Goal: Task Accomplishment & Management: Use online tool/utility

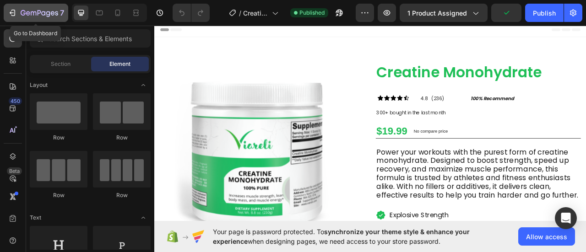
click at [23, 17] on div "7" at bounding box center [42, 12] width 43 height 11
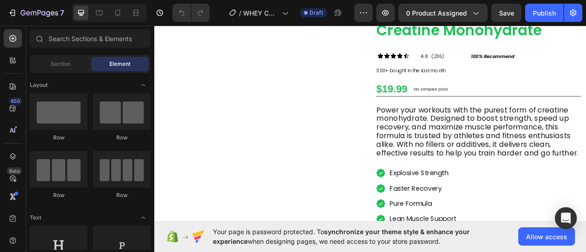
scroll to position [58, 0]
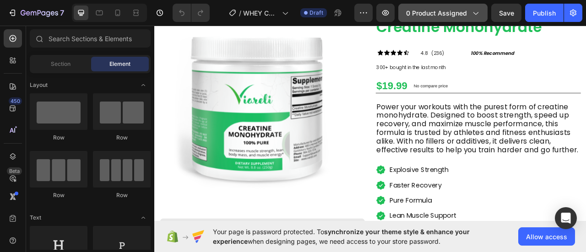
click at [464, 12] on span "0 product assigned" at bounding box center [436, 13] width 61 height 10
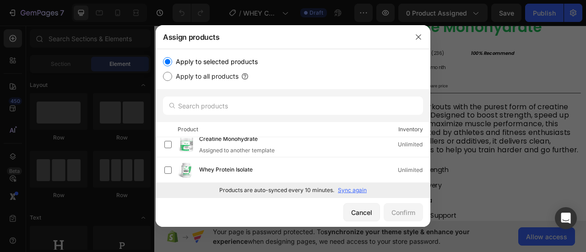
scroll to position [0, 0]
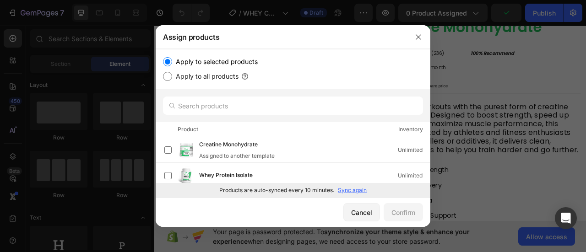
click at [352, 189] on p "Sync again" at bounding box center [352, 190] width 29 height 8
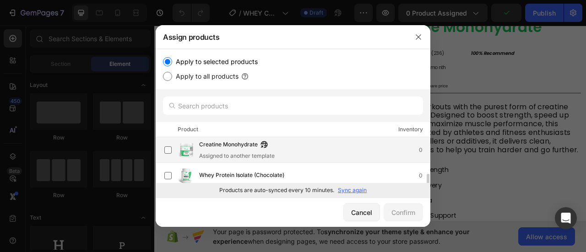
scroll to position [31, 0]
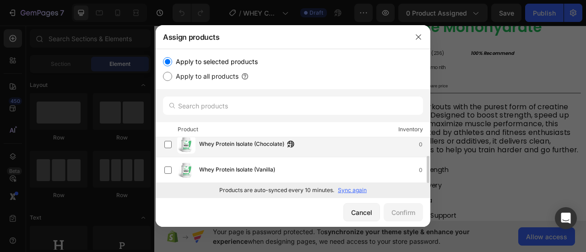
click at [327, 145] on div "Whey Protein Isolate (Chocolate) 0" at bounding box center [314, 145] width 231 height 10
click at [398, 211] on div "Confirm" at bounding box center [403, 213] width 24 height 10
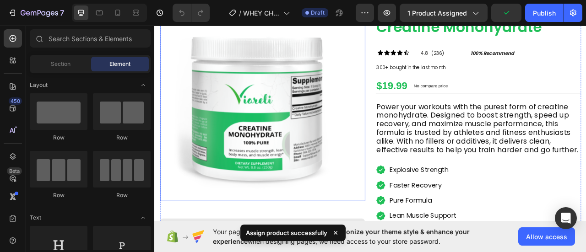
click at [311, 130] on img at bounding box center [280, 130] width 239 height 239
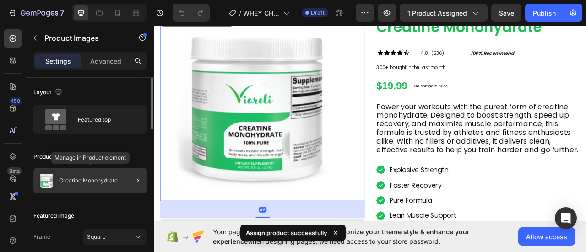
click at [76, 188] on div "Creatine Monohydrate" at bounding box center [90, 181] width 114 height 26
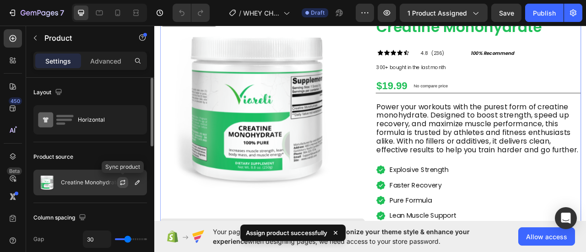
click at [122, 182] on icon "button" at bounding box center [122, 182] width 7 height 7
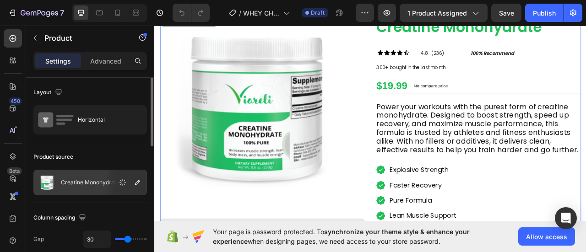
click at [103, 181] on p "Creatine Monohydrate" at bounding box center [90, 182] width 59 height 6
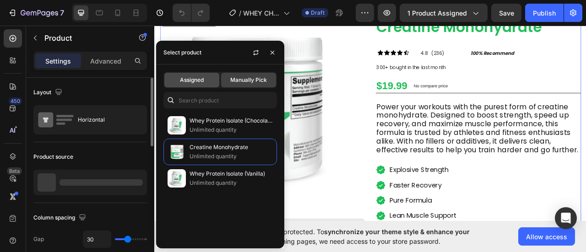
click at [201, 81] on span "Assigned" at bounding box center [192, 80] width 24 height 8
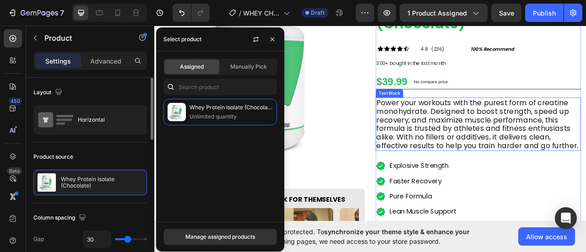
scroll to position [130, 0]
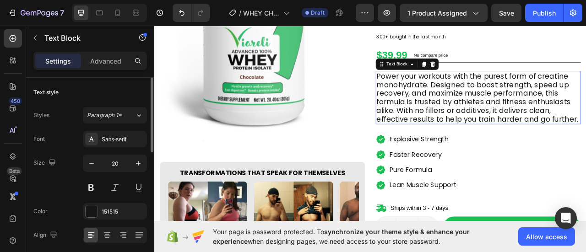
click at [481, 119] on p "Power your workouts with the purest form of creatine monohydrate. Designed to b…" at bounding box center [566, 118] width 259 height 66
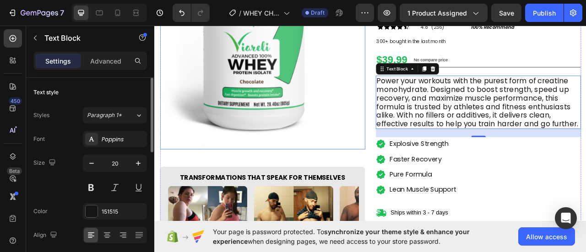
scroll to position [123, 0]
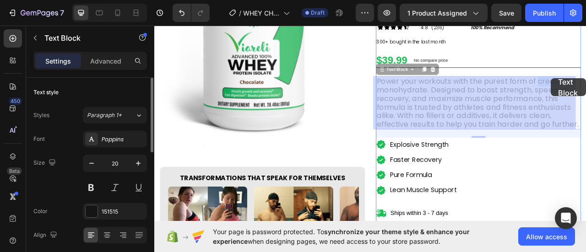
drag, startPoint x: 637, startPoint y: 96, endPoint x: 658, endPoint y: 95, distance: 21.5
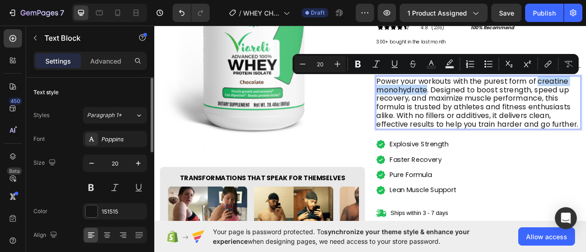
drag, startPoint x: 496, startPoint y: 108, endPoint x: 636, endPoint y: 97, distance: 140.9
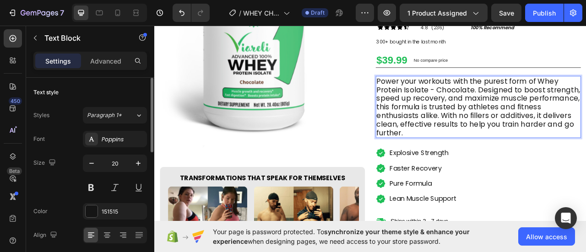
click at [508, 106] on p "Power your workouts with the purest form of Whey Protein Isolate - Chocolate. D…" at bounding box center [566, 129] width 259 height 77
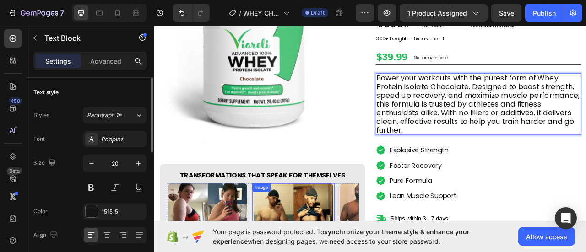
scroll to position [125, 0]
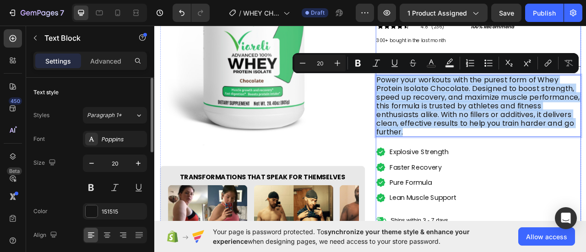
drag, startPoint x: 434, startPoint y: 93, endPoint x: 688, endPoint y: 169, distance: 265.2
click at [585, 169] on div "Whey Protein Isolate (Chocolate) Product Title Icon Icon Icon Icon Icon Icon Li…" at bounding box center [566, 135] width 261 height 382
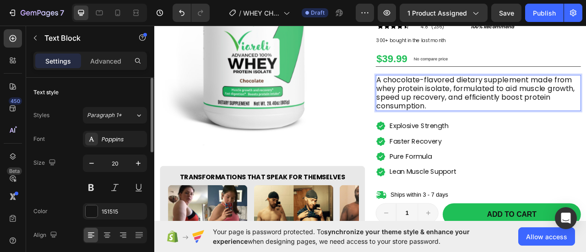
click at [493, 94] on p "A chocolate-flavored dietary supplement made from whey protein isolate, formula…" at bounding box center [566, 112] width 259 height 44
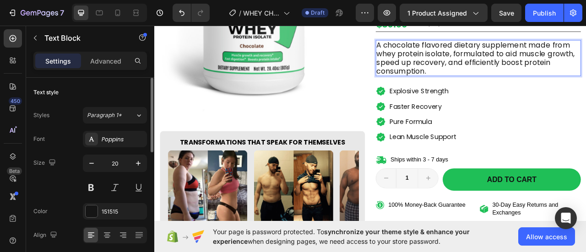
scroll to position [169, 0]
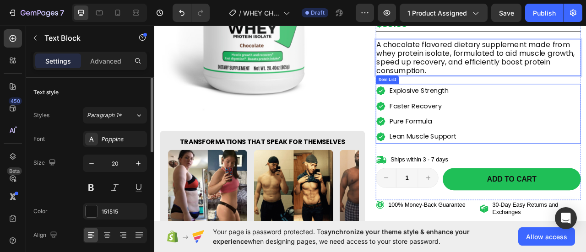
click at [471, 110] on p "Explosive Strength" at bounding box center [496, 109] width 85 height 15
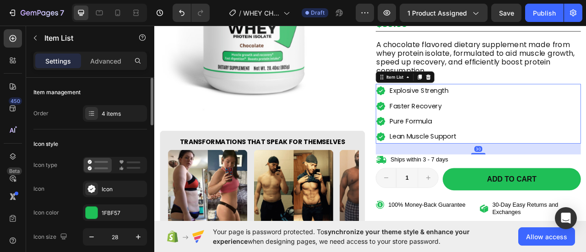
click at [471, 110] on p "Explosive Strength" at bounding box center [496, 109] width 85 height 15
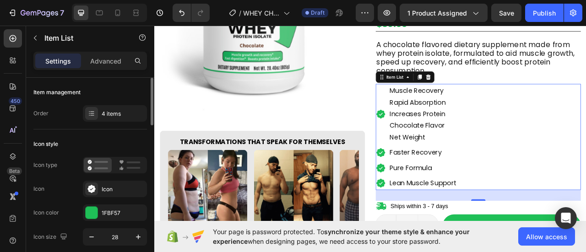
drag, startPoint x: 448, startPoint y: 120, endPoint x: 466, endPoint y: 124, distance: 18.1
click at [466, 124] on div "Muscle Recovery Rapid Absorption Increases Protein Chocolate Flavor Net Weight" at bounding box center [488, 138] width 104 height 77
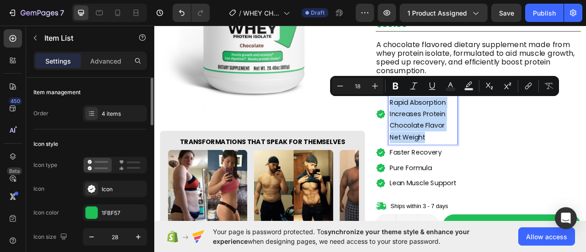
drag, startPoint x: 450, startPoint y: 122, endPoint x: 525, endPoint y: 166, distance: 87.0
click at [525, 166] on div "Muscle Recovery Rapid Absorption Increases Protein Chocolate Flavor Net Weight" at bounding box center [495, 138] width 87 height 77
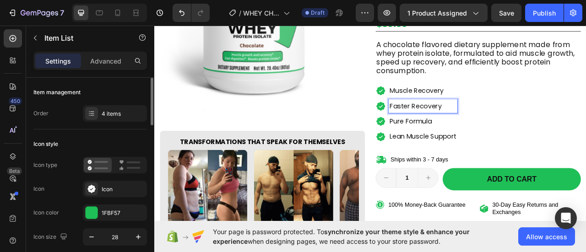
click at [522, 130] on p "Faster Recovery" at bounding box center [496, 128] width 85 height 15
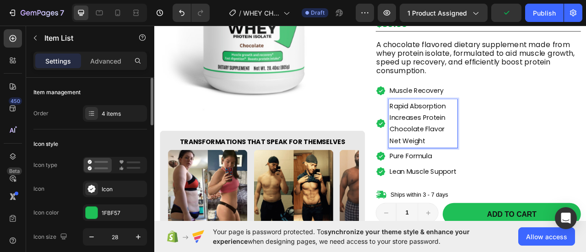
click at [454, 145] on p "Increases Protein" at bounding box center [496, 143] width 85 height 15
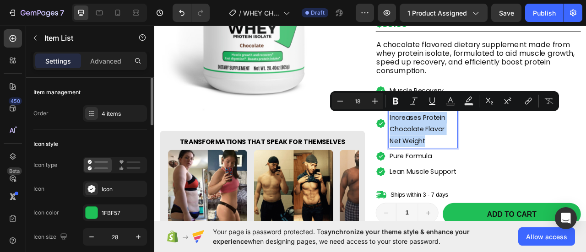
drag, startPoint x: 450, startPoint y: 142, endPoint x: 517, endPoint y: 180, distance: 77.0
click at [517, 180] on div "Rapid Absorption Increases Protein Chocolate Flavor Net Weight" at bounding box center [495, 151] width 87 height 62
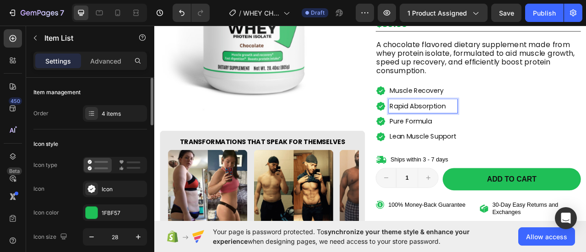
click at [511, 147] on p "Pure Formula" at bounding box center [496, 148] width 85 height 15
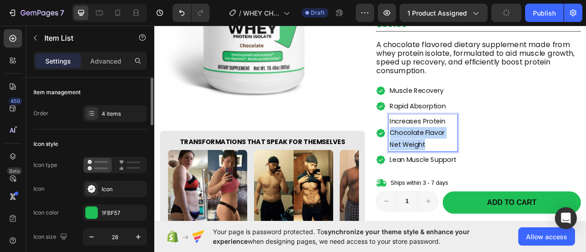
drag, startPoint x: 450, startPoint y: 158, endPoint x: 521, endPoint y: 172, distance: 72.7
click at [521, 172] on div "Increases Protein Chocolate Flavor Net Weight" at bounding box center [495, 162] width 87 height 47
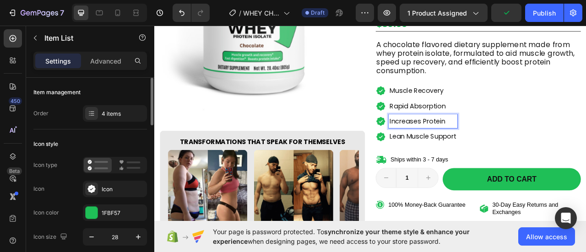
click at [508, 162] on p "Lean Muscle Support" at bounding box center [496, 167] width 85 height 15
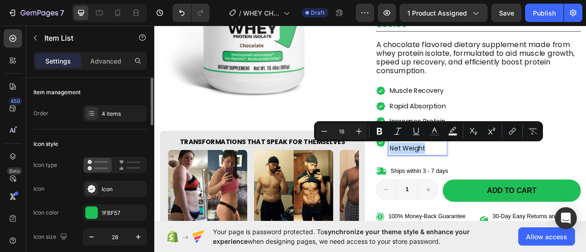
drag, startPoint x: 500, startPoint y: 180, endPoint x: 446, endPoint y: 179, distance: 53.6
click at [446, 179] on div "Chocolate Flavor Net Weight" at bounding box center [481, 174] width 90 height 32
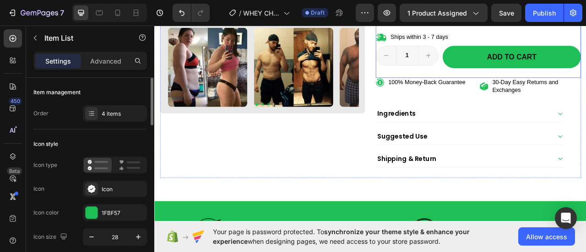
scroll to position [325, 0]
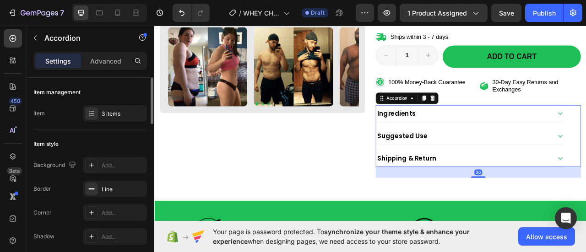
click at [554, 138] on div "Ingredients" at bounding box center [547, 137] width 223 height 13
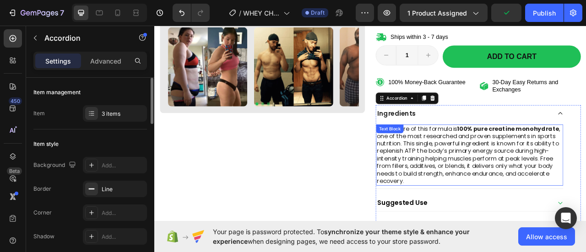
scroll to position [356, 0]
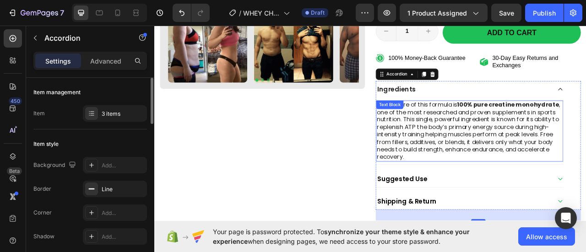
click at [493, 138] on p "At the core of this formula is 100% pure creatine monohydrate , one of the most…" at bounding box center [555, 160] width 236 height 76
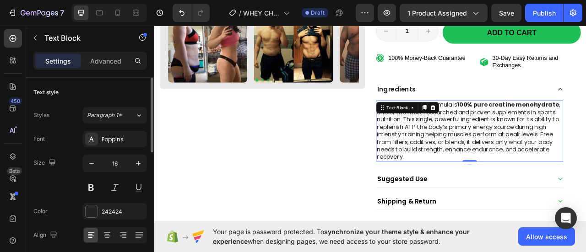
click at [470, 157] on p "At the core of this formula is 100% pure creatine monohydrate , one of the most…" at bounding box center [555, 160] width 236 height 76
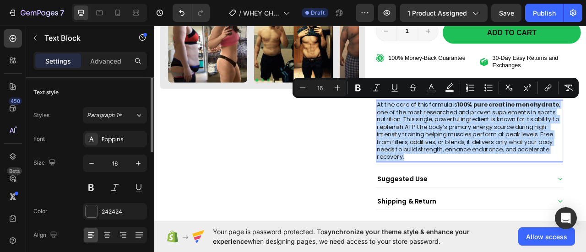
copy p "At the core of this formula is 100% pure creatine monohydrate , one of the most…"
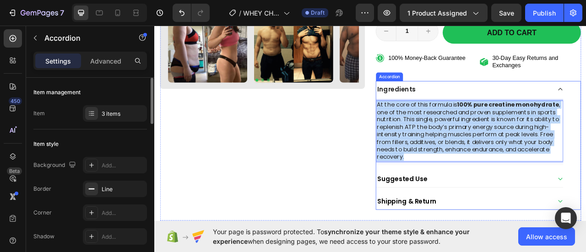
click at [572, 224] on div "Suggested Use" at bounding box center [547, 220] width 223 height 13
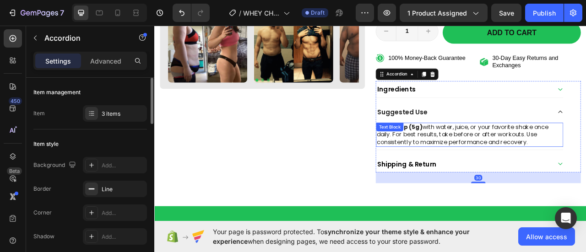
click at [529, 164] on p "Mix 1 scoop (5g) with water, juice, or your favorite shake once daily. For best…" at bounding box center [555, 165] width 236 height 28
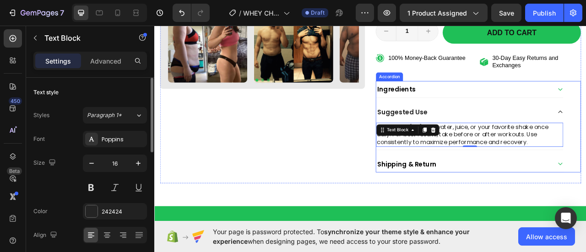
click at [585, 135] on div "Suggested Use" at bounding box center [547, 135] width 223 height 13
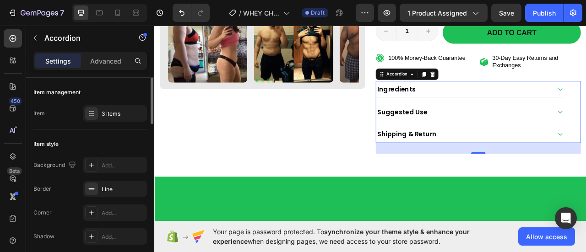
click at [531, 104] on div "Ingredients" at bounding box center [547, 106] width 223 height 13
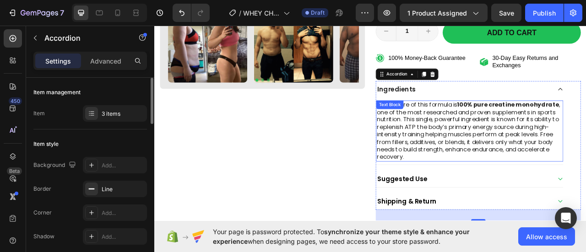
click at [530, 137] on p "At the core of this formula is 100% pure creatine monohydrate , one of the most…" at bounding box center [555, 160] width 236 height 76
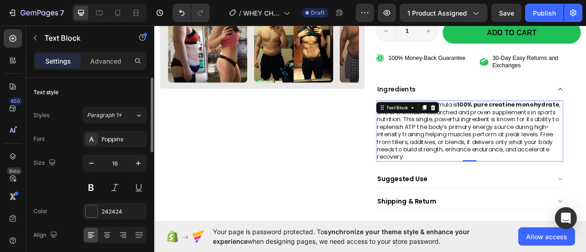
click at [528, 145] on p "At the core of this formula is 100% pure creatine monohydrate , one of the most…" at bounding box center [555, 160] width 236 height 76
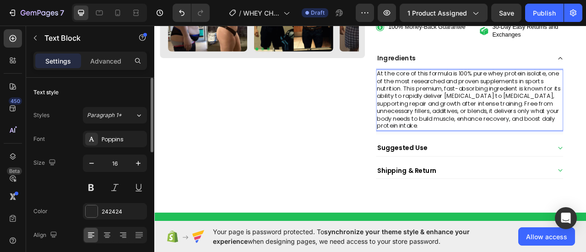
scroll to position [396, 0]
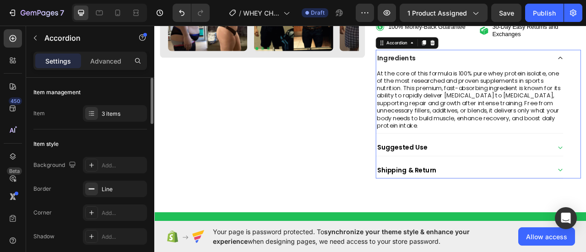
click at [530, 178] on div "Suggested Use" at bounding box center [547, 180] width 223 height 13
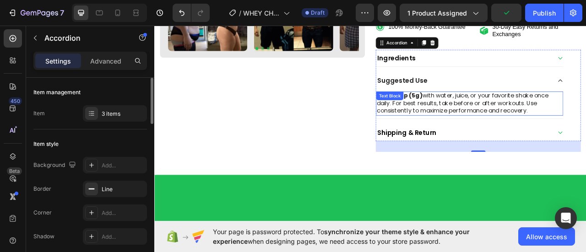
click at [498, 123] on div "Mix 1 scoop (5g) with water, juice, or your favorite shake once daily. For best…" at bounding box center [555, 125] width 238 height 30
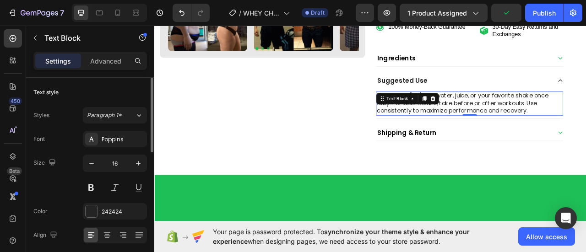
click at [498, 123] on div "Text Block" at bounding box center [476, 119] width 80 height 15
click at [543, 119] on p "Mix 1 scoop (5g) with water, juice, or your favorite shake once daily. For best…" at bounding box center [555, 125] width 236 height 28
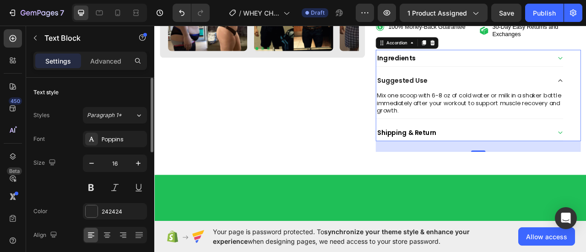
click at [551, 168] on div "Shipping & Return" at bounding box center [555, 162] width 238 height 21
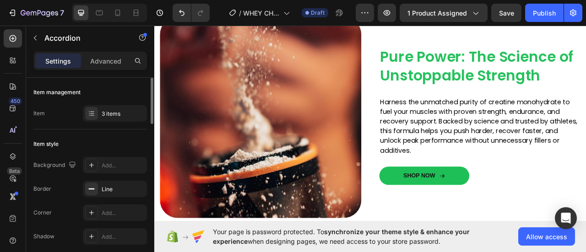
scroll to position [850, 0]
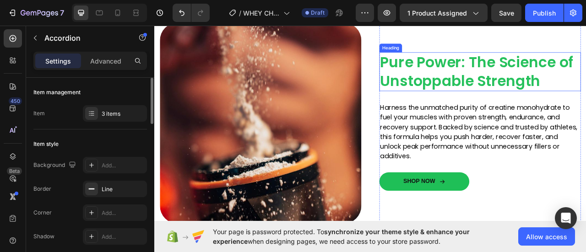
click at [566, 69] on span "Pure Power: The Science of Unstoppable Strength" at bounding box center [564, 84] width 246 height 49
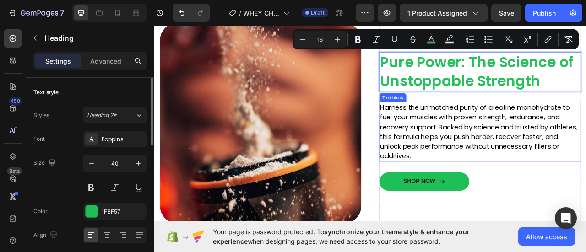
click at [496, 160] on p "Harness the unmatched purity of creatine monohydrate to fuel your muscles with …" at bounding box center [568, 161] width 255 height 74
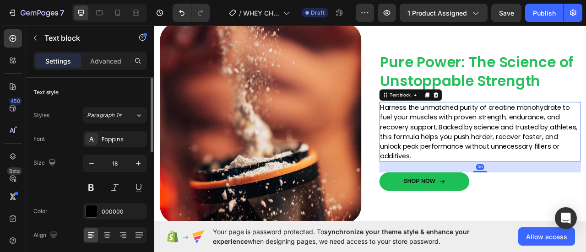
click at [496, 160] on p "Harness the unmatched purity of creatine monohydrate to fuel your muscles with …" at bounding box center [568, 161] width 255 height 74
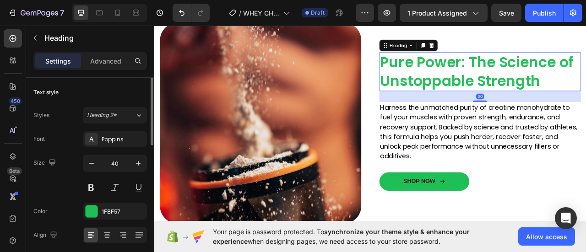
click at [514, 77] on span "Pure Power: The Science of Unstoppable Strength" at bounding box center [564, 84] width 246 height 49
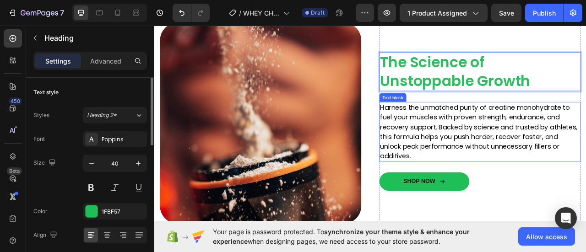
click at [558, 151] on p "Harness the unmatched purity of creatine monohydrate to fuel your muscles with …" at bounding box center [568, 161] width 255 height 74
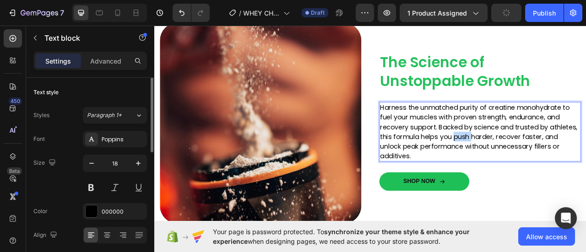
click at [530, 163] on p "Harness the unmatched purity of creatine monohydrate to fuel your muscles with …" at bounding box center [568, 161] width 255 height 74
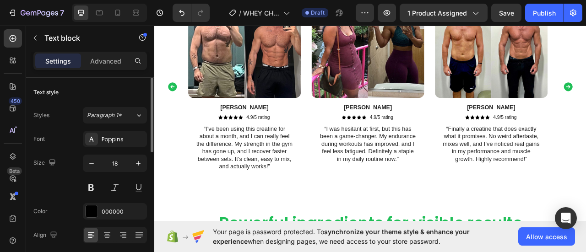
scroll to position [1908, 0]
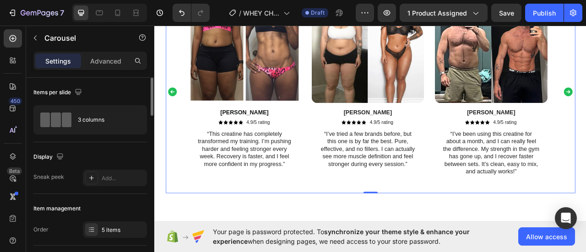
click at [179, 107] on icon "Carousel Back Arrow" at bounding box center [177, 110] width 11 height 11
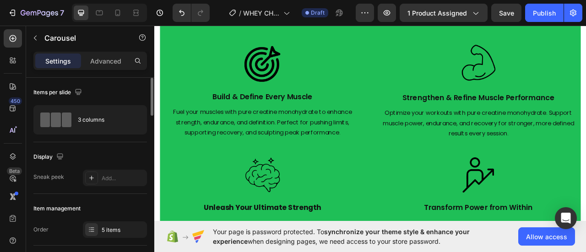
scroll to position [1373, 0]
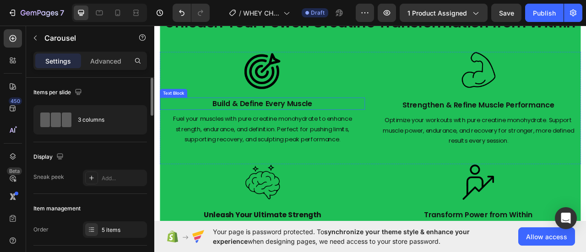
click at [294, 125] on p "Build & Define Every Muscle" at bounding box center [291, 126] width 259 height 14
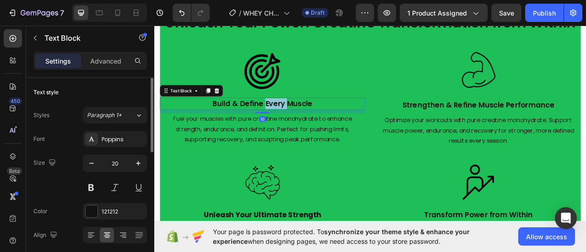
click at [294, 125] on p "Build & Define Every Muscle" at bounding box center [291, 126] width 259 height 14
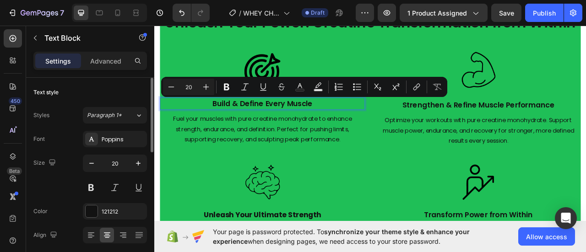
click at [276, 127] on p "Build & Define Every Muscle" at bounding box center [291, 126] width 259 height 14
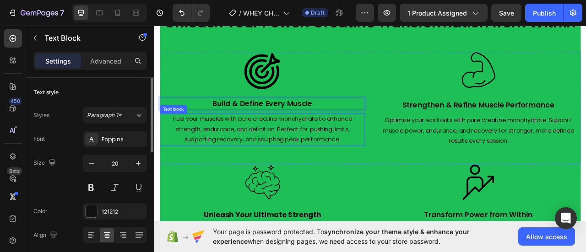
click at [290, 153] on p "Fuel your muscles with pure creatine monohydrate to enhance strength, endurance…" at bounding box center [291, 158] width 259 height 39
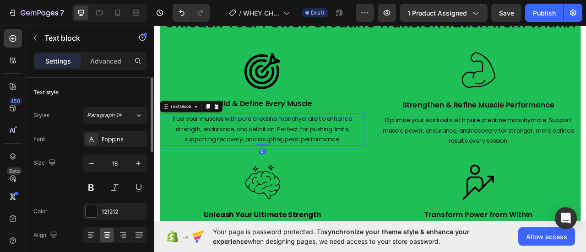
click at [290, 153] on p "Fuel your muscles with pure creatine monohydrate to enhance strength, endurance…" at bounding box center [291, 158] width 259 height 39
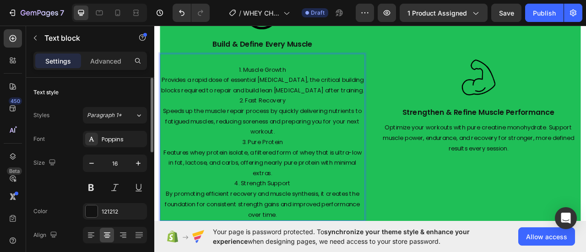
scroll to position [1449, 0]
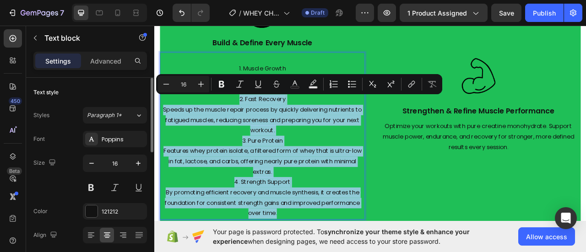
drag, startPoint x: 255, startPoint y: 120, endPoint x: 395, endPoint y: 260, distance: 198.1
click at [395, 252] on div "1. Muscle Growth Provides a rapid dose of essential amino acids, the critical b…" at bounding box center [291, 166] width 261 height 213
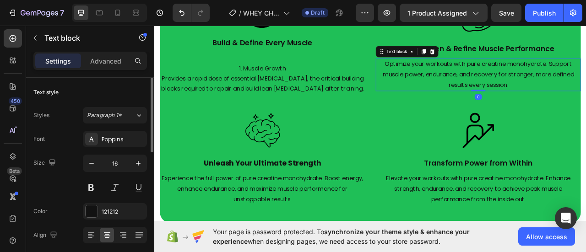
click at [569, 94] on p "Optimize your workouts with pure creatine monohydrate. Support muscle power, en…" at bounding box center [566, 88] width 259 height 39
click at [569, 92] on p "Optimize your workouts with pure creatine monohydrate. Support muscle power, en…" at bounding box center [566, 88] width 259 height 39
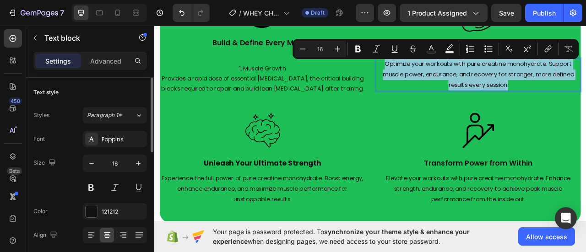
scroll to position [1444, 0]
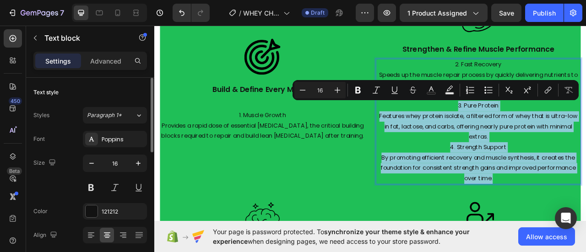
drag, startPoint x: 532, startPoint y: 125, endPoint x: 672, endPoint y: 226, distance: 171.9
click at [585, 226] on div "2. Fast Recovery Speeds up the muscle repair process by quickly delivering nutr…" at bounding box center [566, 148] width 261 height 160
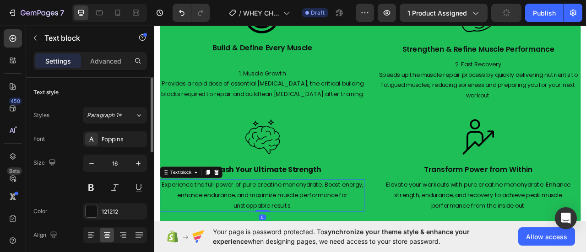
click at [301, 238] on p "Experience the full power of pure creatine monohydrate. Boost energy, enhance e…" at bounding box center [291, 241] width 259 height 39
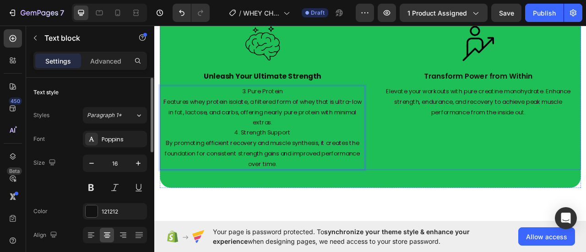
scroll to position [1568, 0]
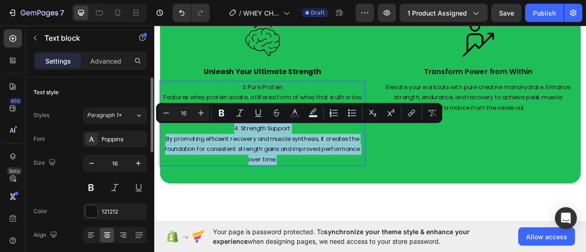
drag, startPoint x: 250, startPoint y: 154, endPoint x: 412, endPoint y: 193, distance: 167.0
click at [412, 193] on p "4. Strength Support By promoting efficient recovery and muscle synthesis, it cr…" at bounding box center [291, 177] width 259 height 53
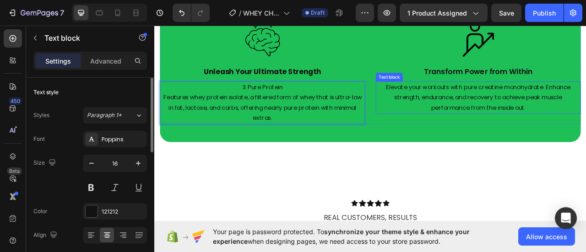
click at [561, 124] on p "Elevate your workouts with pure creatine monohydrate. Enhance strength, enduran…" at bounding box center [566, 117] width 259 height 39
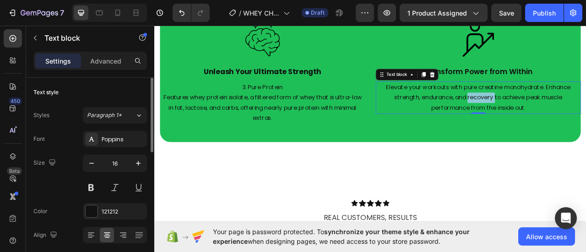
click at [561, 124] on p "Elevate your workouts with pure creatine monohydrate. Enhance strength, enduran…" at bounding box center [566, 117] width 259 height 39
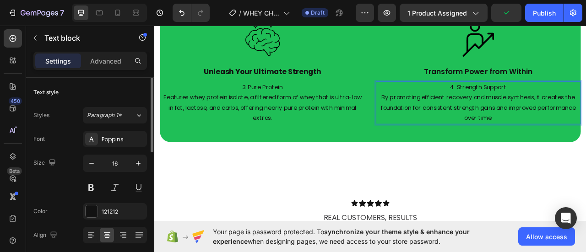
click at [585, 103] on p "4. Strength Support By promoting efficient recovery and muscle synthesis, it cr…" at bounding box center [566, 124] width 259 height 53
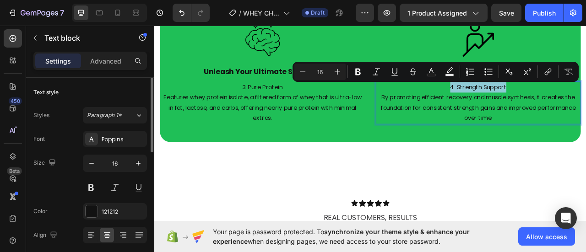
drag, startPoint x: 607, startPoint y: 104, endPoint x: 513, endPoint y: 107, distance: 94.8
click at [513, 107] on p "4. Strength Support By promoting efficient recovery and muscle synthesis, it cr…" at bounding box center [566, 124] width 259 height 53
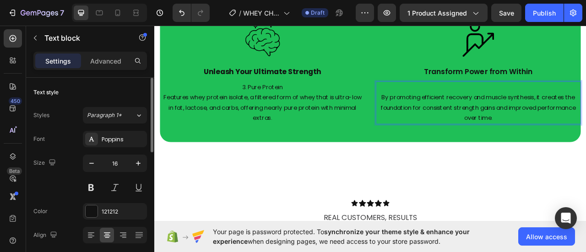
click at [437, 117] on p "⁠⁠⁠⁠⁠⁠⁠ By promoting efficient recovery and muscle synthesis, it creates the fo…" at bounding box center [566, 124] width 259 height 53
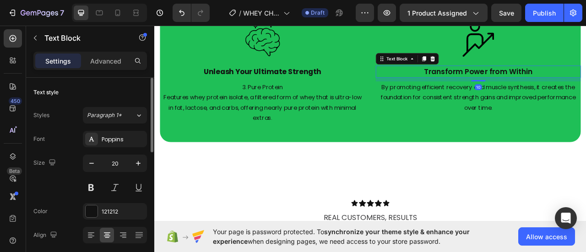
click at [585, 83] on p "Transform Power from Within" at bounding box center [566, 85] width 259 height 14
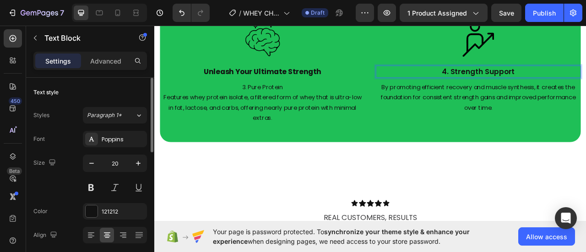
click at [529, 86] on p "4. Strength Support" at bounding box center [566, 85] width 259 height 14
click at [526, 83] on p "4. Strength Support" at bounding box center [566, 85] width 259 height 14
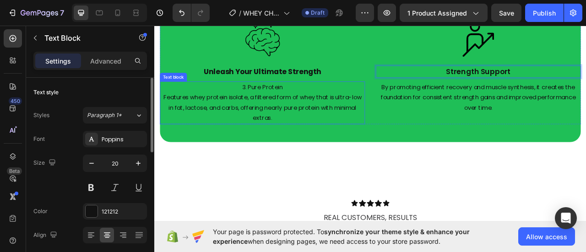
click at [332, 104] on p "3. Pure Protein Features whey protein isolate, a filtered form of whey that is …" at bounding box center [291, 124] width 259 height 53
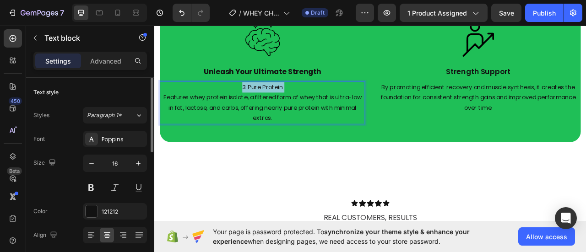
drag, startPoint x: 319, startPoint y: 105, endPoint x: 255, endPoint y: 104, distance: 64.1
click at [255, 104] on p "3. Pure Protein Features whey protein isolate, a filtered form of whey that is …" at bounding box center [291, 124] width 259 height 53
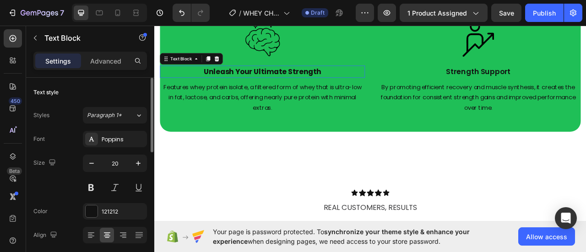
click at [325, 83] on strong "Unleash Your Ultimate Strength" at bounding box center [291, 84] width 149 height 13
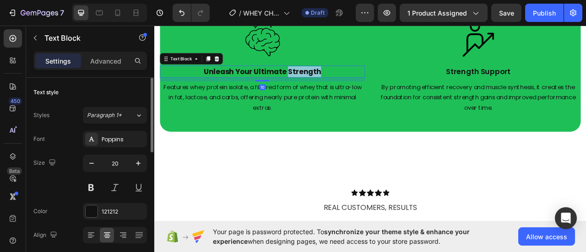
click at [325, 83] on strong "Unleash Your Ultimate Strength" at bounding box center [291, 84] width 149 height 13
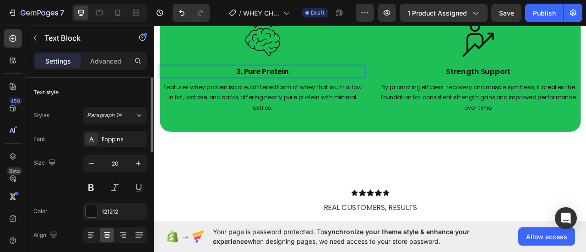
click at [267, 83] on strong "3. Pure Protein" at bounding box center [292, 84] width 66 height 13
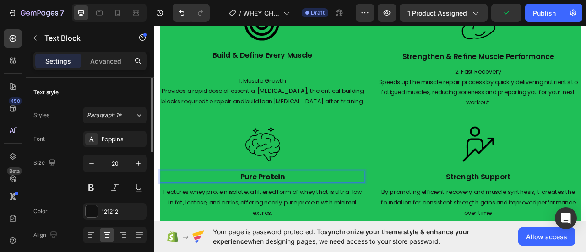
scroll to position [1432, 0]
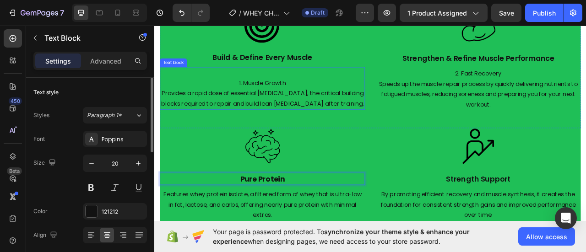
click at [330, 97] on p "1. Muscle Growth Provides a rapid dose of essential amino acids, the critical b…" at bounding box center [291, 106] width 259 height 53
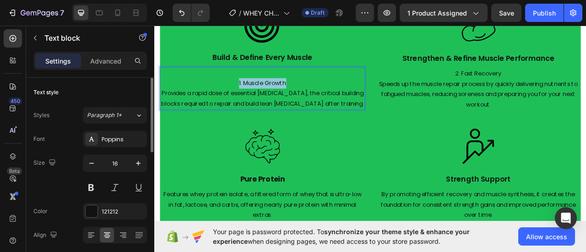
drag, startPoint x: 324, startPoint y: 97, endPoint x: 257, endPoint y: 101, distance: 67.4
click at [257, 101] on p "1. Muscle Growth Provides a rapid dose of essential amino acids, the critical b…" at bounding box center [291, 106] width 259 height 53
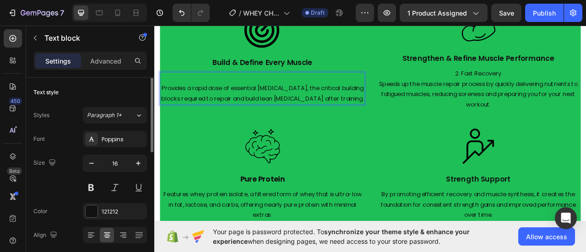
scroll to position [1439, 0]
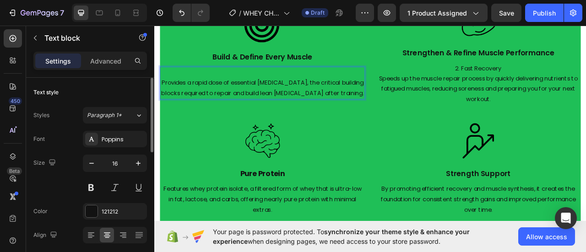
click at [166, 100] on p "⁠⁠⁠⁠⁠⁠⁠ Provides a rapid dose of essential amino acids, the critical building b…" at bounding box center [291, 98] width 259 height 39
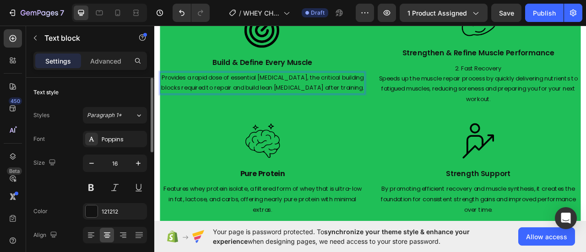
scroll to position [1445, 0]
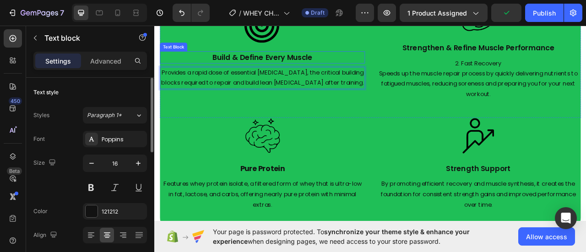
click at [353, 63] on p "Build & Define Every Muscle" at bounding box center [291, 67] width 259 height 14
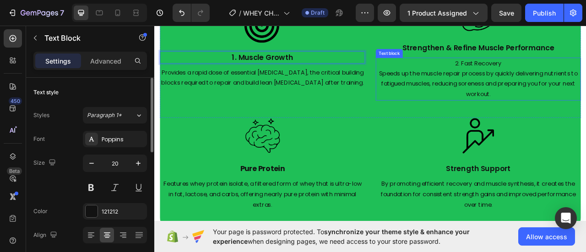
click at [581, 76] on p "2. Fast Recovery Speeds up the muscle repair process by quickly delivering nutr…" at bounding box center [566, 94] width 259 height 53
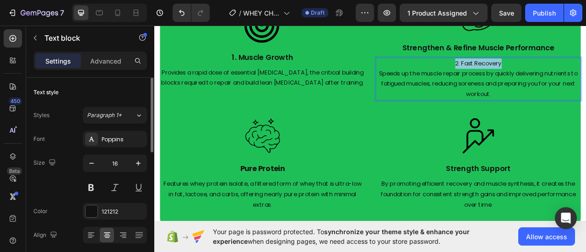
drag, startPoint x: 593, startPoint y: 71, endPoint x: 525, endPoint y: 74, distance: 68.7
click at [525, 74] on p "2. Fast Recovery Speeds up the muscle repair process by quickly delivering nutr…" at bounding box center [566, 94] width 259 height 53
click at [437, 87] on p "⁠⁠⁠⁠⁠⁠⁠ Speeds up the muscle repair process by quickly delivering nutrients to …" at bounding box center [566, 94] width 259 height 53
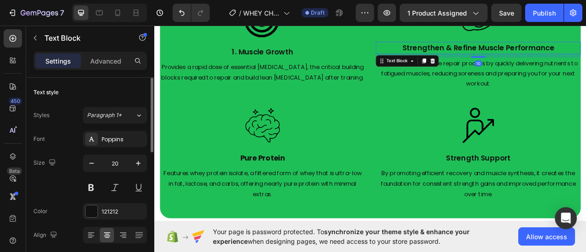
click at [585, 52] on p "Strengthen & Refine Muscle Performance" at bounding box center [566, 55] width 259 height 14
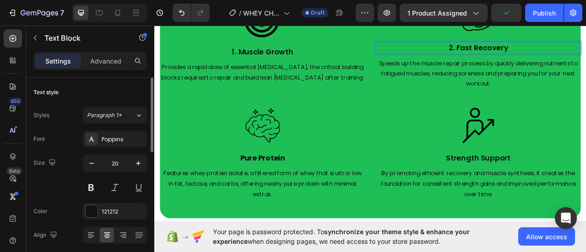
click at [535, 57] on p "2. Fast Recovery" at bounding box center [566, 55] width 259 height 14
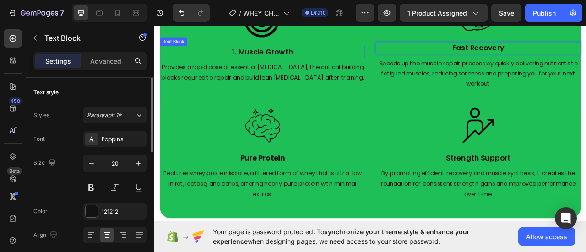
click at [259, 59] on p "1. Muscle Growth" at bounding box center [291, 60] width 259 height 14
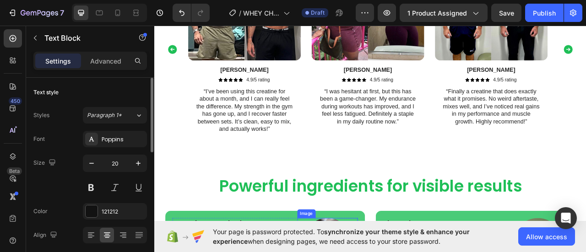
scroll to position [1958, 0]
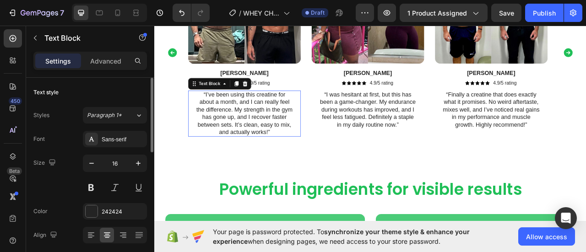
click at [288, 119] on p "“I’ve been using this creatine for about a month, and I can really feel the dif…" at bounding box center [268, 138] width 123 height 57
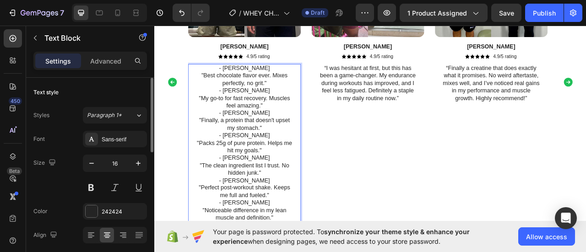
scroll to position [1997, 0]
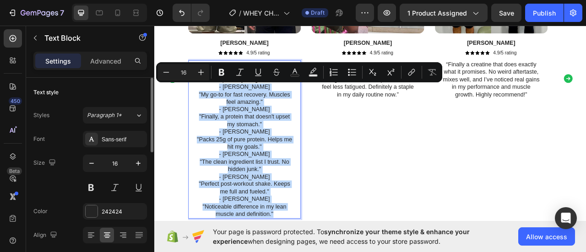
drag, startPoint x: 246, startPoint y: 103, endPoint x: 324, endPoint y: 263, distance: 178.3
click at [324, 252] on div "- Mike T. "Best chocolate flavor ever. Mixes perfectly, no grit." - Sarah J. "M…" at bounding box center [268, 171] width 125 height 202
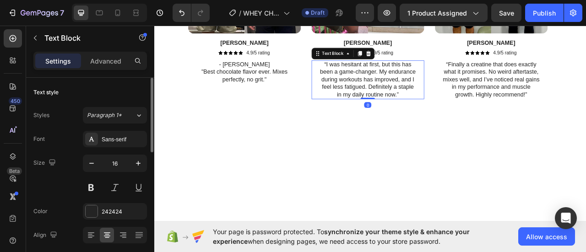
click at [412, 83] on p "“I was hesitant at first, but this has been a game-changer. My endurance during…" at bounding box center [425, 95] width 123 height 48
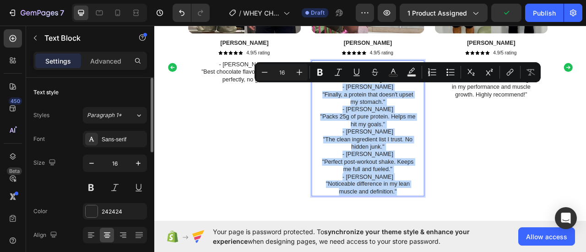
drag, startPoint x: 407, startPoint y: 101, endPoint x: 481, endPoint y: 241, distance: 158.3
click at [481, 241] on div "- Sarah J. "My go-to for fast recovery. Muscles feel amazing." - David L. "Fina…" at bounding box center [425, 156] width 125 height 173
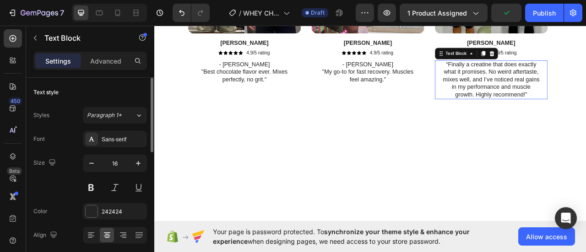
click at [584, 94] on p "“Finally a creatine that does exactly what it promises. No weird aftertaste, mi…" at bounding box center [582, 95] width 123 height 48
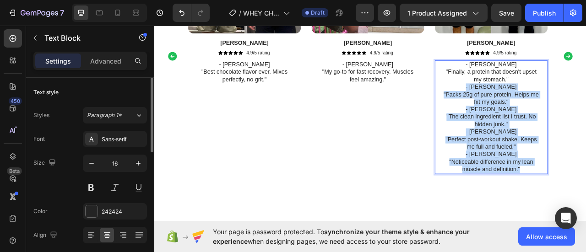
drag, startPoint x: 563, startPoint y: 103, endPoint x: 634, endPoint y: 210, distance: 128.4
click at [585, 210] on div "- David L. "Finally, a protein that doesn't upset my stomach." - Chloe K. "Pack…" at bounding box center [582, 142] width 125 height 145
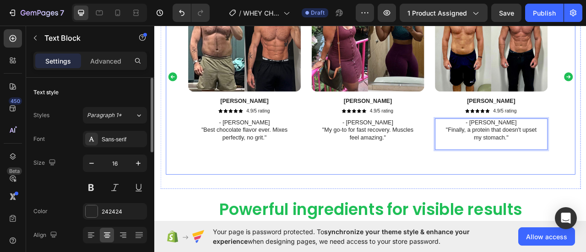
scroll to position [1922, 0]
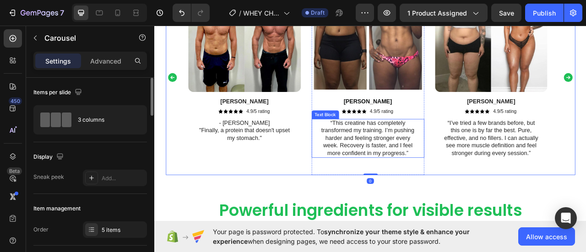
click at [450, 173] on p "“This creatine has completely transformed my training. I’m pushing harder and f…" at bounding box center [425, 170] width 123 height 48
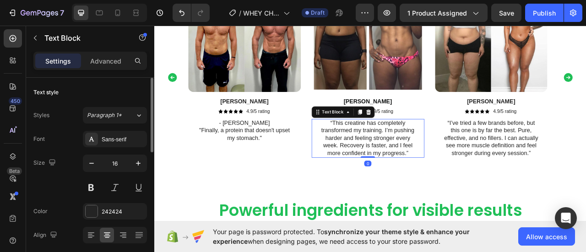
click at [450, 173] on p "“This creatine has completely transformed my training. I’m pushing harder and f…" at bounding box center [425, 170] width 123 height 48
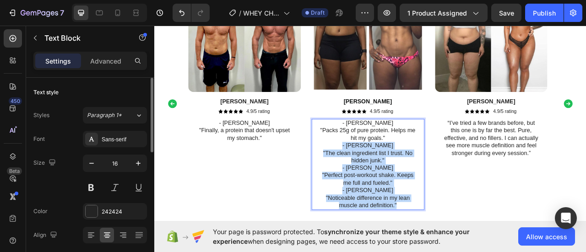
drag, startPoint x: 409, startPoint y: 177, endPoint x: 487, endPoint y: 258, distance: 112.0
click at [487, 252] on div "- Chloe K. "Packs 25g of pure protein. Helps me hit my goals." - Mark R. "The c…" at bounding box center [425, 203] width 125 height 116
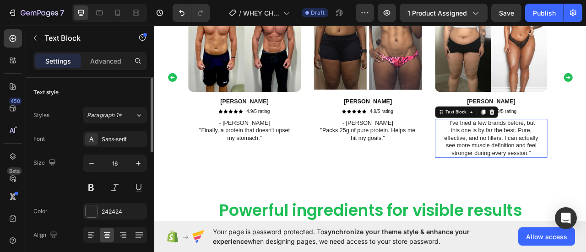
click at [585, 150] on p "“I’ve tried a few brands before, but this one is by far the best. Pure, effecti…" at bounding box center [582, 170] width 123 height 48
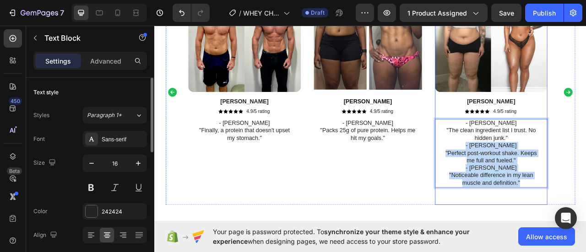
drag, startPoint x: 560, startPoint y: 176, endPoint x: 629, endPoint y: 236, distance: 91.5
click at [585, 236] on div "Image Nicole Text Block Icon Icon Icon Icon Icon Icon List 4.9/5 rating Text Bl…" at bounding box center [582, 111] width 143 height 287
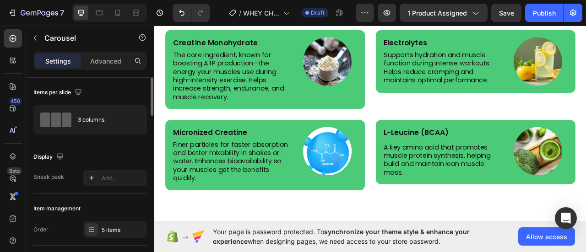
scroll to position [2166, 0]
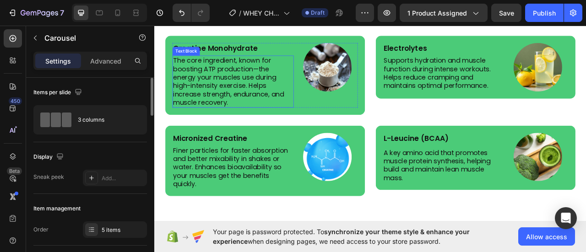
click at [258, 87] on p "The core ingredient, known for boosting ATP production—the energy your muscles …" at bounding box center [254, 97] width 152 height 64
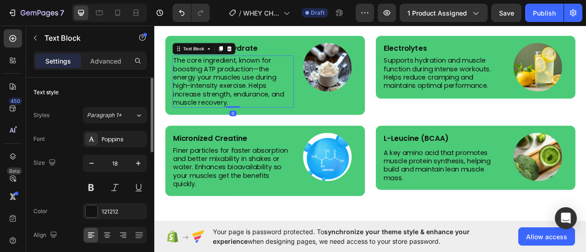
click at [258, 87] on p "The core ingredient, known for boosting ATP production—the energy your muscles …" at bounding box center [254, 97] width 152 height 64
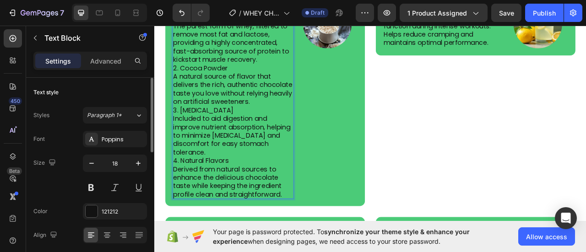
scroll to position [2222, 0]
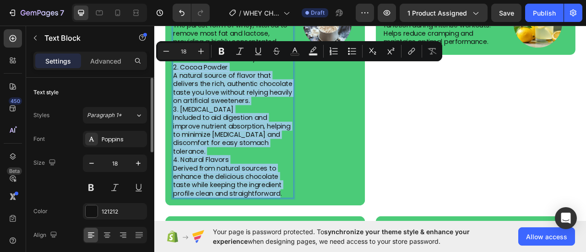
drag, startPoint x: 179, startPoint y: 76, endPoint x: 314, endPoint y: 249, distance: 218.5
click at [314, 246] on div "1. Whey Protein Isolate The purest form of whey, filtered to remove most fat an…" at bounding box center [254, 127] width 154 height 238
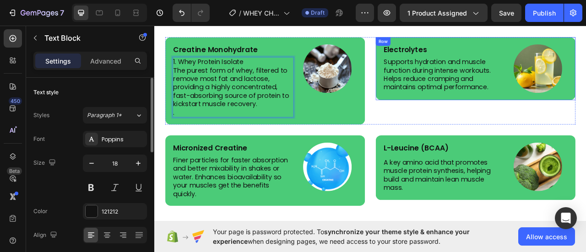
scroll to position [2164, 0]
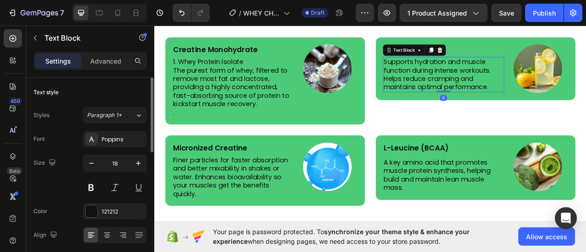
click at [502, 76] on p "Supports hydration and muscle function during intense workouts. Helps reduce cr…" at bounding box center [522, 88] width 152 height 43
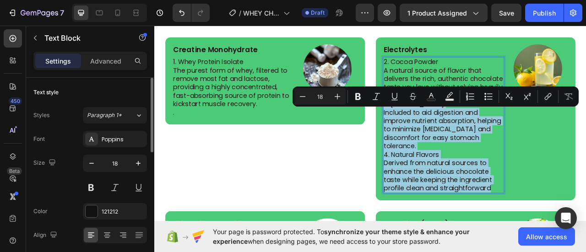
drag, startPoint x: 444, startPoint y: 137, endPoint x: 590, endPoint y: 246, distance: 182.6
click at [585, 239] on div "2. Cocoa Powder A natural source of flavor that delivers the rich, authentic ch…" at bounding box center [522, 152] width 154 height 173
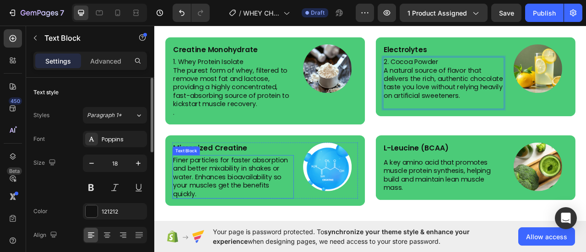
click at [284, 213] on p "Finer particles for faster absorption and better mixability in shakes or water.…" at bounding box center [254, 219] width 152 height 54
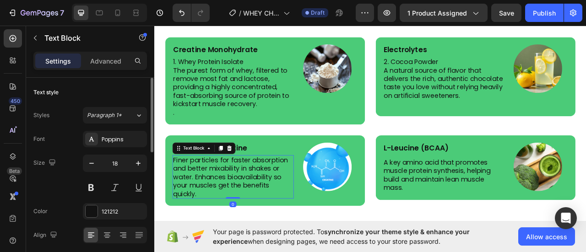
click at [284, 213] on p "Finer particles for faster absorption and better mixability in shakes or water.…" at bounding box center [254, 219] width 152 height 54
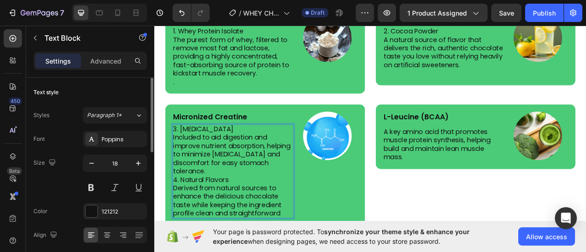
scroll to position [2241, 0]
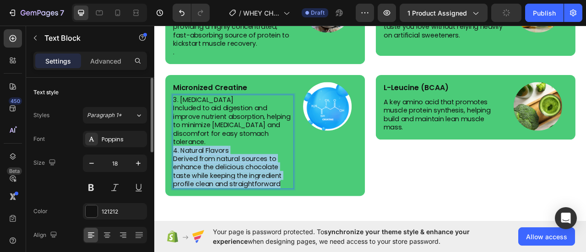
drag, startPoint x: 179, startPoint y: 185, endPoint x: 319, endPoint y: 230, distance: 147.1
click at [319, 230] on p "4. Natural Flavors Derived from natural sources to enhance the delicious chocol…" at bounding box center [254, 206] width 152 height 54
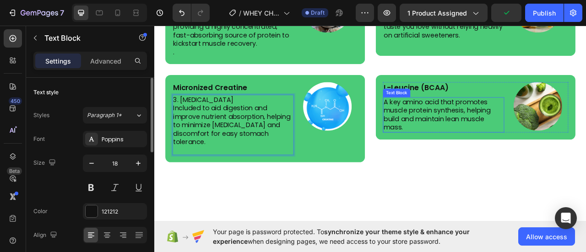
click at [488, 130] on p "A key amino acid that promotes muscle protein synthesis, helping build and main…" at bounding box center [522, 139] width 152 height 43
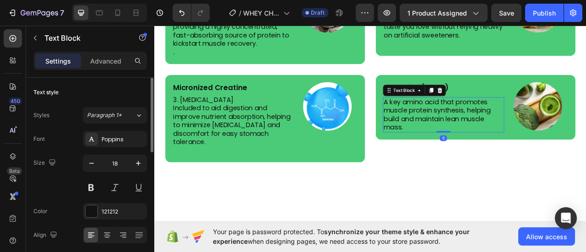
click at [488, 130] on p "A key amino acid that promotes muscle protein synthesis, helping build and main…" at bounding box center [522, 139] width 152 height 43
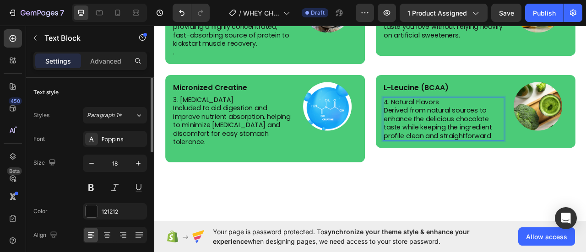
click at [518, 123] on p "4. Natural Flavors Derived from natural sources to enhance the delicious chocol…" at bounding box center [522, 145] width 152 height 54
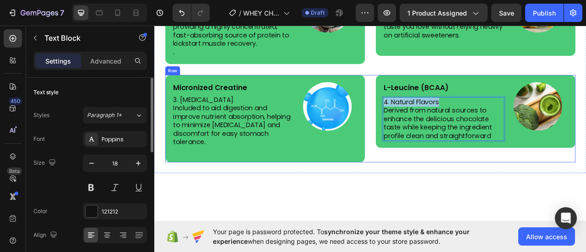
drag, startPoint x: 518, startPoint y: 123, endPoint x: 427, endPoint y: 116, distance: 91.3
click at [427, 116] on div "Micronized Creatine Text Block 3. Digestive Enzymes Included to aid digestion a…" at bounding box center [429, 144] width 522 height 111
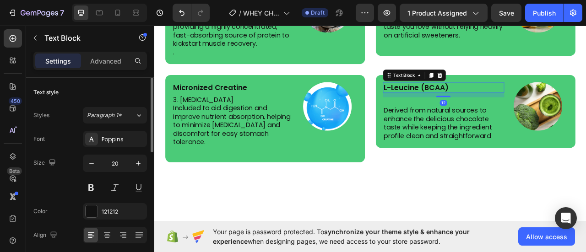
click at [531, 102] on p "L-Leucine (BCAA)" at bounding box center [522, 105] width 152 height 12
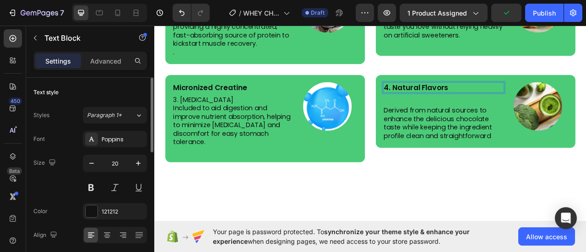
click at [451, 102] on p "4. Natural Flavors" at bounding box center [522, 105] width 152 height 12
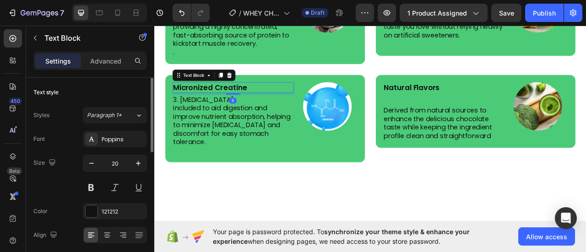
click at [280, 103] on p "Micronized Creatine" at bounding box center [254, 105] width 152 height 12
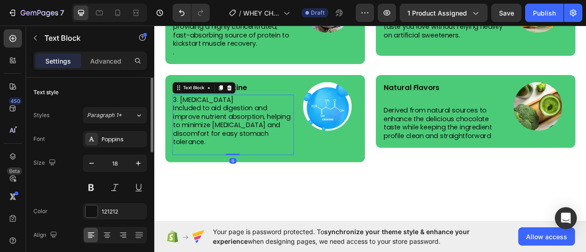
click at [271, 123] on p "3. Digestive Enzymes Included to aid digestion and improve nutrient absorption,…" at bounding box center [254, 147] width 152 height 64
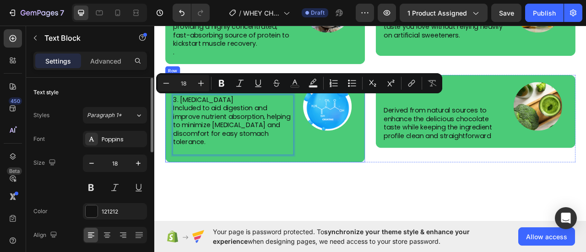
drag, startPoint x: 275, startPoint y: 119, endPoint x: 175, endPoint y: 119, distance: 99.8
click at [175, 119] on div "Micronized Creatine Text Block 3. Digestive Enzymes Included to aid digestion a…" at bounding box center [295, 144] width 254 height 111
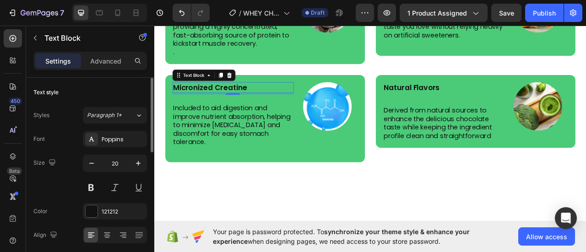
click at [276, 101] on p "Micronized Creatine" at bounding box center [254, 105] width 152 height 12
click at [179, 130] on p "⁠⁠⁠⁠⁠⁠⁠ Included to aid digestion and improve nutrient absorption, helping to m…" at bounding box center [254, 147] width 152 height 64
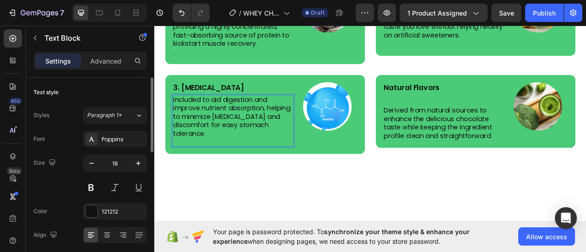
click at [217, 172] on p "Rich Text Editor. Editing area: main" at bounding box center [254, 173] width 152 height 11
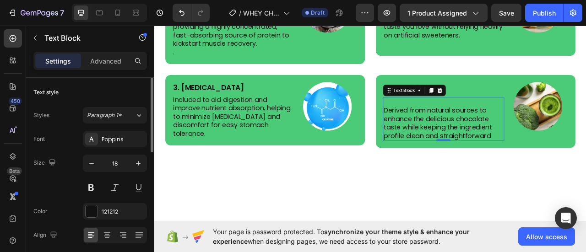
click at [446, 134] on p "⁠⁠⁠⁠⁠⁠⁠ Derived from natural sources to enhance the delicious chocolate taste w…" at bounding box center [522, 145] width 152 height 54
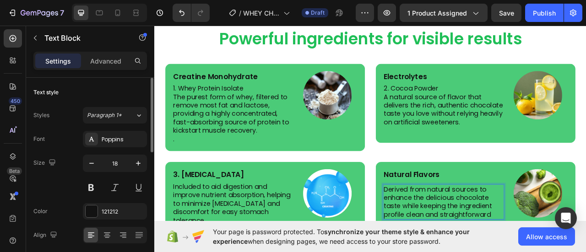
scroll to position [2129, 0]
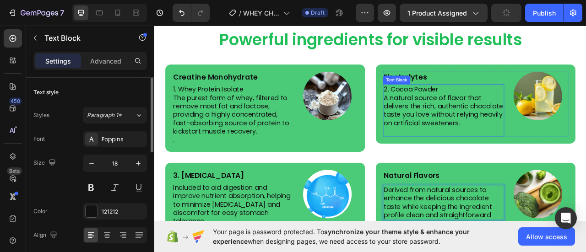
click at [529, 106] on p "2. Cocoa Powder A natural source of flavor that delivers the rich, authentic ch…" at bounding box center [522, 129] width 152 height 54
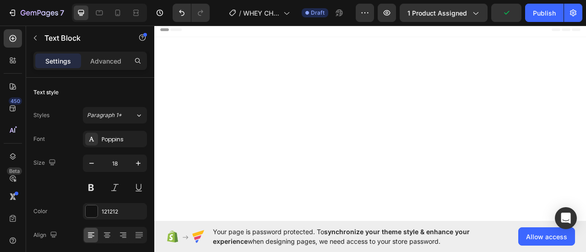
scroll to position [2129, 0]
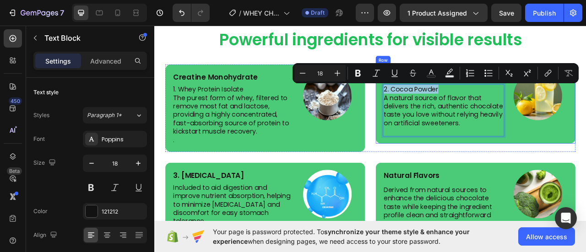
drag, startPoint x: 517, startPoint y: 105, endPoint x: 435, endPoint y: 107, distance: 82.4
click at [436, 107] on div "Electrolytes Text Block 2. Cocoa Powder A natural source of flavor that deliver…" at bounding box center [563, 126] width 254 height 100
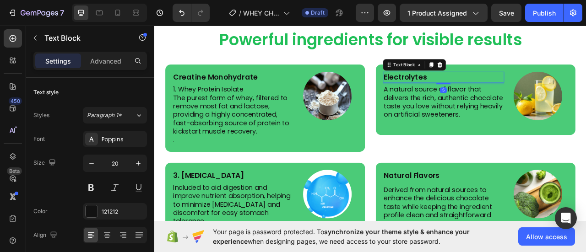
click at [509, 92] on p "Electrolytes" at bounding box center [522, 92] width 152 height 12
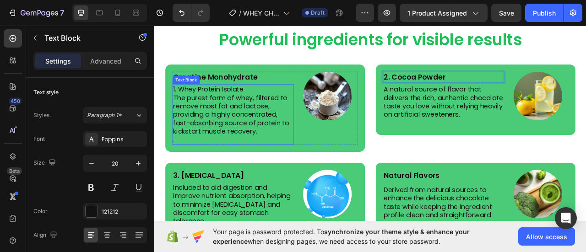
click at [281, 105] on p "1. Whey Protein Isolate The purest form of whey, filtered to remove most fat an…" at bounding box center [254, 134] width 152 height 64
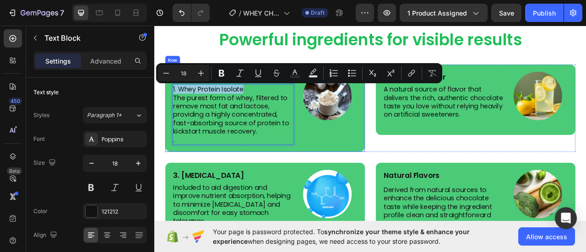
drag, startPoint x: 272, startPoint y: 107, endPoint x: 176, endPoint y: 108, distance: 96.1
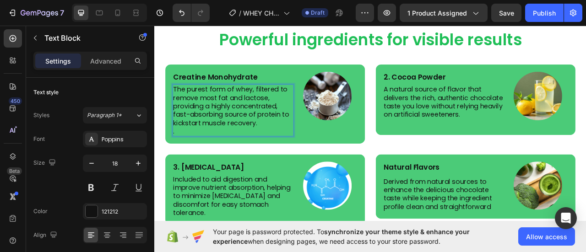
click at [189, 161] on p "." at bounding box center [254, 160] width 152 height 11
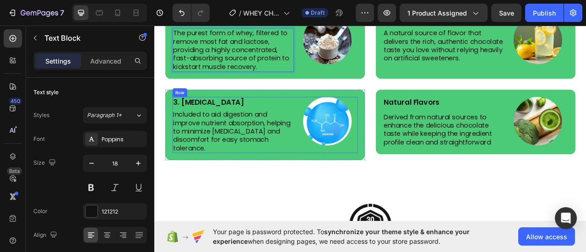
scroll to position [2202, 0]
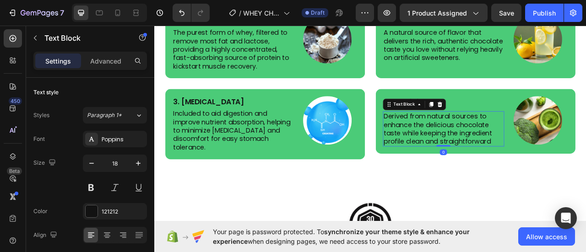
click at [581, 179] on p "Derived from natural sources to enhance the delicious chocolate taste while kee…" at bounding box center [522, 157] width 152 height 43
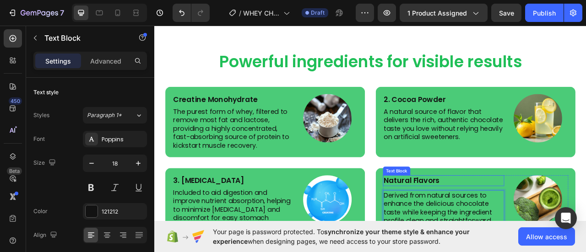
scroll to position [2091, 0]
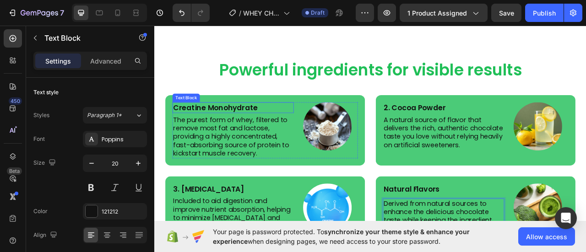
click at [293, 126] on p "Creatine Monohydrate" at bounding box center [254, 131] width 152 height 12
click at [293, 127] on p "Creatine Monohydrate" at bounding box center [254, 131] width 152 height 12
click at [187, 130] on p "1. Whey Protein Isolate" at bounding box center [254, 131] width 152 height 12
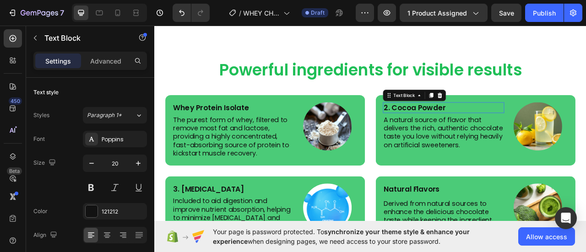
click at [520, 126] on p "2. Cocoa Powder" at bounding box center [522, 131] width 152 height 12
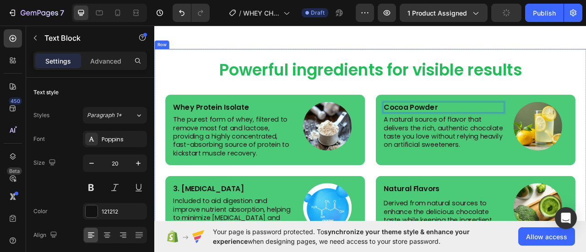
scroll to position [2134, 0]
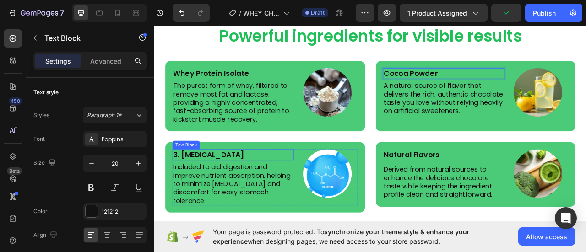
click at [257, 196] on p "3. Digestive Enzymes" at bounding box center [254, 190] width 152 height 12
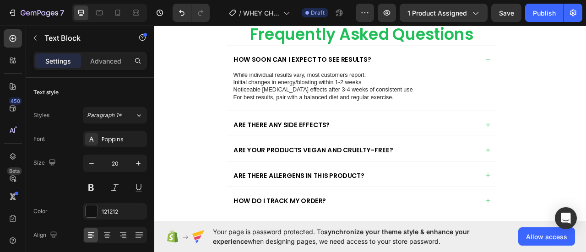
scroll to position [3028, 0]
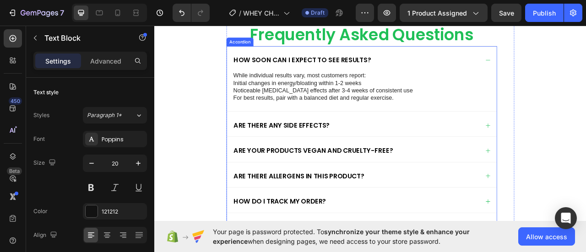
click at [507, 76] on div "How soon can I expect to see results?" at bounding box center [411, 69] width 314 height 13
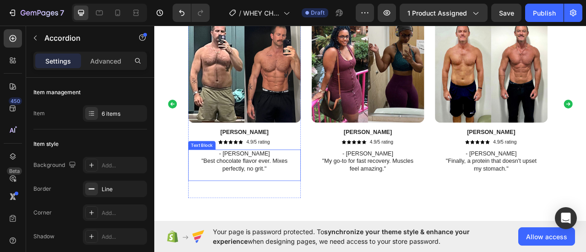
scroll to position [1884, 0]
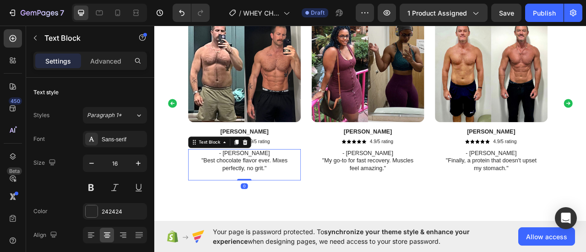
click at [292, 187] on p "- Mike T. "Best chocolate flavor ever. Mixes perfectly, no grit."" at bounding box center [268, 198] width 123 height 28
click at [288, 187] on p "- Mike T. "Best chocolate flavor ever. Mixes perfectly, no grit."" at bounding box center [268, 198] width 123 height 28
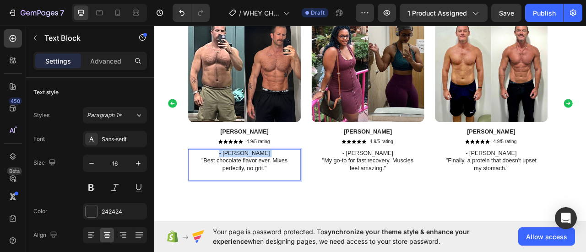
drag, startPoint x: 288, startPoint y: 187, endPoint x: 245, endPoint y: 184, distance: 43.6
click at [245, 184] on p "- Mike T. "Best chocolate flavor ever. Mixes perfectly, no grit."" at bounding box center [268, 198] width 123 height 28
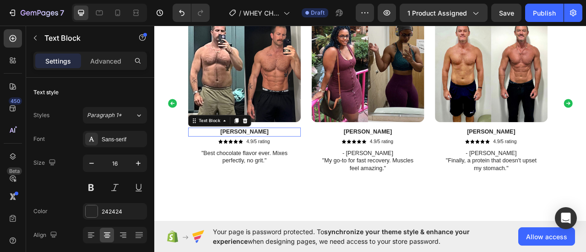
click at [308, 159] on p "Tyler" at bounding box center [268, 162] width 141 height 10
click at [259, 162] on p "- Mike T." at bounding box center [268, 162] width 141 height 10
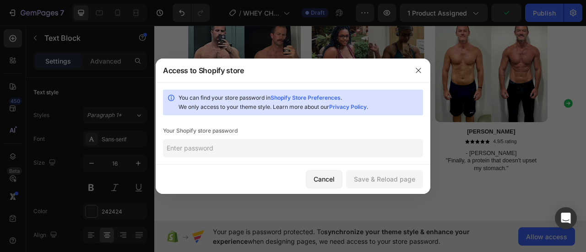
click at [298, 149] on input "text" at bounding box center [293, 148] width 260 height 18
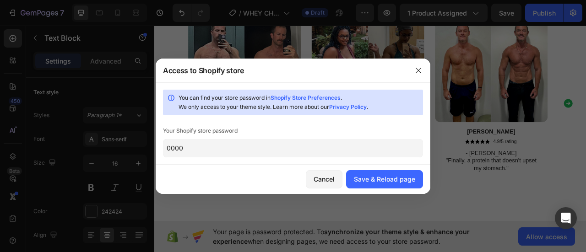
type input "0000"
click at [410, 183] on div "Save & Reload page" at bounding box center [384, 179] width 61 height 10
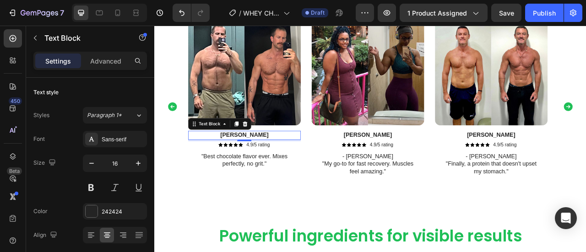
scroll to position [0, 0]
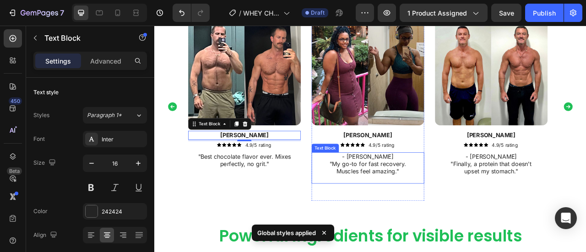
click at [447, 190] on p "- Sarah J. "My go-to for fast recovery. Muscles feel amazing."" at bounding box center [425, 202] width 123 height 28
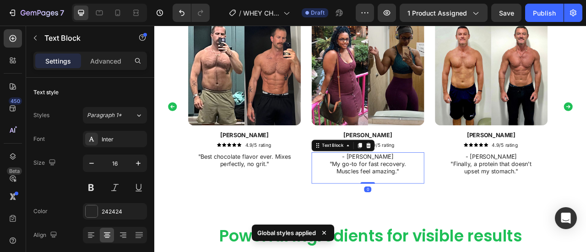
click at [445, 191] on p "- Sarah J. "My go-to for fast recovery. Muscles feel amazing."" at bounding box center [425, 202] width 123 height 28
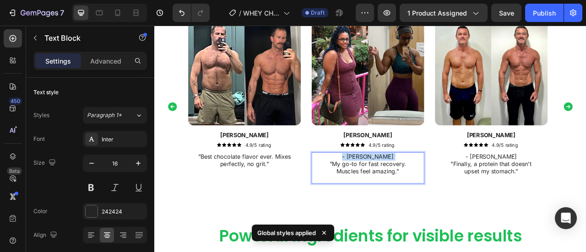
drag, startPoint x: 445, startPoint y: 191, endPoint x: 400, endPoint y: 190, distance: 45.3
click at [400, 190] on p "- Sarah J. "My go-to for fast recovery. Muscles feel amazing."" at bounding box center [425, 202] width 123 height 28
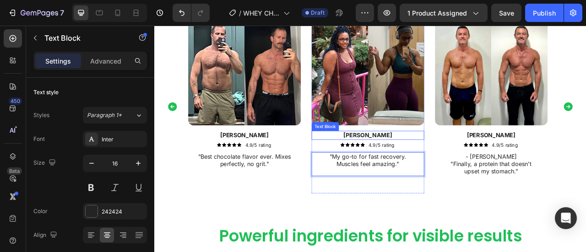
click at [468, 162] on p "Maria" at bounding box center [425, 165] width 141 height 10
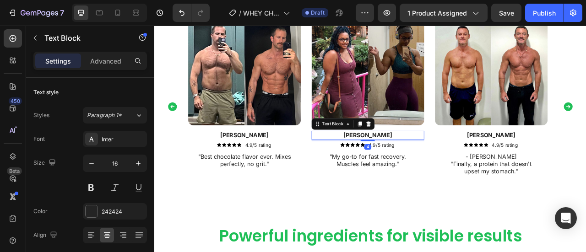
click at [468, 162] on p "Maria" at bounding box center [425, 165] width 141 height 10
click at [413, 164] on p "- Sarah J." at bounding box center [425, 165] width 141 height 10
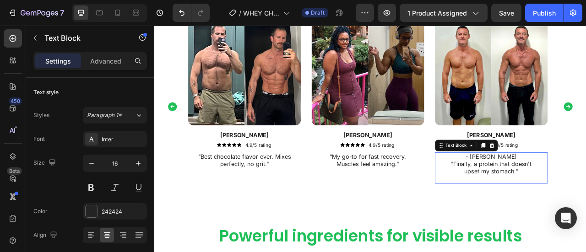
click at [585, 188] on p "- David L. "Finally, a protein that doesn't upset my stomach."" at bounding box center [582, 202] width 123 height 28
click at [585, 190] on p "- David L. "Finally, a protein that doesn't upset my stomach."" at bounding box center [582, 202] width 123 height 28
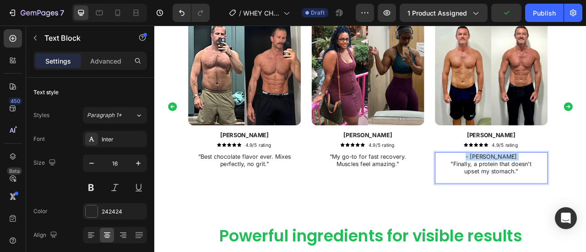
drag, startPoint x: 602, startPoint y: 190, endPoint x: 552, endPoint y: 190, distance: 49.9
click at [552, 190] on p "- David L. "Finally, a protein that doesn't upset my stomach."" at bounding box center [582, 202] width 123 height 28
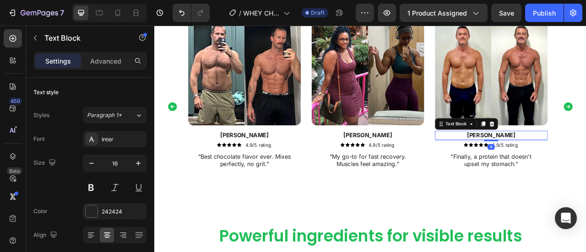
click at [585, 164] on p "Pablo" at bounding box center [582, 165] width 141 height 10
click at [570, 163] on p "- David L." at bounding box center [582, 165] width 141 height 10
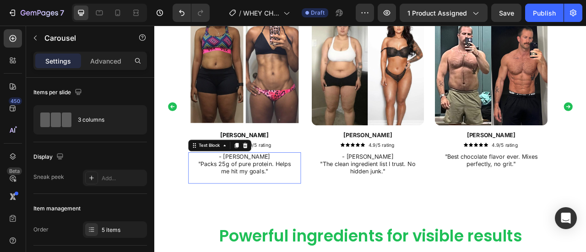
click at [296, 190] on p "- Chloe K. "Packs 25g of pure protein. Helps me hit my goals."" at bounding box center [268, 202] width 123 height 28
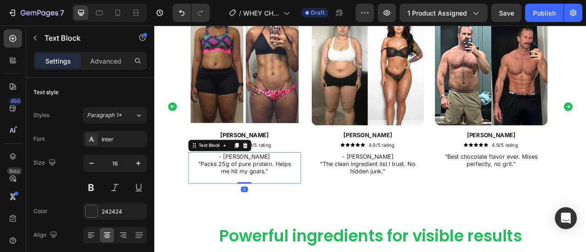
click at [288, 192] on p "- Chloe K. "Packs 25g of pure protein. Helps me hit my goals."" at bounding box center [268, 202] width 123 height 28
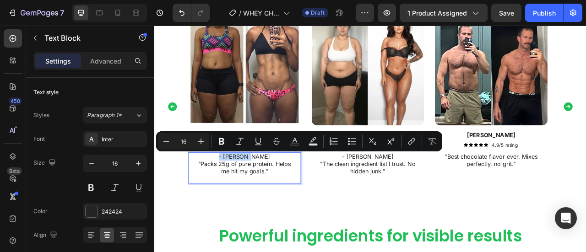
drag, startPoint x: 288, startPoint y: 192, endPoint x: 243, endPoint y: 193, distance: 44.9
click at [243, 193] on p "- Chloe K. "Packs 25g of pure protein. Helps me hit my goals."" at bounding box center [268, 202] width 123 height 28
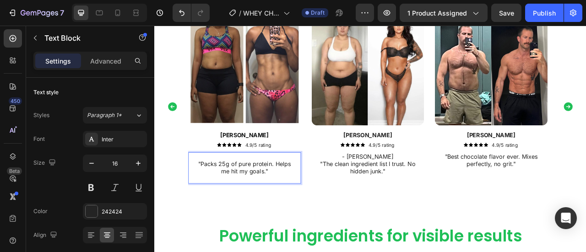
click at [211, 199] on p "⁠⁠⁠⁠⁠⁠⁠ "Packs 25g of pure protein. Helps me hit my goals."" at bounding box center [268, 202] width 123 height 28
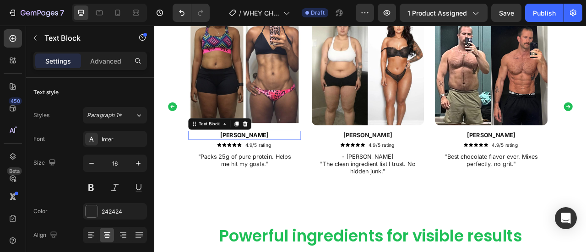
click at [308, 165] on p "Myrtha" at bounding box center [268, 165] width 141 height 10
click at [308, 165] on p "- Chloe K." at bounding box center [268, 165] width 141 height 10
click at [258, 163] on span "- Chloe K." at bounding box center [268, 164] width 67 height 9
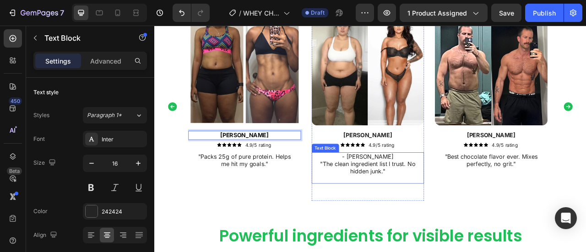
click at [448, 190] on p "- Mark R. "The clean ingredient list I trust. No hidden junk."" at bounding box center [425, 202] width 123 height 28
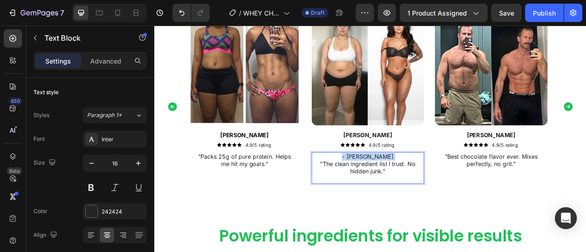
click at [448, 190] on p "- Mark R. "The clean ingredient list I trust. No hidden junk."" at bounding box center [425, 202] width 123 height 28
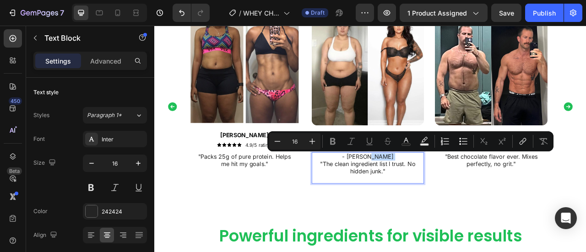
click at [448, 190] on p "- Mark R. "The clean ingredient list I trust. No hidden junk."" at bounding box center [425, 202] width 123 height 28
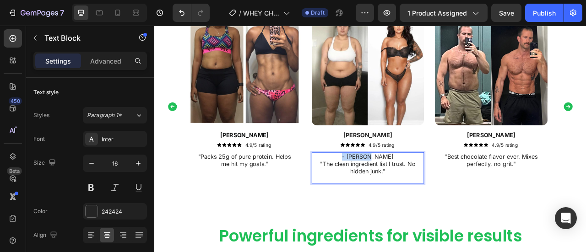
drag, startPoint x: 443, startPoint y: 190, endPoint x: 390, endPoint y: 190, distance: 53.1
click at [390, 190] on p "- Mark R. "The clean ingredient list I trust. No hidden junk."" at bounding box center [425, 202] width 123 height 28
click at [364, 199] on p "⁠⁠⁠⁠⁠⁠⁠ "The clean ingredient list I trust. No hidden junk."" at bounding box center [425, 202] width 123 height 28
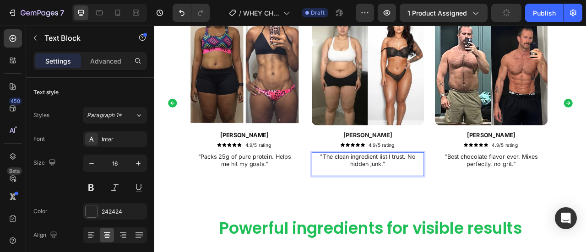
click at [424, 211] on p "Rich Text Editor. Editing area: main" at bounding box center [425, 211] width 123 height 10
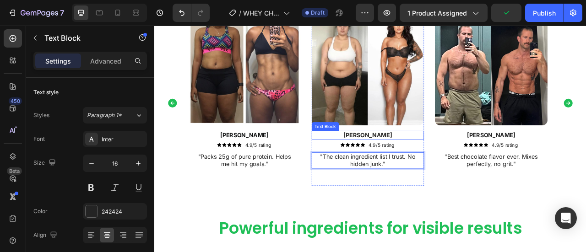
click at [456, 162] on p "Nicole" at bounding box center [425, 165] width 141 height 10
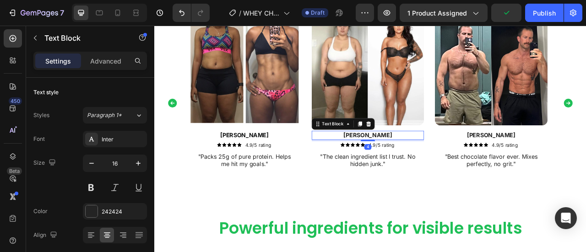
click at [456, 162] on p "Nicole" at bounding box center [425, 165] width 141 height 10
click at [414, 168] on p "- Mark R." at bounding box center [425, 165] width 141 height 10
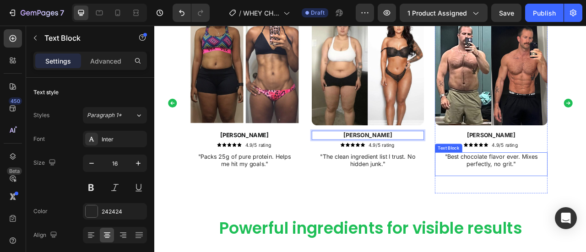
click at [571, 208] on p "Rich Text Editor. Editing area: main" at bounding box center [582, 211] width 123 height 10
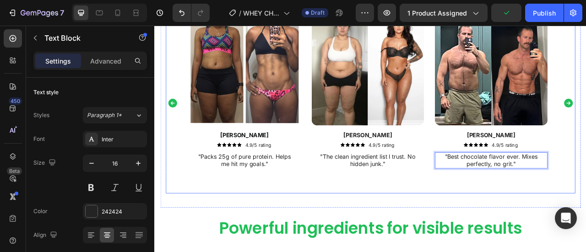
click at [171, 120] on icon "Carousel Back Arrow" at bounding box center [177, 124] width 14 height 14
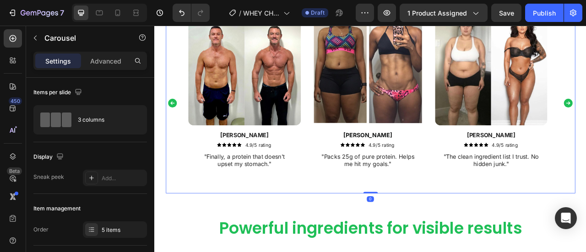
click at [177, 125] on icon "Carousel Back Arrow" at bounding box center [177, 124] width 11 height 11
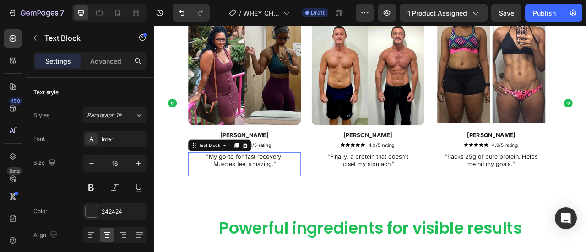
click at [296, 209] on p "Rich Text Editor. Editing area: main" at bounding box center [268, 211] width 123 height 10
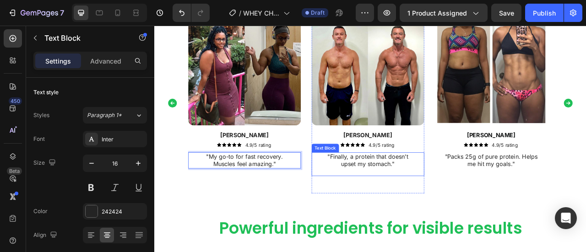
click at [427, 210] on p "Rich Text Editor. Editing area: main" at bounding box center [425, 211] width 123 height 10
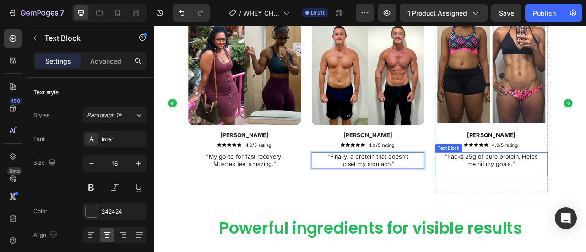
click at [585, 212] on p "Rich Text Editor. Editing area: main" at bounding box center [582, 211] width 123 height 10
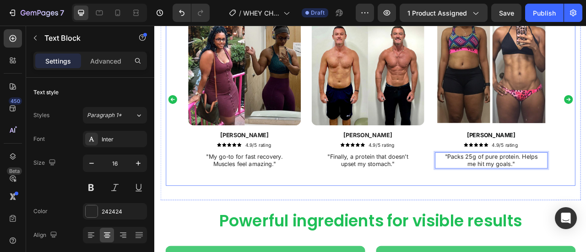
click at [178, 119] on icon "Carousel Back Arrow" at bounding box center [177, 120] width 14 height 14
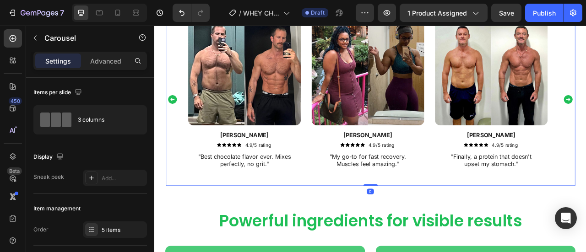
click at [178, 119] on icon "Carousel Back Arrow" at bounding box center [177, 120] width 14 height 14
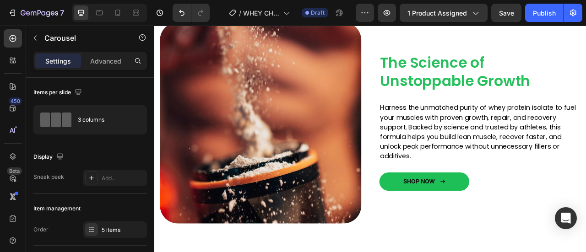
scroll to position [724, 0]
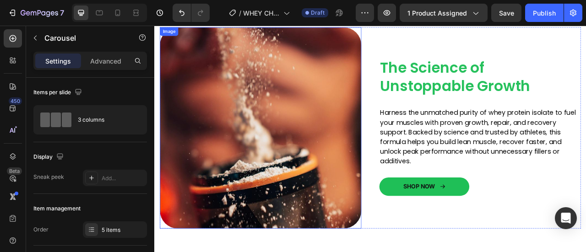
click at [291, 161] on img at bounding box center [289, 155] width 256 height 256
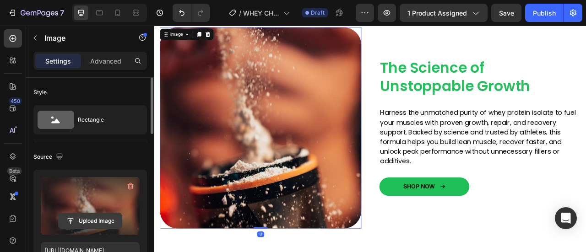
click at [97, 216] on input "file" at bounding box center [90, 221] width 63 height 16
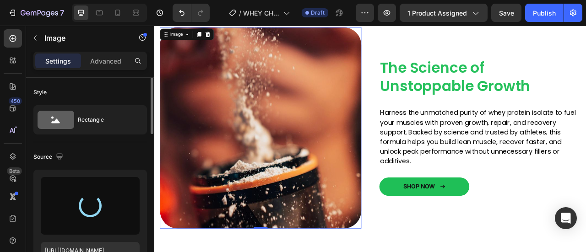
type input "https://cdn.shopify.com/s/files/1/0953/5393/0017/files/gempages_581881832878900…"
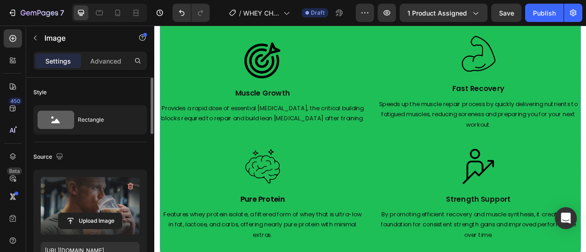
scroll to position [1276, 0]
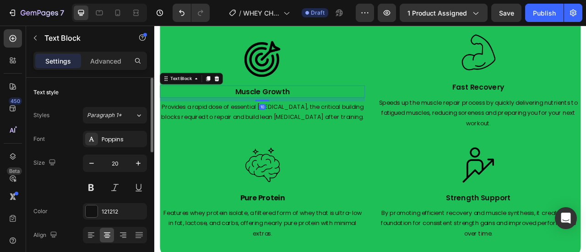
click at [334, 108] on p "Muscle Growth" at bounding box center [291, 110] width 259 height 14
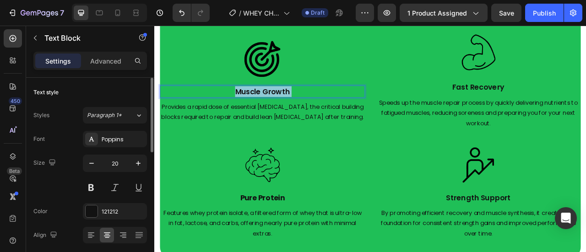
drag, startPoint x: 328, startPoint y: 102, endPoint x: 257, endPoint y: 106, distance: 70.6
click at [257, 106] on p "Muscle Growth" at bounding box center [291, 110] width 259 height 14
click at [252, 111] on p "Muscle Growth" at bounding box center [291, 110] width 259 height 14
drag, startPoint x: 253, startPoint y: 110, endPoint x: 342, endPoint y: 115, distance: 89.9
click at [342, 115] on p "Muscle Growth" at bounding box center [291, 110] width 259 height 14
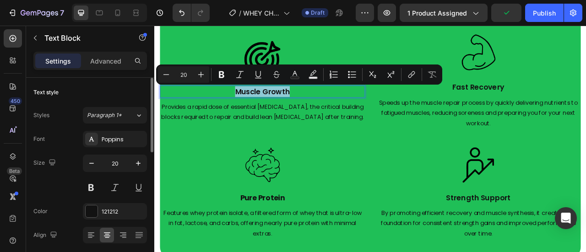
copy p "Muscle Growth"
click at [309, 57] on img at bounding box center [292, 68] width 46 height 46
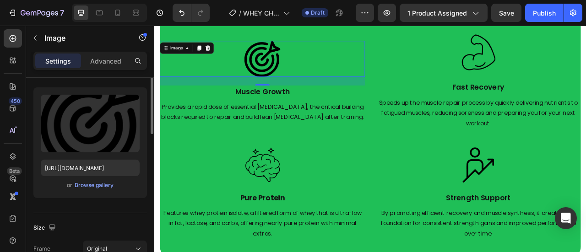
scroll to position [86, 0]
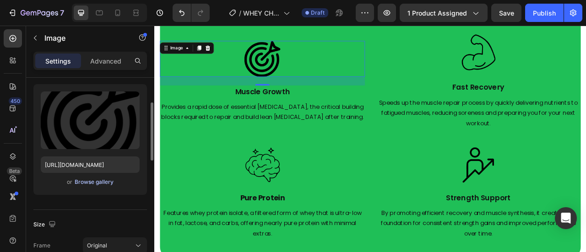
click at [105, 181] on div "Browse gallery" at bounding box center [94, 182] width 39 height 8
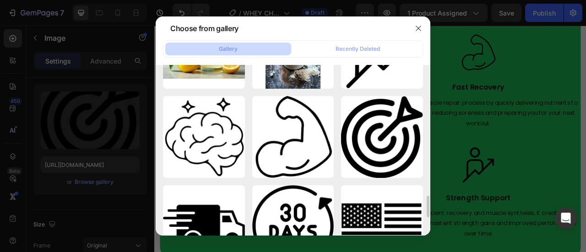
scroll to position [1050, 0]
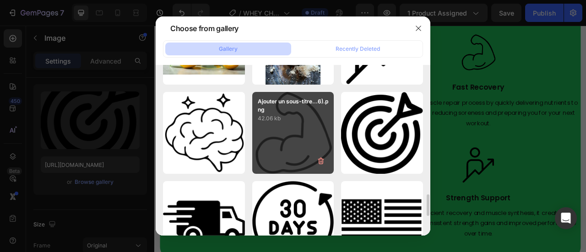
click at [289, 134] on div "Ajouter un sous-titre...6).png 42.06 kb" at bounding box center [293, 133] width 82 height 82
type input "https://cdn.shopify.com/s/files/1/0953/5393/0017/files/gempages_581881832878900…"
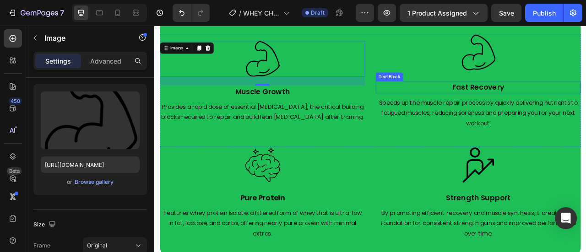
click at [585, 103] on p "Fast Recovery" at bounding box center [566, 104] width 259 height 14
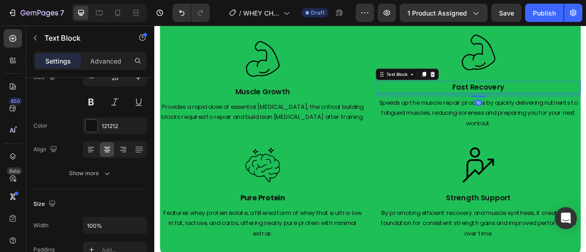
scroll to position [0, 0]
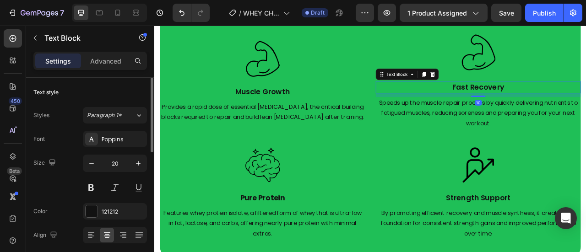
click at [585, 103] on p "Fast Recovery" at bounding box center [566, 104] width 259 height 14
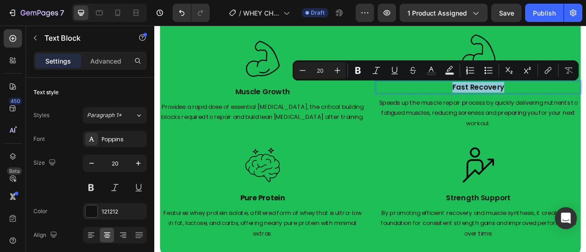
copy p "Fast Recovery"
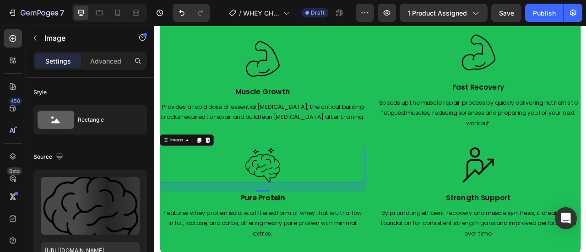
click at [294, 203] on img at bounding box center [292, 203] width 46 height 46
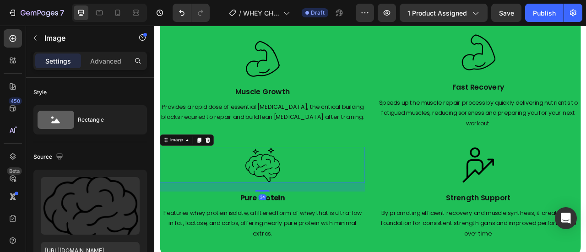
click at [309, 205] on img at bounding box center [292, 203] width 46 height 46
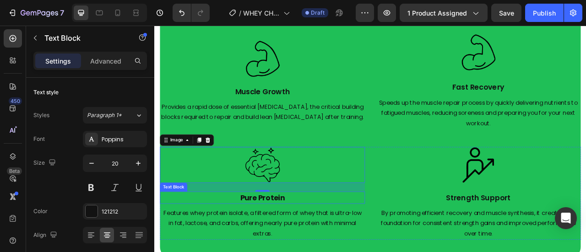
click at [335, 238] on p "Pure Protein" at bounding box center [291, 245] width 259 height 14
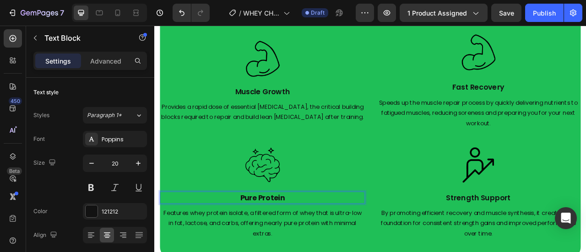
click at [336, 238] on p "Pure Protein" at bounding box center [291, 245] width 259 height 14
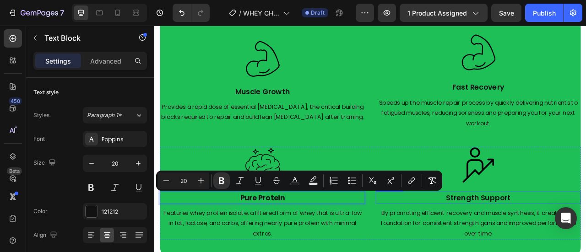
click at [585, 242] on p "Strength Support" at bounding box center [566, 245] width 259 height 14
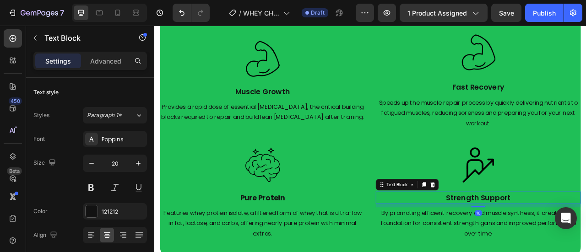
click at [585, 242] on p "Strength Support" at bounding box center [566, 245] width 259 height 14
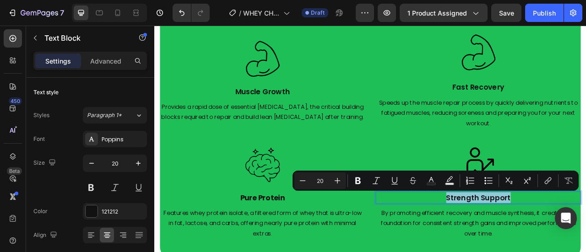
copy p "Strength Support"
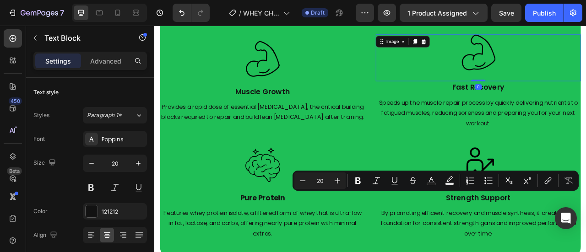
click at [567, 73] on img at bounding box center [566, 60] width 46 height 46
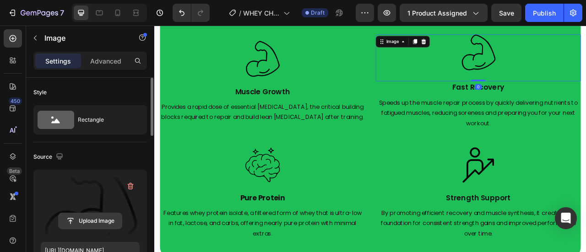
click at [114, 216] on input "file" at bounding box center [90, 221] width 63 height 16
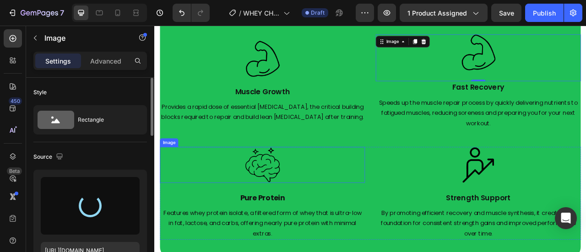
type input "https://cdn.shopify.com/s/files/1/0953/5393/0017/files/gempages_581881832878900…"
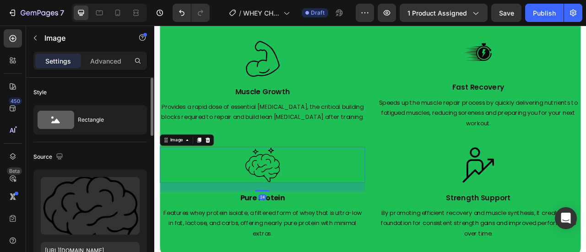
click at [315, 212] on div at bounding box center [291, 203] width 261 height 46
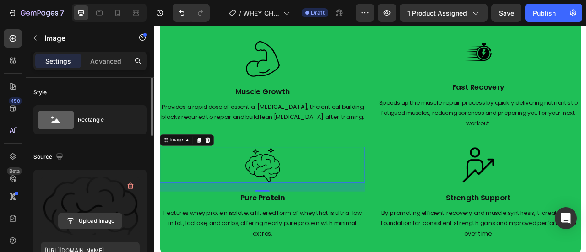
click at [111, 221] on input "file" at bounding box center [90, 221] width 63 height 16
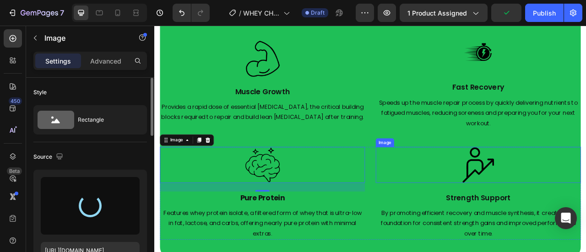
type input "https://cdn.shopify.com/s/files/1/0953/5393/0017/files/gempages_581881832878900…"
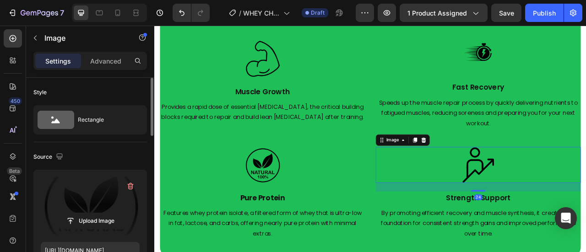
click at [564, 217] on img at bounding box center [566, 203] width 46 height 46
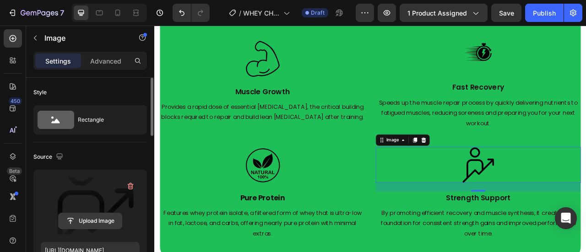
click at [83, 223] on input "file" at bounding box center [90, 221] width 63 height 16
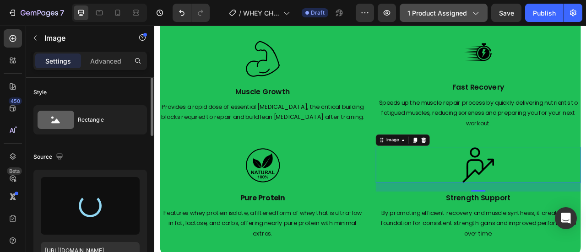
type input "https://cdn.shopify.com/s/files/1/0953/5393/0017/files/gempages_581881832878900…"
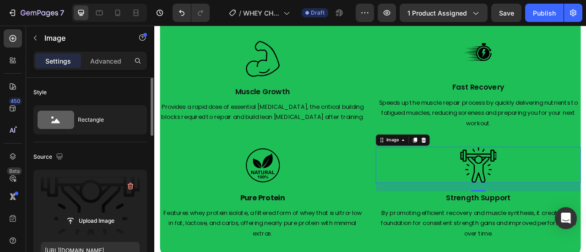
click at [545, 213] on img at bounding box center [566, 203] width 46 height 46
click at [104, 227] on input "file" at bounding box center [90, 221] width 63 height 16
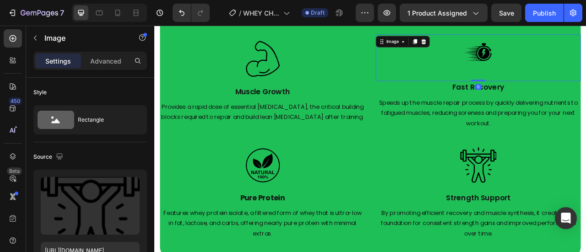
click at [550, 74] on img at bounding box center [566, 60] width 46 height 46
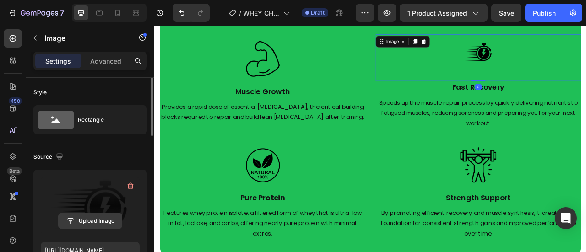
click at [88, 221] on input "file" at bounding box center [90, 221] width 63 height 16
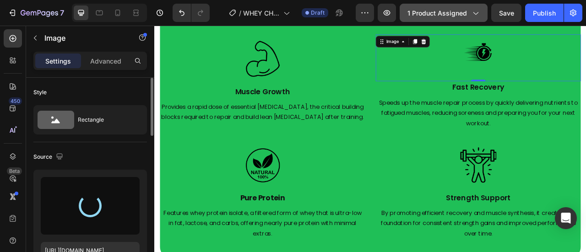
type input "https://cdn.shopify.com/s/files/1/0953/5393/0017/files/gempages_581881832878900…"
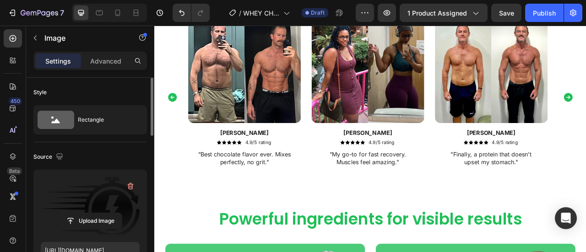
scroll to position [1763, 0]
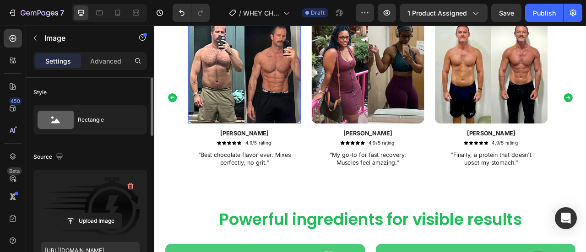
click at [297, 99] on img at bounding box center [268, 78] width 143 height 143
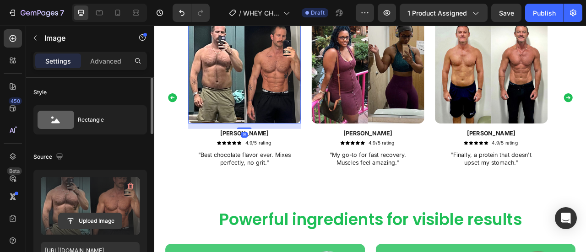
click at [95, 227] on input "file" at bounding box center [90, 221] width 63 height 16
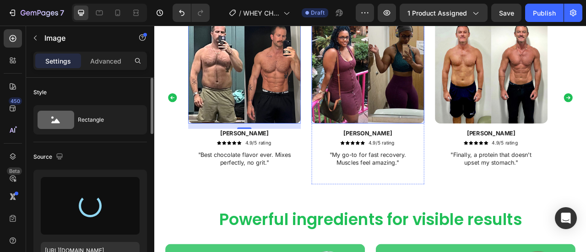
type input "https://cdn.shopify.com/s/files/1/0953/5393/0017/files/gempages_581881832878900…"
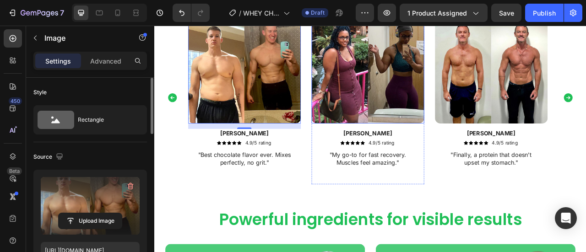
click at [412, 108] on img at bounding box center [425, 78] width 143 height 143
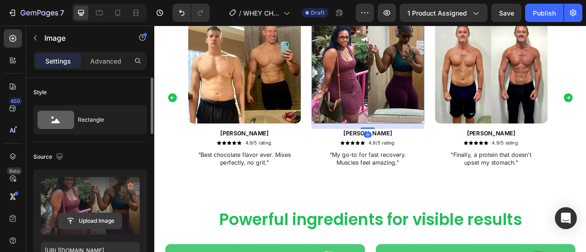
click at [115, 220] on input "file" at bounding box center [90, 221] width 63 height 16
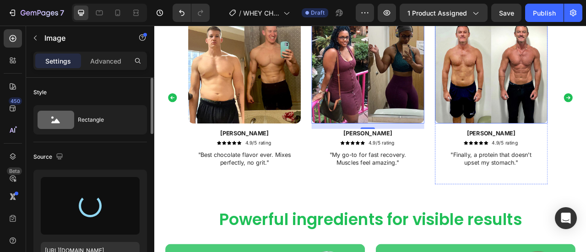
type input "https://cdn.shopify.com/s/files/1/0953/5393/0017/files/gempages_581881832878900…"
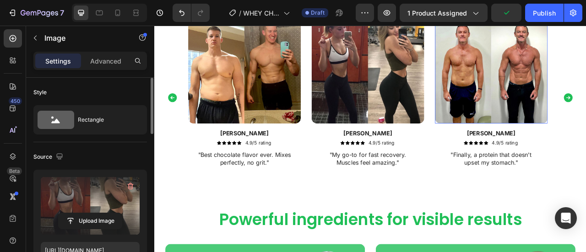
click at [585, 122] on img at bounding box center [582, 78] width 143 height 143
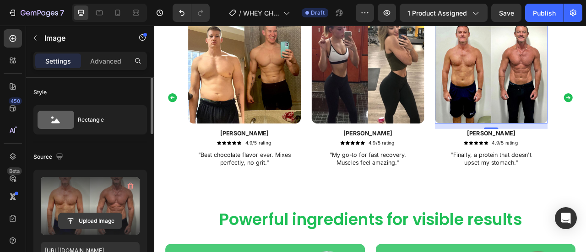
click at [101, 220] on input "file" at bounding box center [90, 221] width 63 height 16
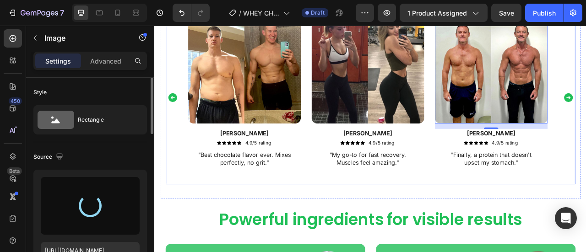
type input "https://cdn.shopify.com/s/files/1/0953/5393/0017/files/gempages_581881832878900…"
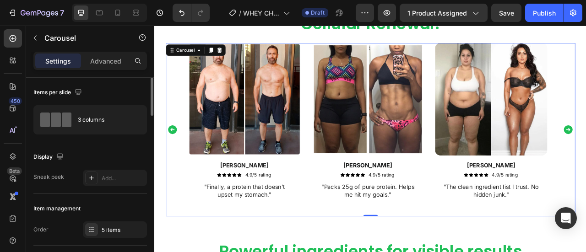
scroll to position [1719, 0]
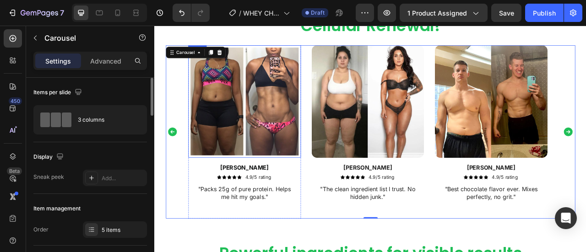
click at [288, 128] on img at bounding box center [268, 121] width 143 height 143
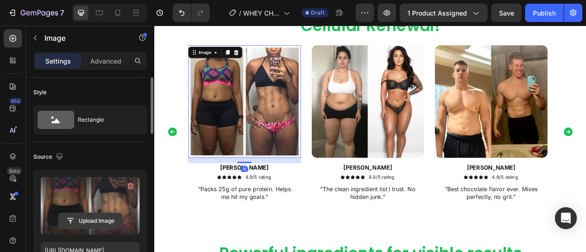
click at [95, 217] on input "file" at bounding box center [90, 221] width 63 height 16
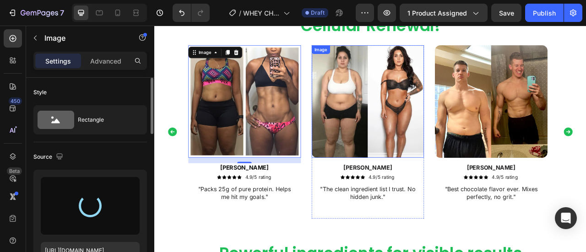
type input "https://cdn.shopify.com/s/files/1/0953/5393/0017/files/gempages_581881832878900…"
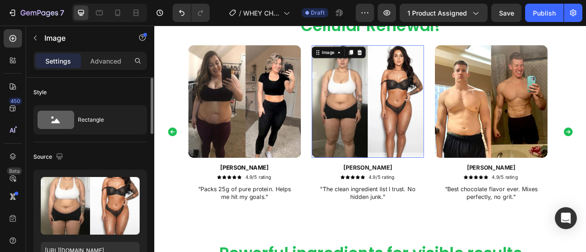
click at [413, 157] on img at bounding box center [425, 121] width 143 height 143
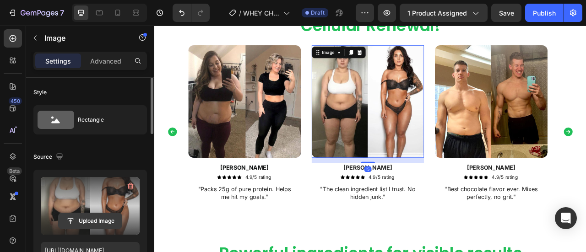
click at [106, 221] on input "file" at bounding box center [90, 221] width 63 height 16
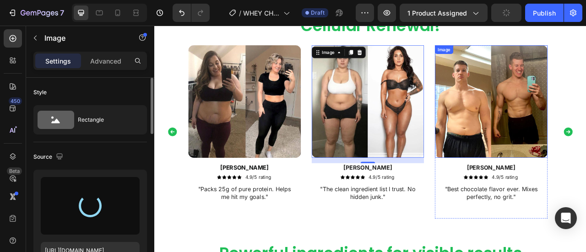
type input "https://cdn.shopify.com/s/files/1/0953/5393/0017/files/gempages_581881832878900…"
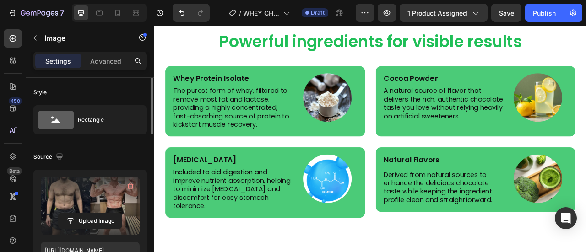
scroll to position [2002, 0]
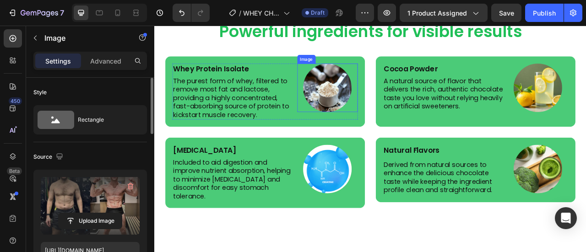
click at [381, 106] on img at bounding box center [374, 105] width 62 height 62
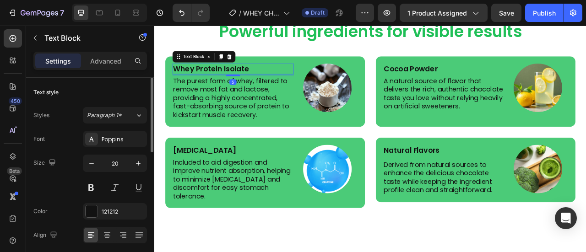
click at [283, 80] on p "Whey Protein Isolate" at bounding box center [254, 81] width 152 height 12
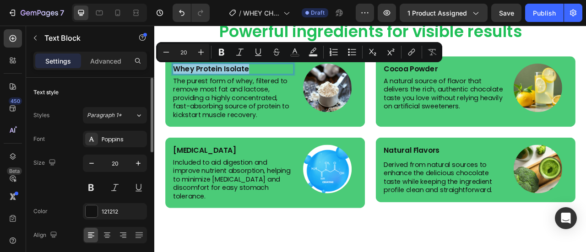
copy p "Whey Protein Isolate"
click at [514, 81] on p "Cocoa Powder" at bounding box center [522, 81] width 152 height 12
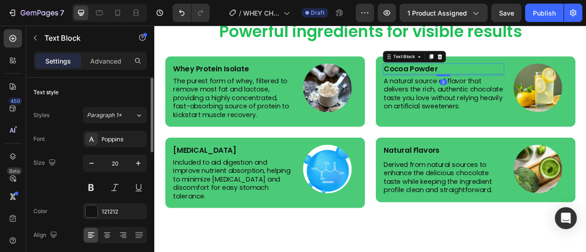
click at [514, 81] on p "Cocoa Powder" at bounding box center [522, 81] width 152 height 12
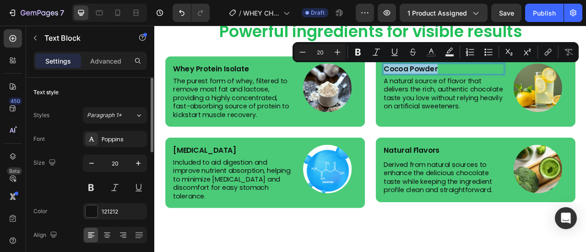
copy p "Cocoa Powder"
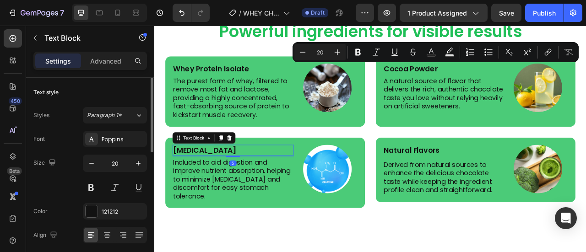
click at [277, 189] on p "Digestive Enzymes" at bounding box center [254, 184] width 152 height 12
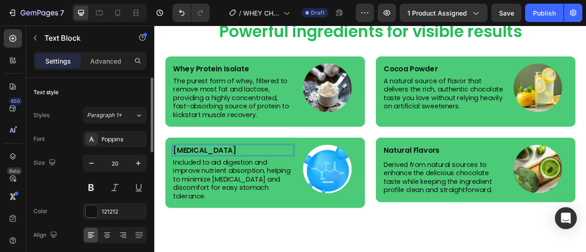
click at [277, 190] on p "Digestive Enzymes" at bounding box center [254, 184] width 152 height 12
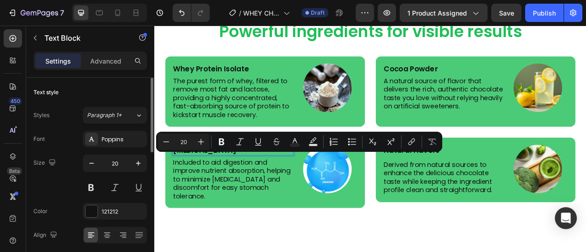
copy p "Digestive Enzymes"
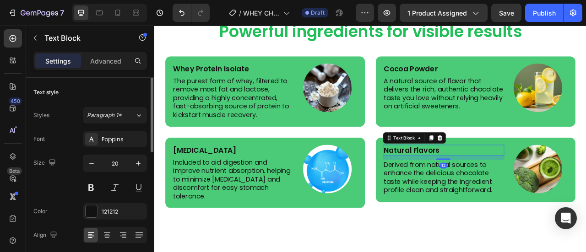
click at [518, 190] on p "Natural Flavors" at bounding box center [522, 184] width 152 height 12
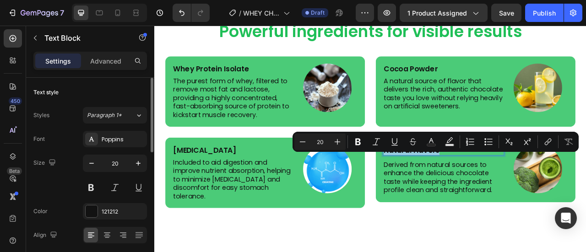
copy p "Natural Flavors"
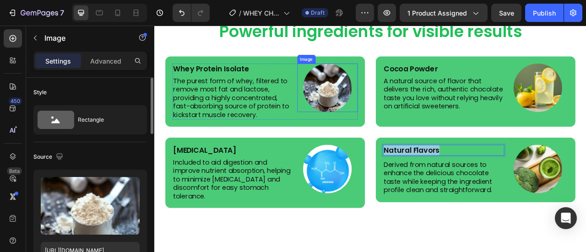
click at [365, 116] on img at bounding box center [374, 105] width 62 height 62
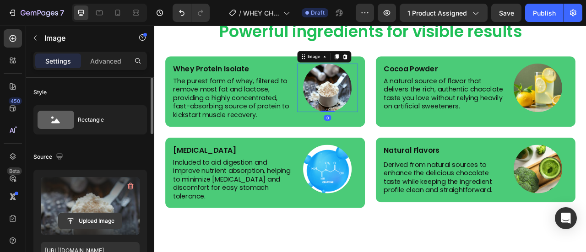
click at [111, 214] on input "file" at bounding box center [90, 221] width 63 height 16
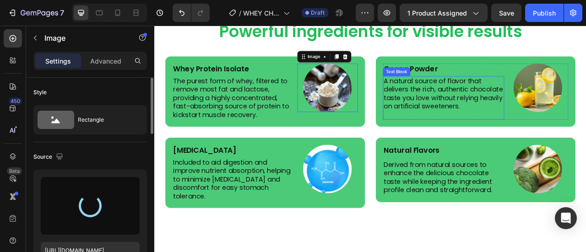
type input "https://cdn.shopify.com/s/files/1/0953/5393/0017/files/gempages_581881832878900…"
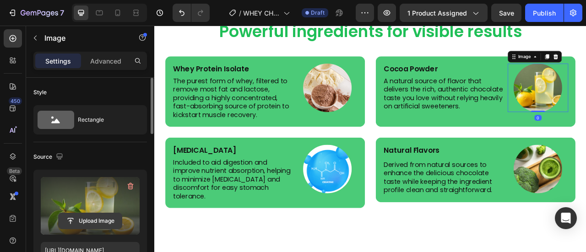
click at [113, 220] on input "file" at bounding box center [90, 221] width 63 height 16
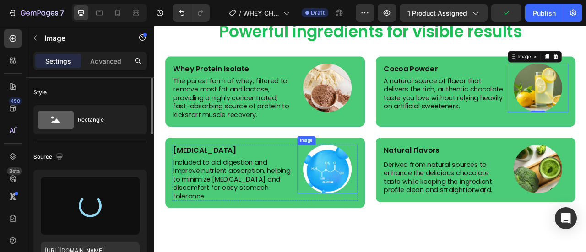
type input "https://cdn.shopify.com/s/files/1/0953/5393/0017/files/gempages_581881832878900…"
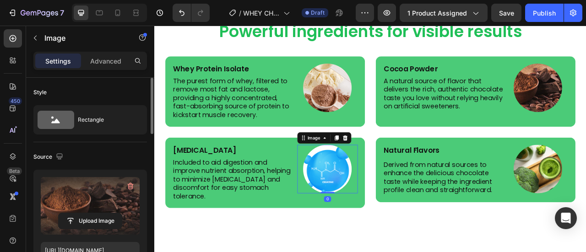
click at [384, 220] on img at bounding box center [374, 208] width 62 height 62
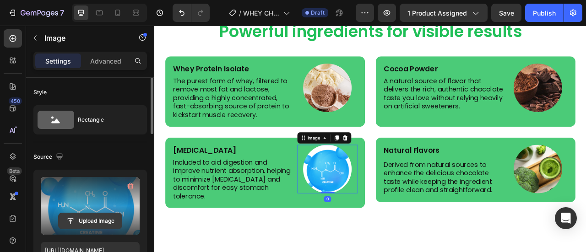
click at [99, 223] on input "file" at bounding box center [90, 221] width 63 height 16
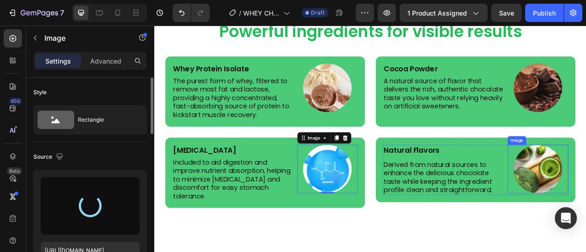
type input "https://cdn.shopify.com/s/files/1/0953/5393/0017/files/gempages_581881832878900…"
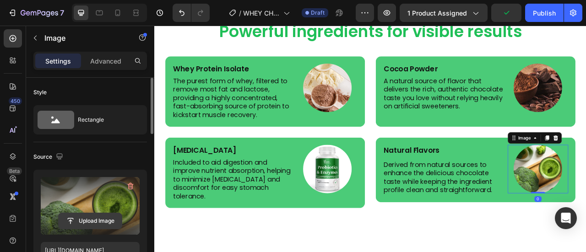
click at [111, 222] on input "file" at bounding box center [90, 221] width 63 height 16
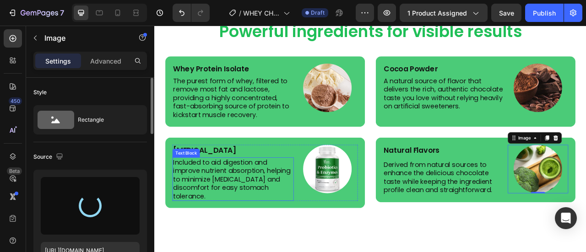
type input "https://cdn.shopify.com/s/files/1/0953/5393/0017/files/gempages_581881832878900…"
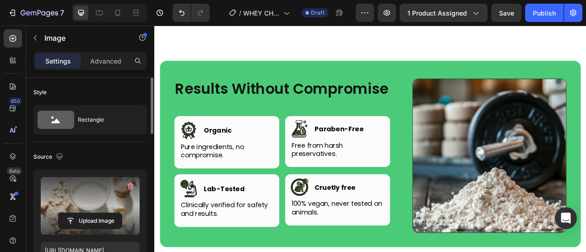
scroll to position [2559, 0]
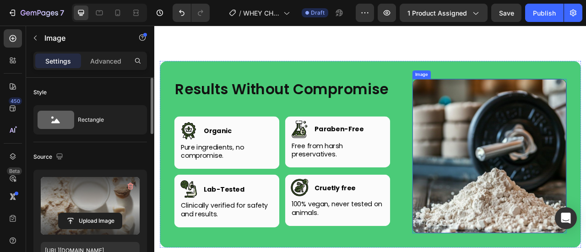
click at [585, 242] on img at bounding box center [580, 191] width 196 height 196
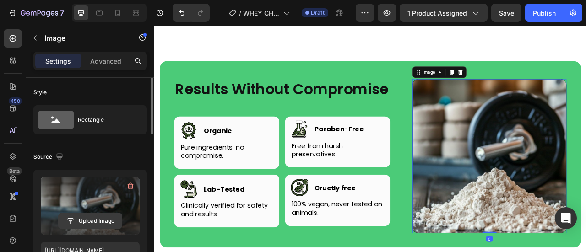
click at [106, 222] on input "file" at bounding box center [90, 221] width 63 height 16
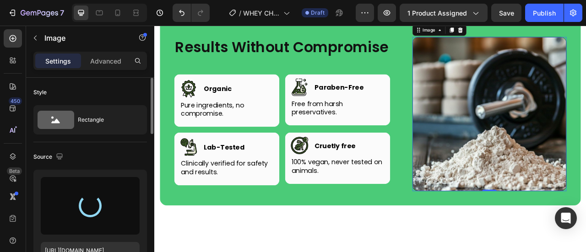
scroll to position [2614, 0]
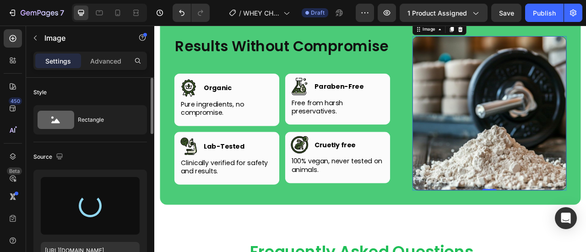
type input "https://cdn.shopify.com/s/files/1/0953/5393/0017/files/gempages_581881832878900…"
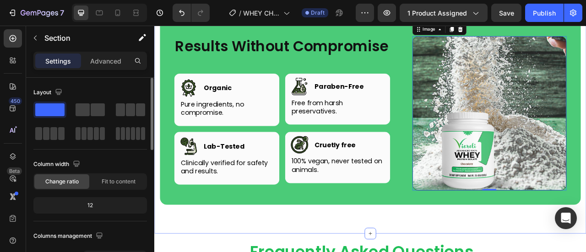
click at [585, 252] on div "Results Without Compromise Heading Row Image Image Organic Heading Row Pure ing…" at bounding box center [428, 144] width 549 height 293
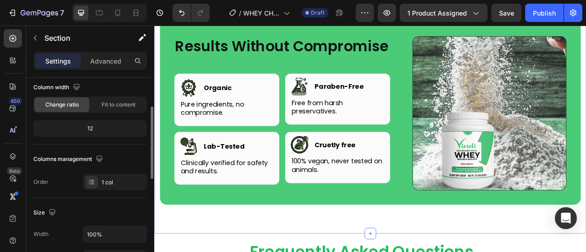
scroll to position [78, 0]
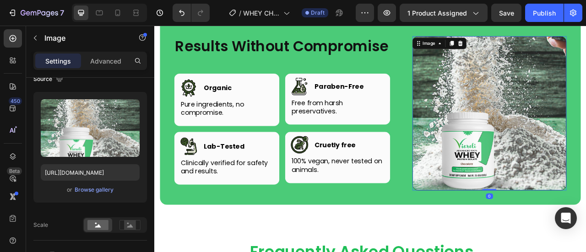
click at [568, 168] on img at bounding box center [580, 137] width 196 height 196
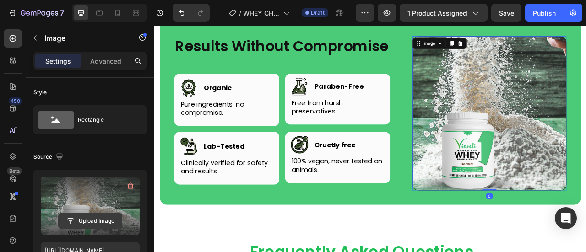
click at [104, 215] on input "file" at bounding box center [90, 221] width 63 height 16
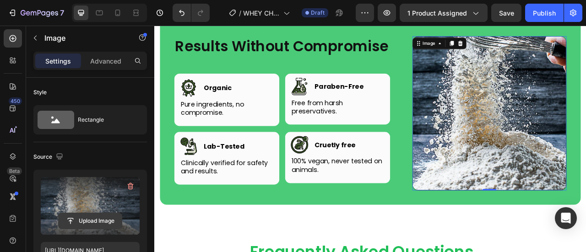
click at [100, 227] on input "file" at bounding box center [90, 221] width 63 height 16
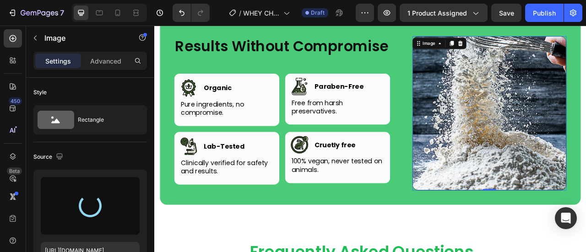
type input "https://cdn.shopify.com/s/files/1/0953/5393/0017/files/gempages_581881832878900…"
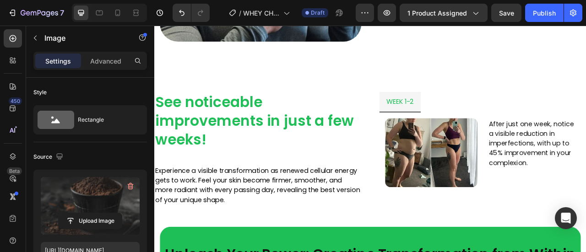
scroll to position [964, 0]
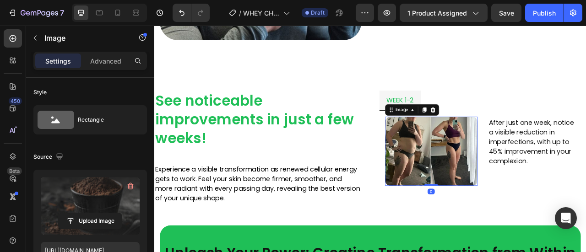
click at [509, 164] on img at bounding box center [507, 185] width 118 height 88
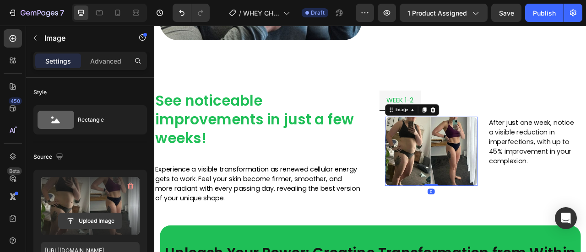
click at [101, 218] on input "file" at bounding box center [90, 221] width 63 height 16
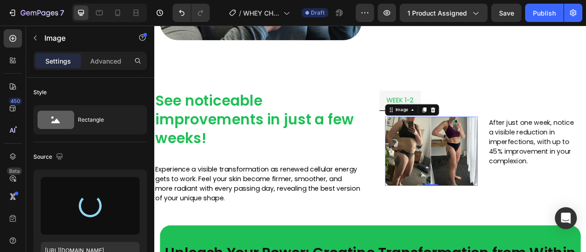
type input "https://cdn.shopify.com/s/files/1/0953/5393/0017/files/gempages_581881832878900…"
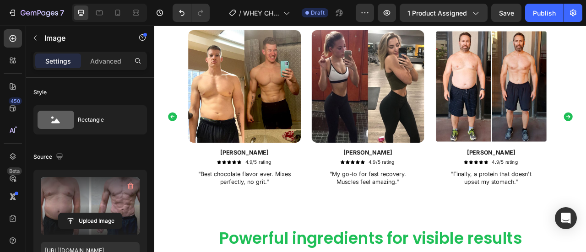
scroll to position [1721, 0]
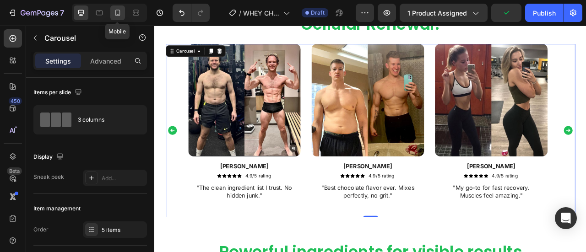
click at [116, 16] on icon at bounding box center [117, 13] width 5 height 6
type input "20"
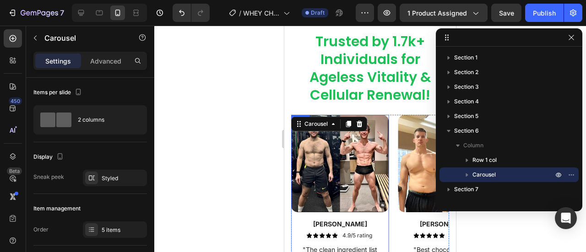
scroll to position [1573, 0]
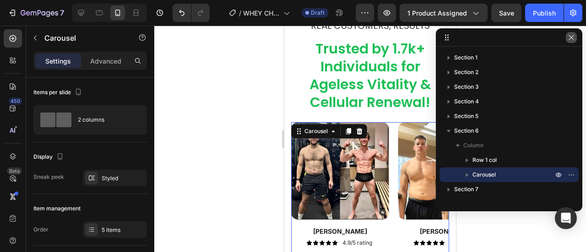
click at [569, 41] on button "button" at bounding box center [571, 37] width 11 height 11
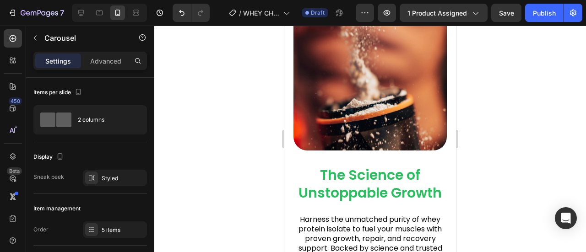
scroll to position [1002, 0]
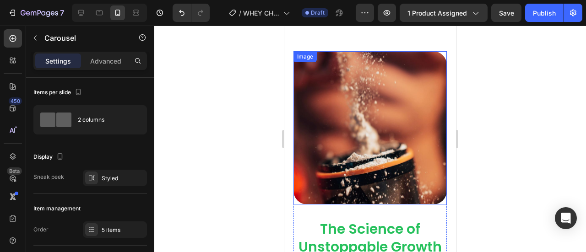
click at [365, 139] on img at bounding box center [369, 127] width 153 height 153
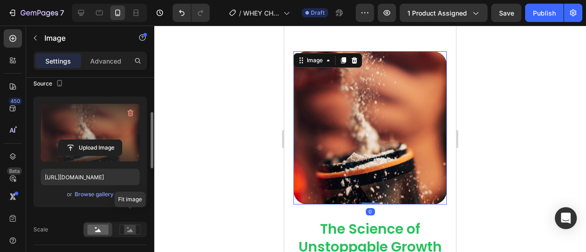
scroll to position [88, 0]
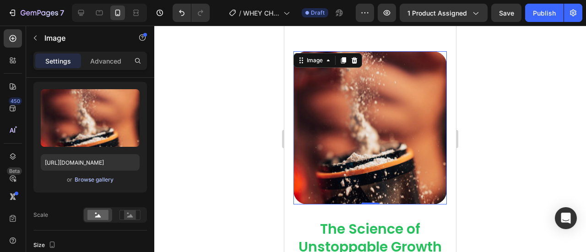
click at [105, 177] on div "Browse gallery" at bounding box center [94, 180] width 39 height 8
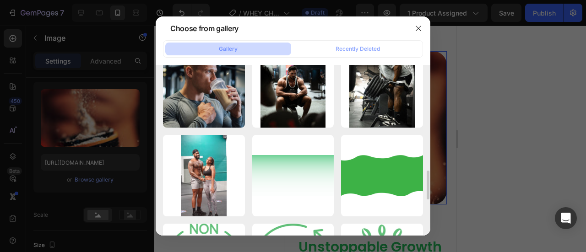
scroll to position [583, 0]
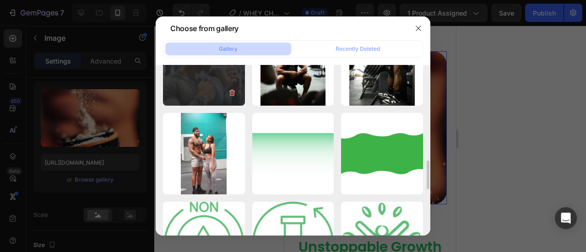
click at [209, 92] on div "Design sans titre - 2...90.png 392.62 kb" at bounding box center [204, 65] width 82 height 82
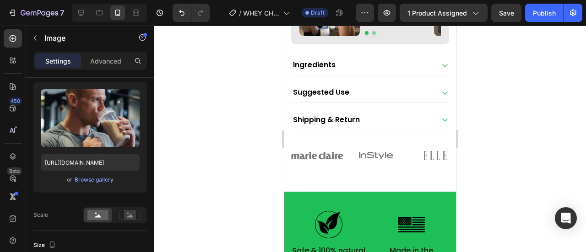
scroll to position [661, 0]
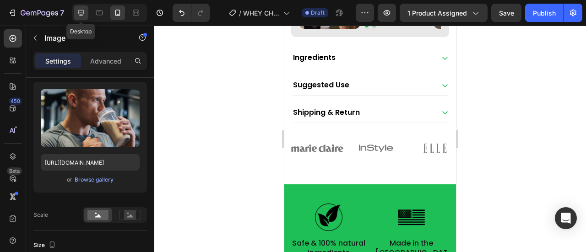
click at [85, 6] on div at bounding box center [81, 12] width 15 height 15
type input "https://placehold.co/460x659?text=Image"
type input "70"
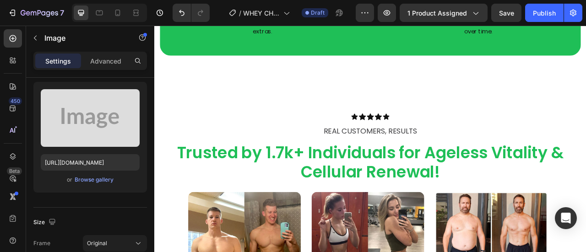
scroll to position [1536, 0]
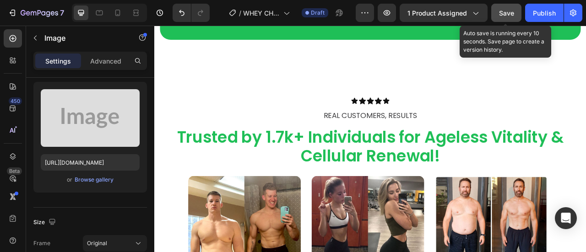
click at [515, 8] on button "Save" at bounding box center [506, 13] width 30 height 18
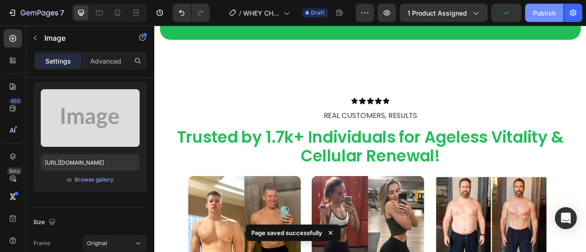
click at [547, 8] on div "Publish" at bounding box center [544, 13] width 23 height 10
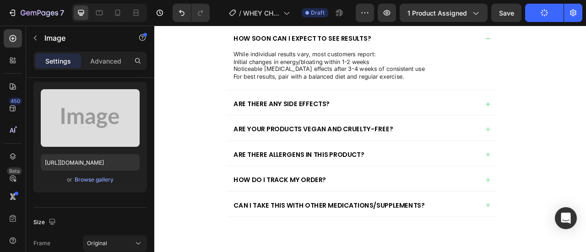
scroll to position [2940, 0]
click at [406, 81] on p "Noticeable weight management effects after 3-4 weeks of consistent use For best…" at bounding box center [418, 85] width 327 height 19
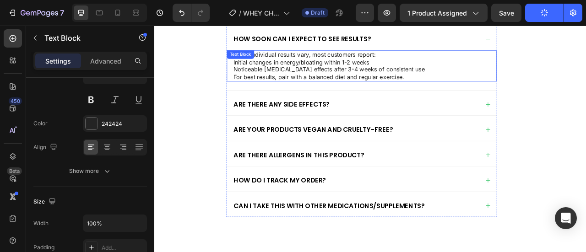
scroll to position [0, 0]
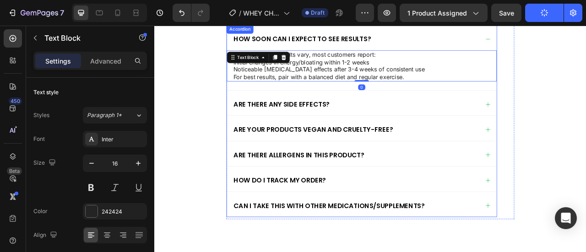
click at [533, 40] on div "How soon can I expect to see results?" at bounding box center [411, 42] width 314 height 13
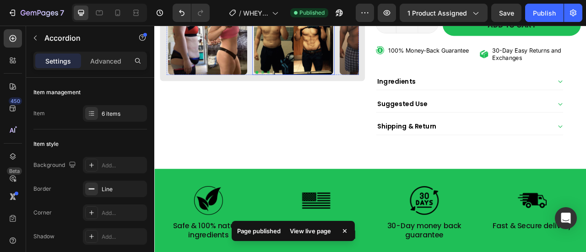
scroll to position [379, 0]
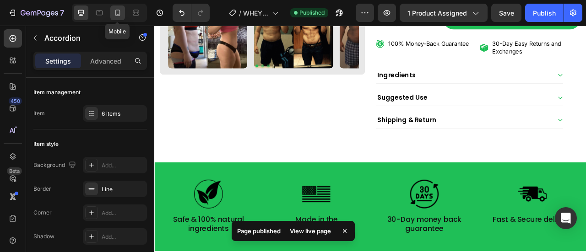
click at [118, 11] on icon at bounding box center [117, 12] width 9 height 9
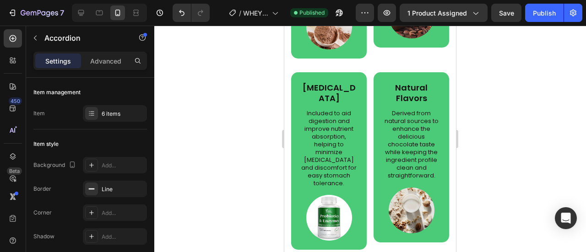
scroll to position [2834, 0]
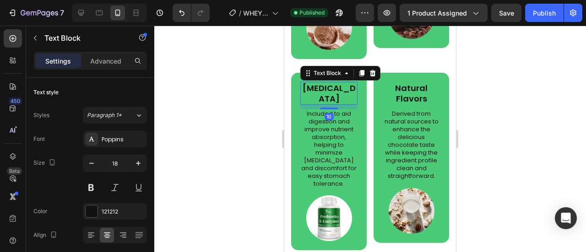
click at [331, 104] on p "Digestive Enzymes" at bounding box center [328, 94] width 55 height 22
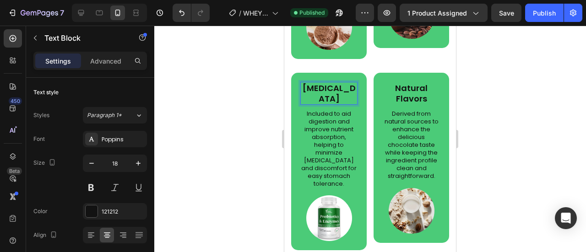
click at [331, 104] on p "Digestive Enzymes" at bounding box center [328, 94] width 55 height 22
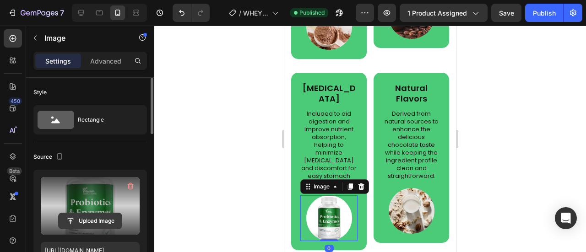
click at [98, 217] on input "file" at bounding box center [90, 221] width 63 height 16
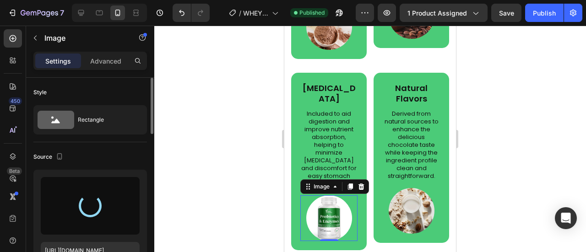
type input "https://cdn.shopify.com/s/files/1/0953/5393/0017/files/gempages_581881832878900…"
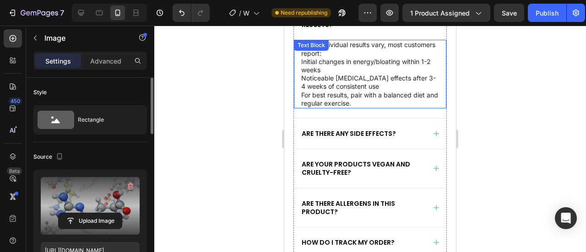
scroll to position [3926, 0]
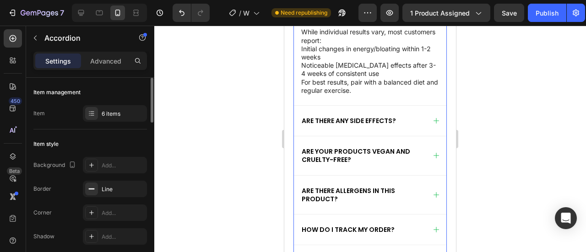
click at [433, 117] on icon at bounding box center [436, 120] width 7 height 7
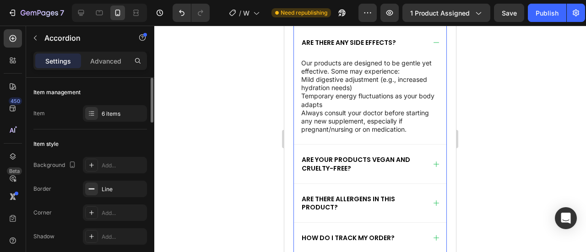
click at [428, 117] on div "Are there any side effects? Our products are designed to be gentle yet effectiv…" at bounding box center [370, 85] width 152 height 117
click at [433, 40] on icon at bounding box center [436, 42] width 7 height 7
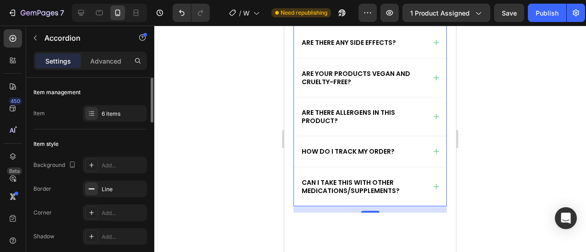
click at [433, 40] on icon at bounding box center [436, 42] width 7 height 7
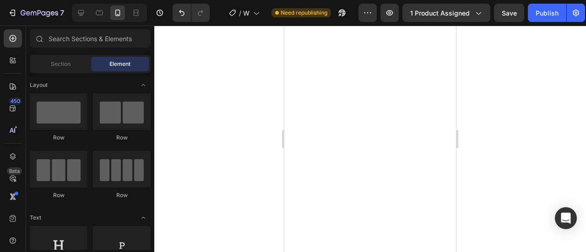
scroll to position [0, 0]
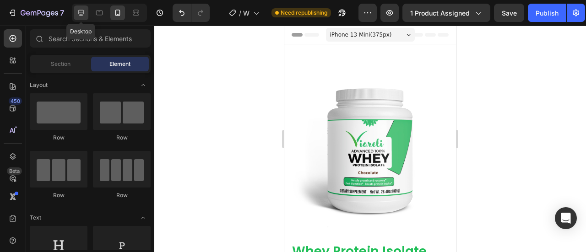
click at [83, 14] on icon at bounding box center [80, 12] width 9 height 9
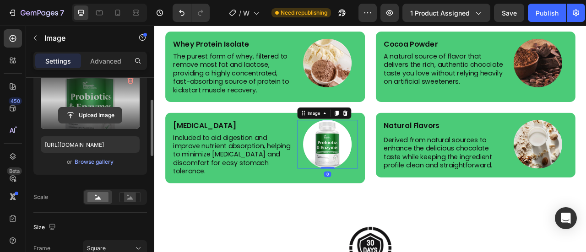
scroll to position [108, 0]
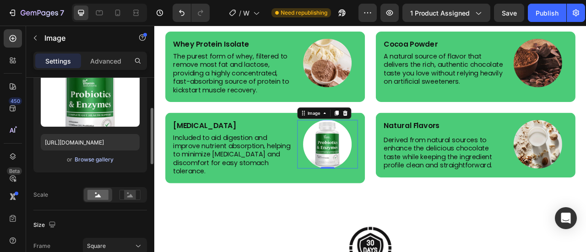
click at [92, 158] on div "Browse gallery" at bounding box center [94, 160] width 39 height 8
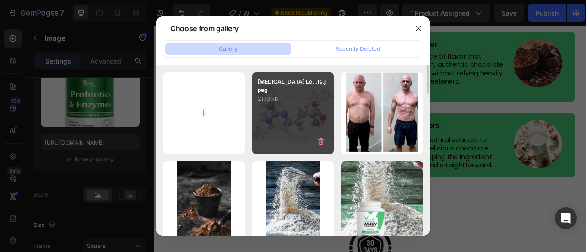
click at [291, 99] on p "21.10 kb" at bounding box center [293, 98] width 71 height 9
type input "https://cdn.shopify.com/s/files/1/0953/5393/0017/files/gempages_581881832878900…"
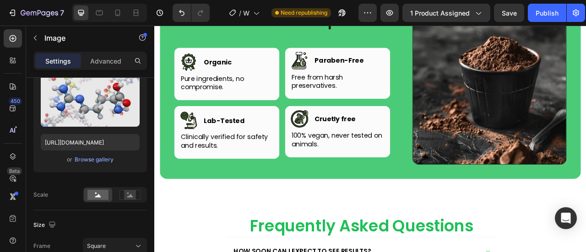
scroll to position [2644, 0]
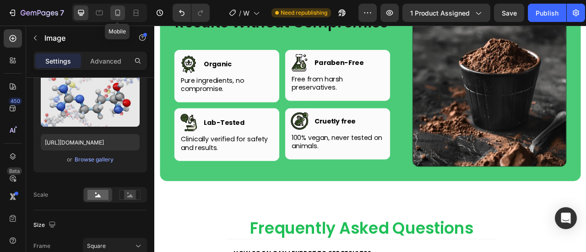
click at [119, 11] on icon at bounding box center [117, 13] width 5 height 6
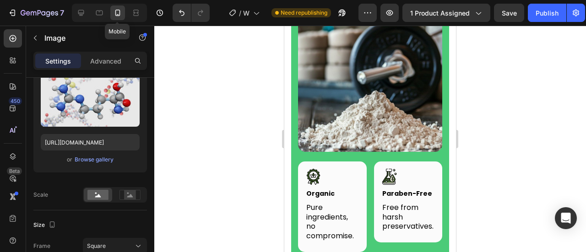
scroll to position [2661, 0]
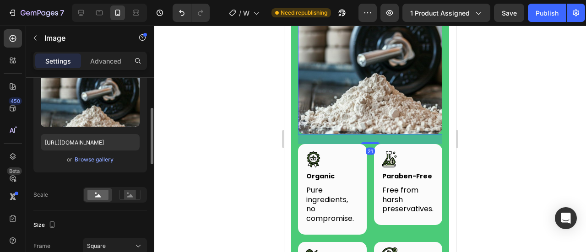
click at [94, 154] on div "or Browse gallery" at bounding box center [90, 159] width 99 height 11
click at [93, 160] on div "Browse gallery" at bounding box center [94, 160] width 39 height 8
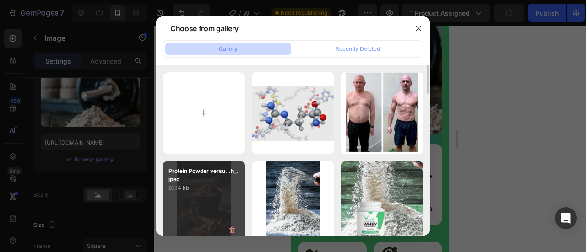
click at [220, 184] on p "87.14 kb" at bounding box center [203, 188] width 71 height 9
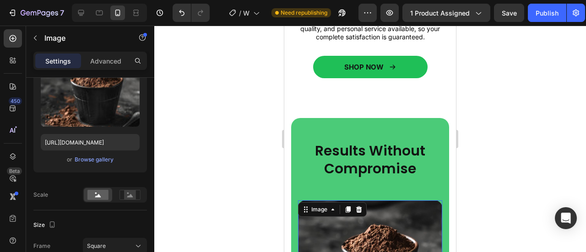
scroll to position [2317, 0]
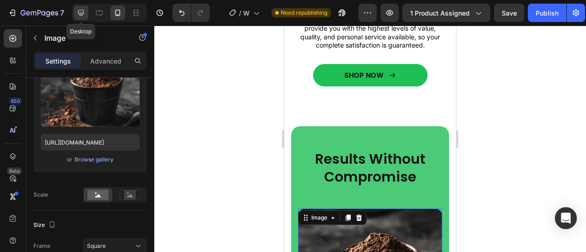
click at [79, 14] on icon at bounding box center [81, 13] width 6 height 6
type input "https://placehold.co/1000x1000?text=Image"
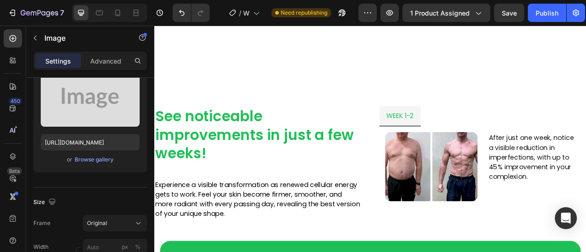
scroll to position [1063, 0]
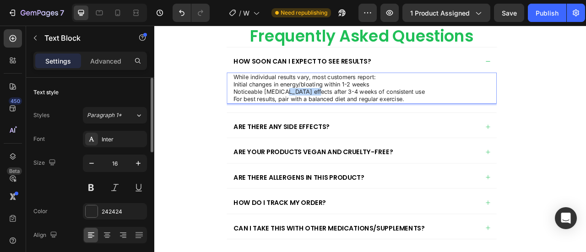
click at [335, 107] on p "Noticeable weight management effects after 3-4 weeks of consistent use For best…" at bounding box center [418, 114] width 327 height 19
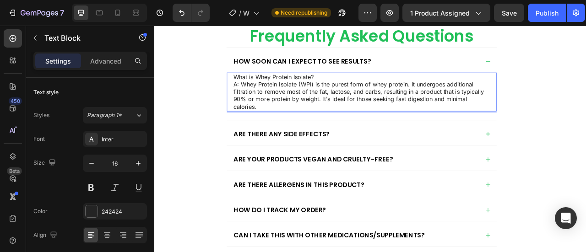
click at [356, 91] on p "What is Whey Protein Isolate? A: Whey Protein Isolate (WPI) is the purest form …" at bounding box center [418, 110] width 327 height 48
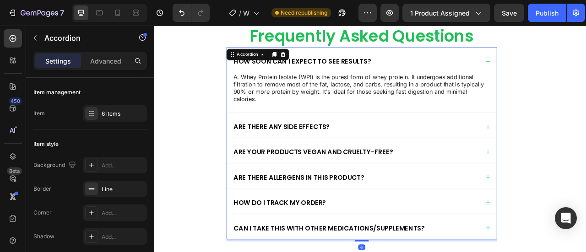
click at [356, 70] on p "How soon can I expect to see results?" at bounding box center [342, 70] width 175 height 11
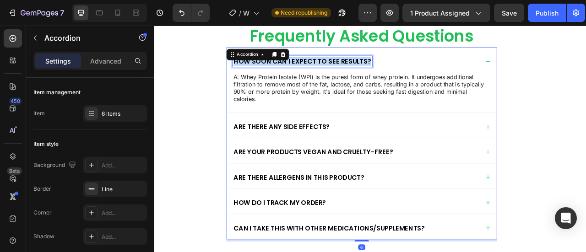
click at [356, 70] on p "How soon can I expect to see results?" at bounding box center [342, 70] width 175 height 11
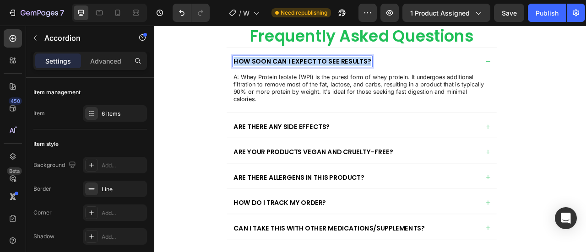
click at [356, 70] on p "How soon can I expect to see results?" at bounding box center [342, 70] width 175 height 11
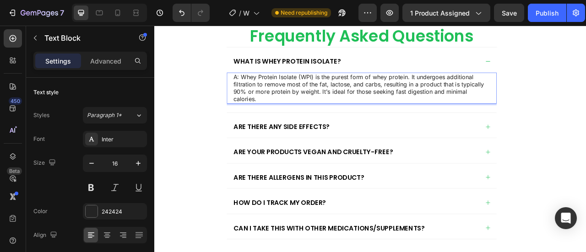
click at [258, 91] on p "A: Whey Protein Isolate (WPI) is the purest form of whey protein. It undergoes …" at bounding box center [418, 105] width 327 height 38
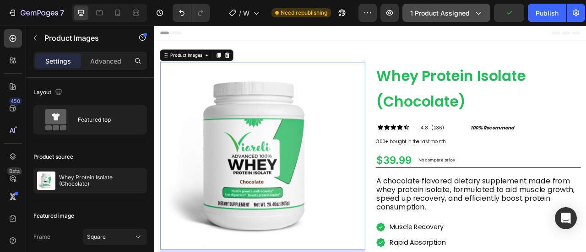
click at [474, 13] on icon "button" at bounding box center [477, 12] width 9 height 9
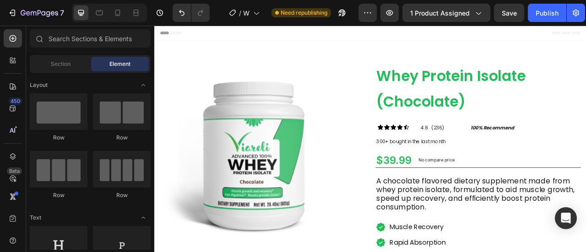
click at [585, 42] on div "Header" at bounding box center [429, 35] width 535 height 18
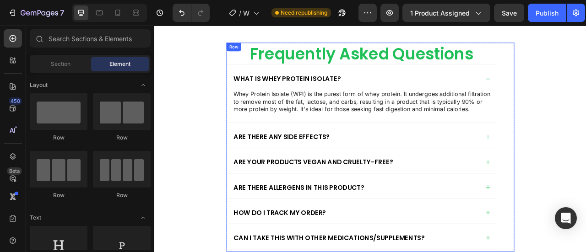
scroll to position [2865, 0]
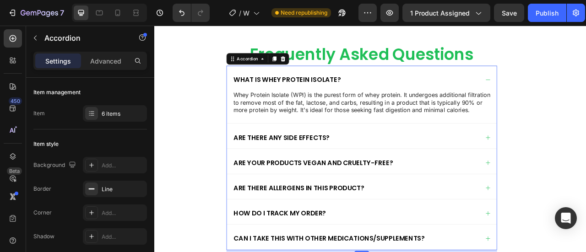
click at [575, 172] on icon at bounding box center [578, 167] width 7 height 7
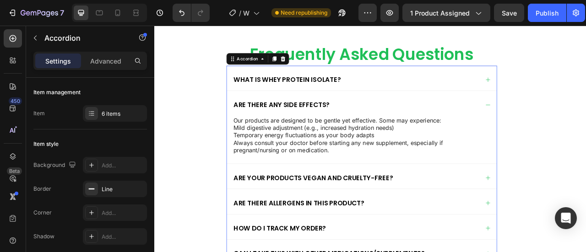
click at [574, 188] on div "Are there any side effects? Our products are designed to be gentle yet effectiv…" at bounding box center [417, 154] width 343 height 92
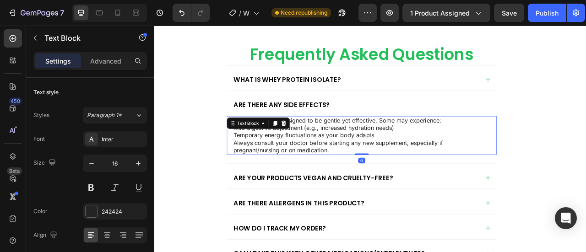
click at [379, 189] on p "Temporary energy fluctuations as your body adapts Always consult your doctor be…" at bounding box center [418, 174] width 327 height 28
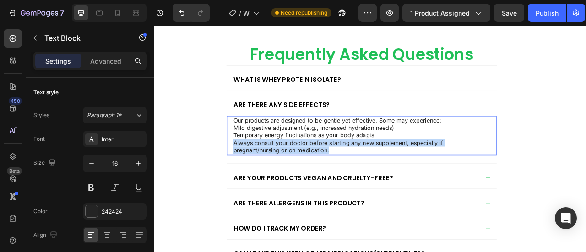
click at [379, 189] on p "Temporary energy fluctuations as your body adapts Always consult your doctor be…" at bounding box center [418, 174] width 327 height 28
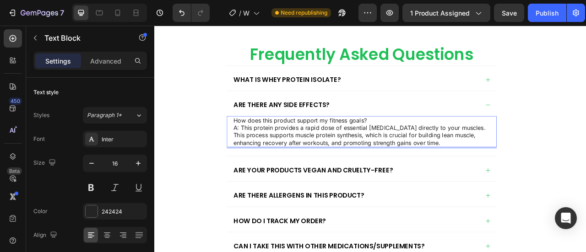
click at [421, 169] on p "How does this product support my fitness goals? A: This protein provides a rapi…" at bounding box center [418, 160] width 327 height 38
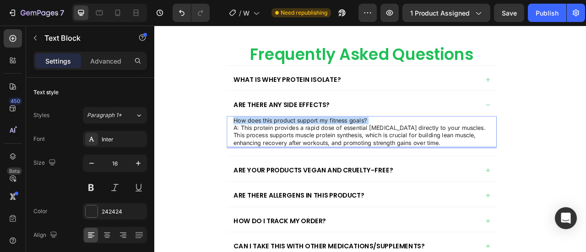
click at [421, 169] on p "How does this product support my fitness goals? A: This protein provides a rapi…" at bounding box center [418, 160] width 327 height 38
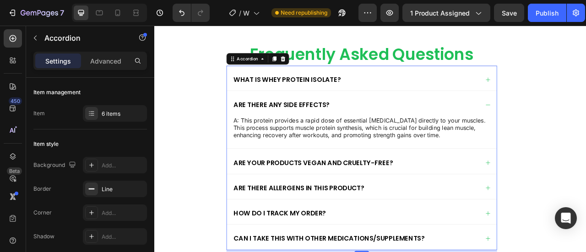
click at [357, 131] on p "Are there any side effects?" at bounding box center [316, 126] width 122 height 11
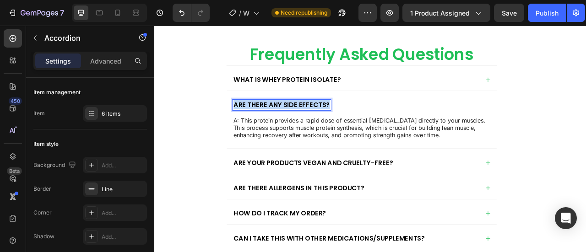
click at [357, 131] on p "Are there any side effects?" at bounding box center [316, 126] width 122 height 11
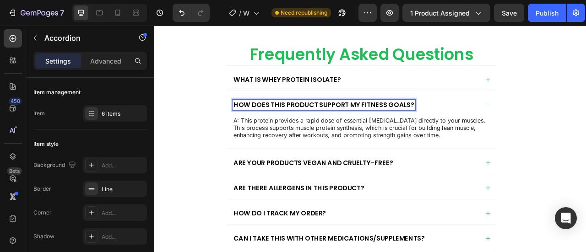
click at [575, 130] on icon at bounding box center [578, 126] width 7 height 7
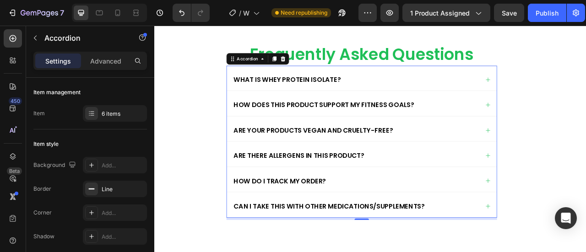
click at [575, 173] on div "Are your products vegan and cruelty-free?" at bounding box center [417, 157] width 343 height 32
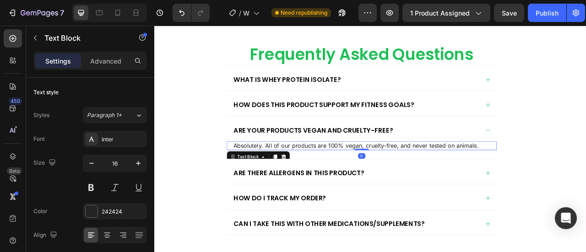
click at [496, 183] on p "Absolutely. All of our products are 100% vegan, cruelty-free, and never tested …" at bounding box center [418, 178] width 327 height 10
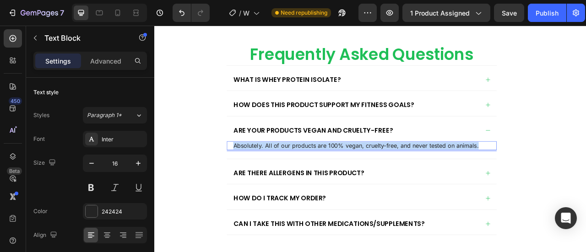
click at [496, 183] on p "Absolutely. All of our products are 100% vegan, cruelty-free, and never tested …" at bounding box center [418, 178] width 327 height 10
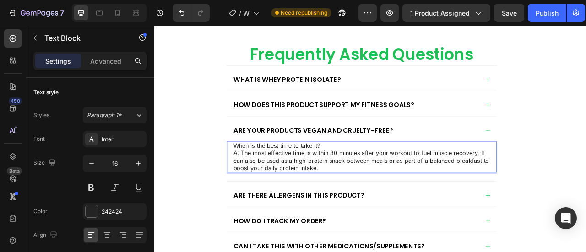
click at [362, 204] on p "When is the best time to take it? A: The most effective time is within 30 minut…" at bounding box center [418, 192] width 327 height 38
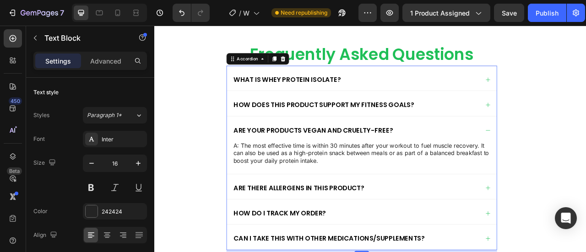
click at [353, 164] on p "Are your products vegan and cruelty-free?" at bounding box center [356, 158] width 203 height 11
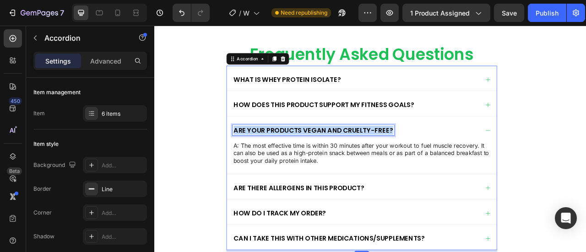
click at [353, 164] on p "Are your products vegan and cruelty-free?" at bounding box center [356, 158] width 203 height 11
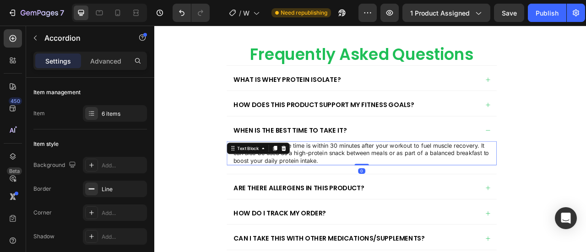
click at [288, 201] on div "A: The most effective time is within 30 minutes after your workout to fuel musc…" at bounding box center [417, 188] width 343 height 30
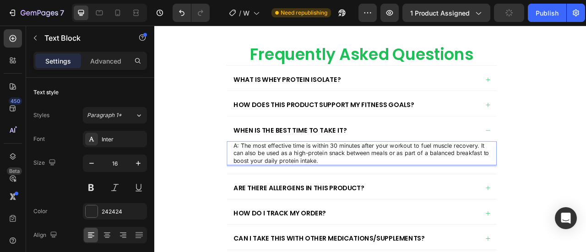
click at [260, 201] on p "A: The most effective time is within 30 minutes after your workout to fuel musc…" at bounding box center [418, 187] width 327 height 28
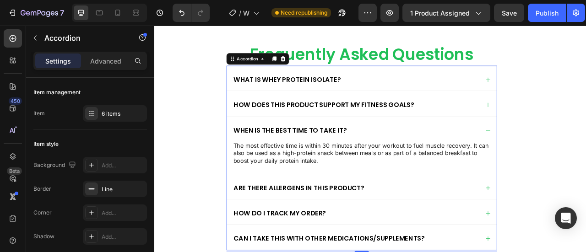
click at [576, 162] on icon at bounding box center [578, 158] width 7 height 7
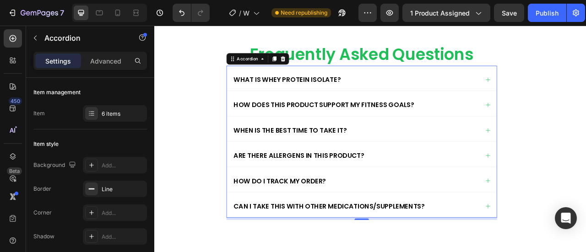
click at [575, 195] on icon at bounding box center [578, 190] width 7 height 7
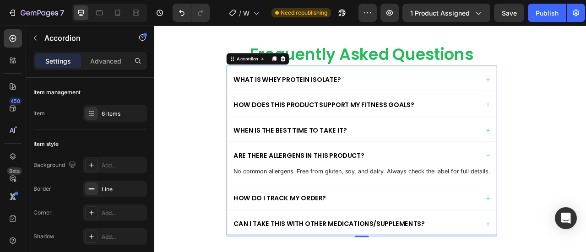
click at [575, 195] on icon at bounding box center [578, 190] width 7 height 7
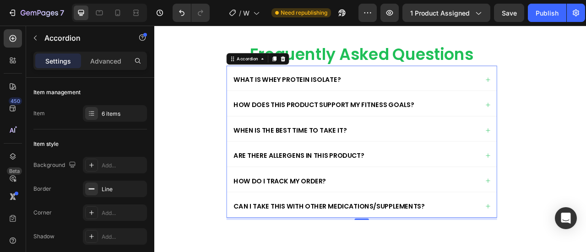
click at [575, 195] on icon at bounding box center [578, 190] width 7 height 7
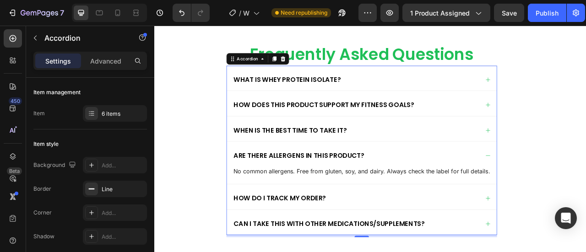
click at [575, 195] on icon at bounding box center [578, 190] width 7 height 7
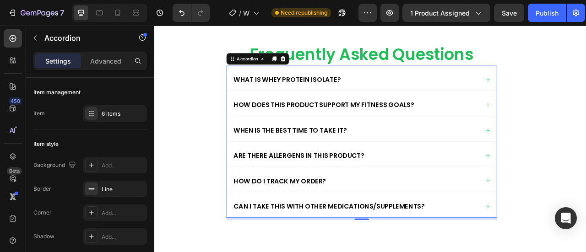
click at [575, 195] on icon at bounding box center [578, 190] width 7 height 7
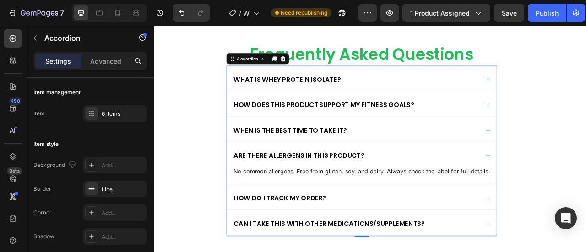
click at [575, 195] on icon at bounding box center [578, 190] width 7 height 7
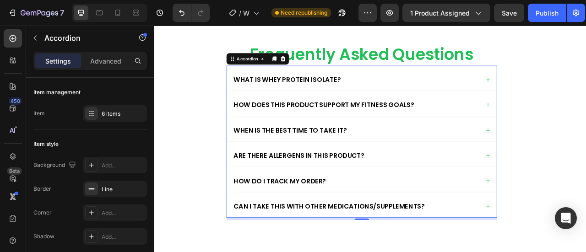
click at [575, 195] on icon at bounding box center [578, 190] width 7 height 7
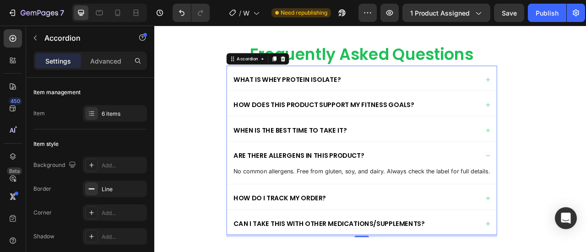
click at [575, 195] on icon at bounding box center [578, 190] width 7 height 7
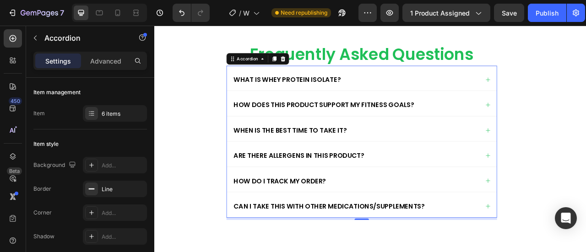
click at [575, 195] on icon at bounding box center [578, 190] width 7 height 7
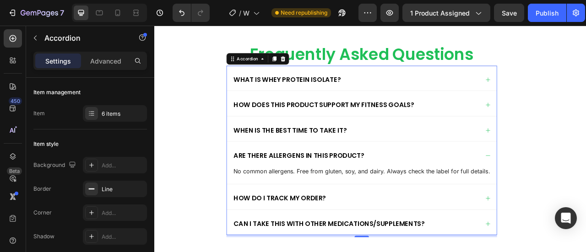
click at [575, 195] on icon at bounding box center [578, 190] width 7 height 7
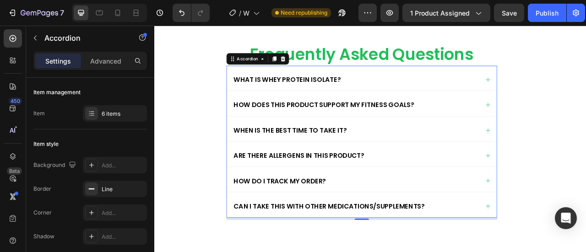
click at [575, 195] on icon at bounding box center [578, 190] width 7 height 7
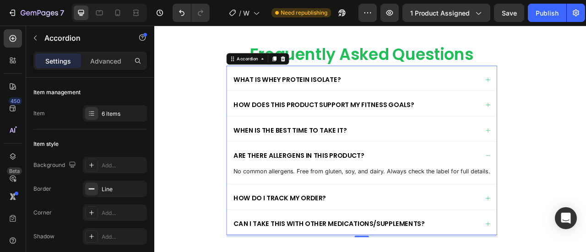
click at [575, 195] on icon at bounding box center [578, 190] width 7 height 7
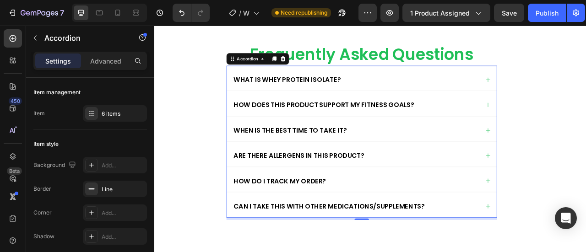
click at [575, 195] on icon at bounding box center [578, 190] width 7 height 7
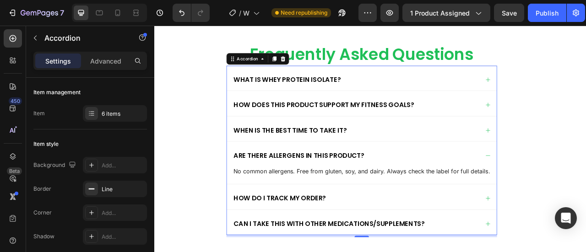
click at [575, 195] on icon at bounding box center [578, 190] width 7 height 7
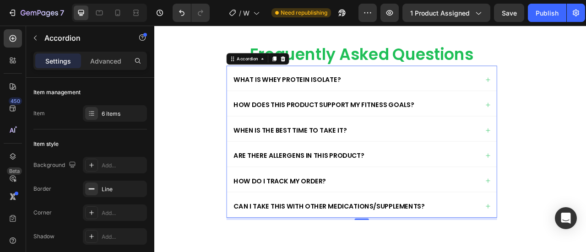
click at [575, 195] on icon at bounding box center [578, 190] width 7 height 7
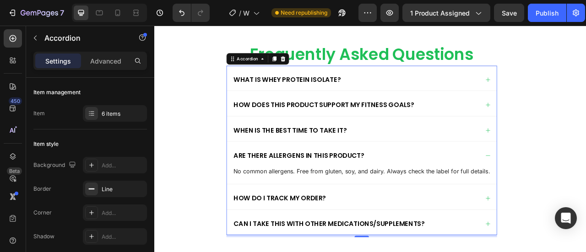
click at [575, 195] on icon at bounding box center [578, 190] width 7 height 7
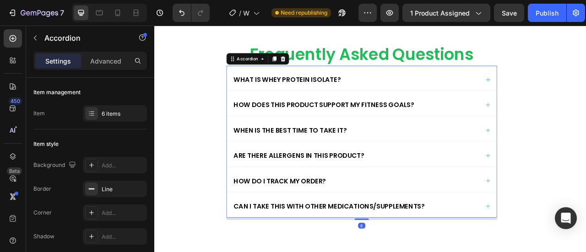
click at [575, 195] on icon at bounding box center [578, 190] width 7 height 7
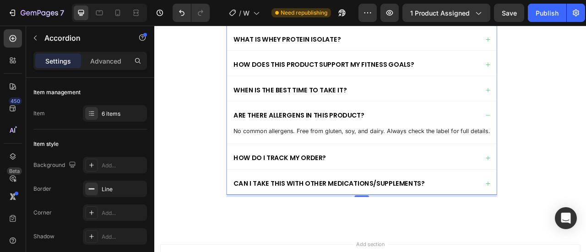
scroll to position [2920, 0]
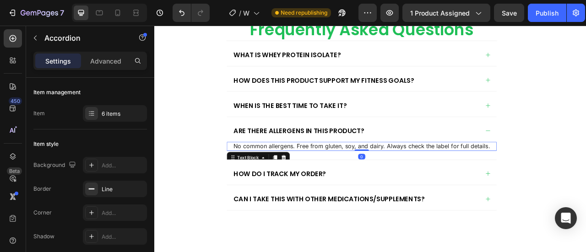
click at [349, 181] on p "No common allergens. Free from gluten, soy, and dairy. Always check the label f…" at bounding box center [418, 179] width 327 height 10
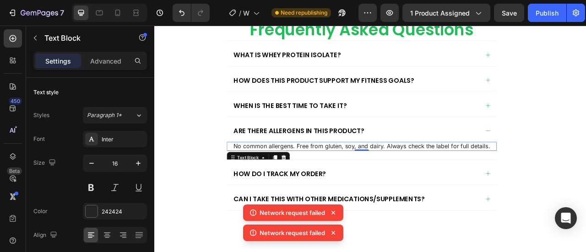
click at [344, 178] on p "No common allergens. Free from gluten, soy, and dairy. Always check the label f…" at bounding box center [418, 179] width 327 height 10
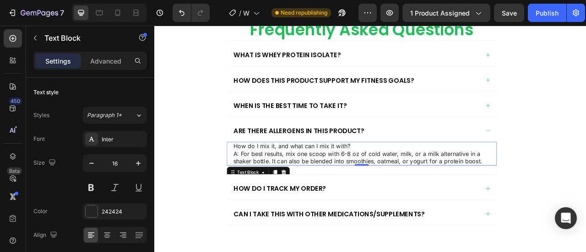
click at [406, 175] on p "How do I mix it, and what can I mix it with? A: For best results, mix one scoop…" at bounding box center [418, 188] width 327 height 28
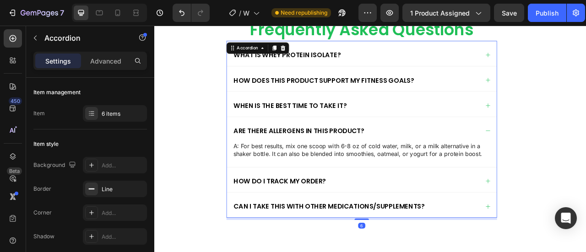
click at [369, 154] on p "Are there allergens in this product?" at bounding box center [338, 159] width 166 height 11
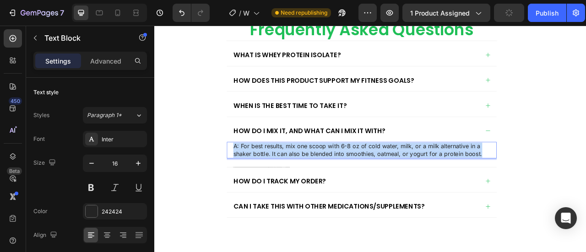
click at [258, 175] on p "A: For best results, mix one scoop with 6-8 oz of cold water, milk, or a milk a…" at bounding box center [418, 183] width 327 height 19
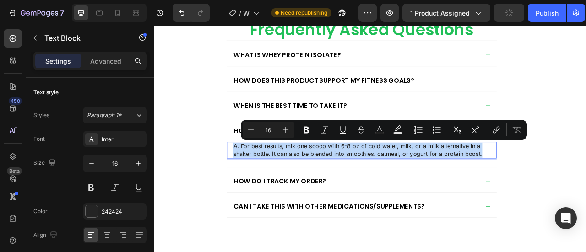
click at [258, 175] on p "A: For best results, mix one scoop with 6-8 oz of cold water, milk, or a milk a…" at bounding box center [418, 183] width 327 height 19
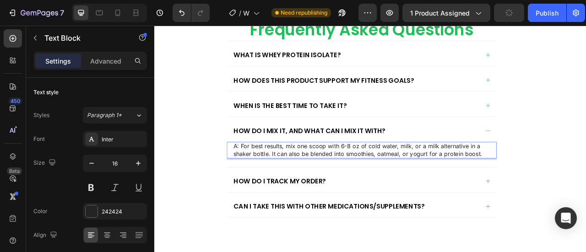
click at [258, 175] on p "A: For best results, mix one scoop with 6-8 oz of cold water, milk, or a milk a…" at bounding box center [418, 183] width 327 height 19
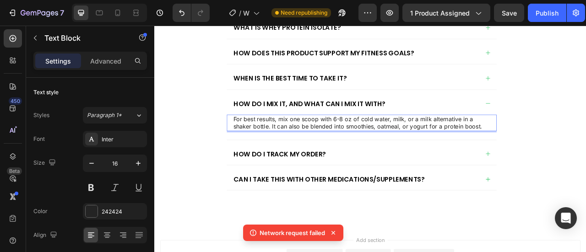
scroll to position [2958, 0]
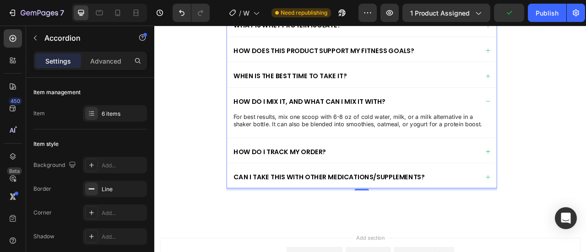
click at [575, 118] on icon at bounding box center [578, 121] width 7 height 7
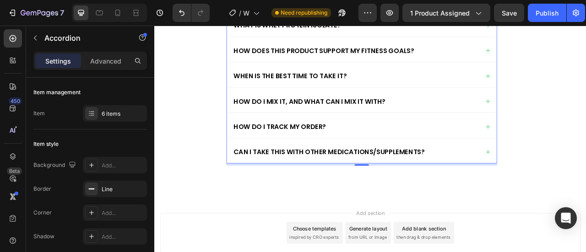
click at [576, 184] on icon at bounding box center [578, 186] width 7 height 7
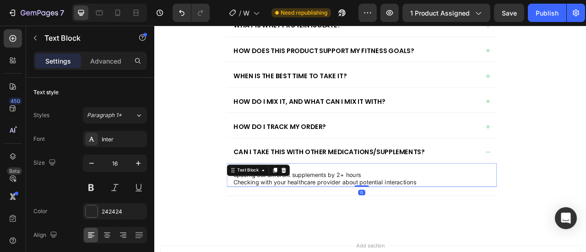
click at [445, 220] on p "Checking with your healthcare provider about potential interactions" at bounding box center [418, 225] width 327 height 10
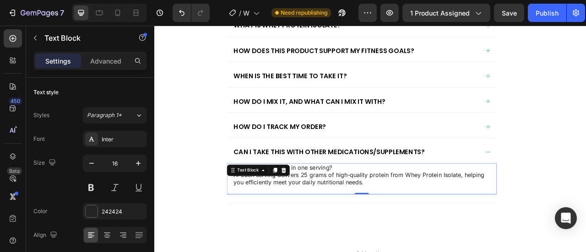
click at [375, 201] on p "How much protein is in one serving? A: Each serving delivers 25 grams of high-q…" at bounding box center [418, 215] width 327 height 28
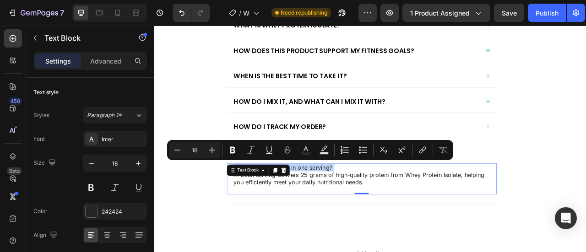
click at [375, 201] on p "How much protein is in one serving? A: Each serving delivers 25 grams of high-q…" at bounding box center [418, 215] width 327 height 28
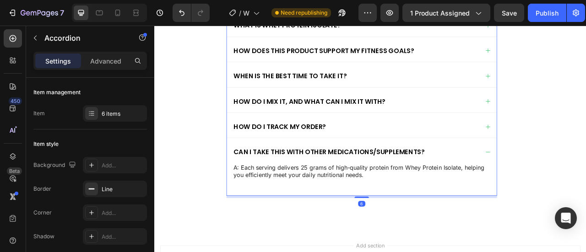
click at [370, 185] on p "Can I take this with other medications/supplements?" at bounding box center [376, 186] width 243 height 11
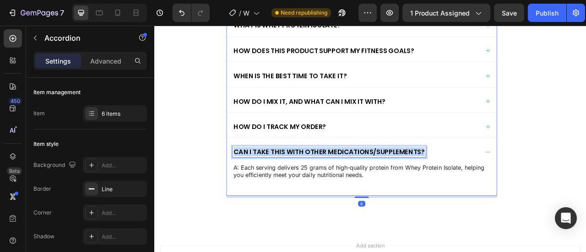
click at [370, 185] on p "Can I take this with other medications/supplements?" at bounding box center [376, 186] width 243 height 11
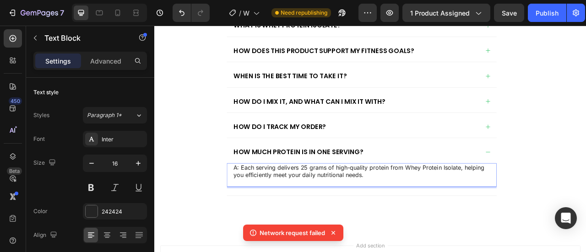
click at [259, 205] on p "A: Each serving delivers 25 grams of high-quality protein from Whey Protein Iso…" at bounding box center [418, 210] width 327 height 19
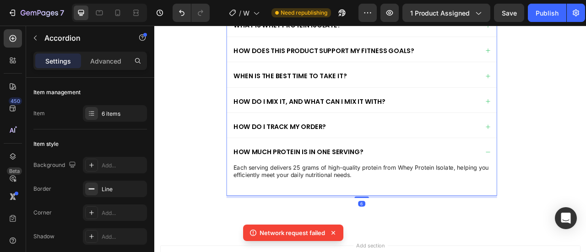
click at [576, 152] on icon at bounding box center [578, 154] width 5 height 5
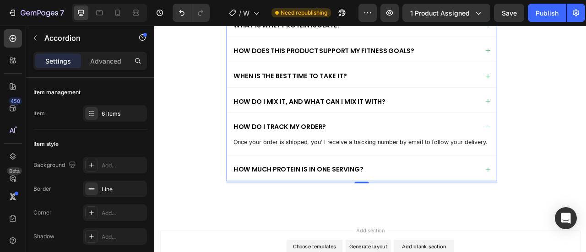
click at [575, 151] on icon at bounding box center [578, 154] width 7 height 7
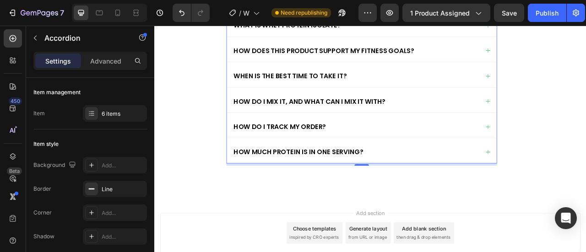
click at [576, 152] on icon at bounding box center [578, 154] width 5 height 5
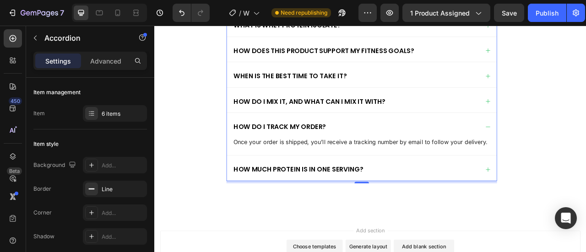
click at [575, 151] on icon at bounding box center [578, 154] width 7 height 7
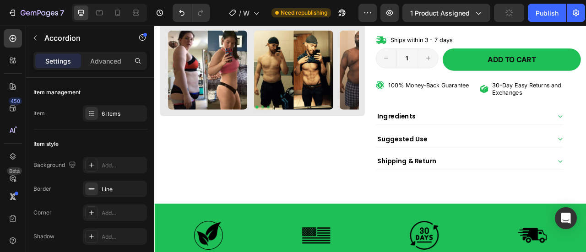
scroll to position [331, 0]
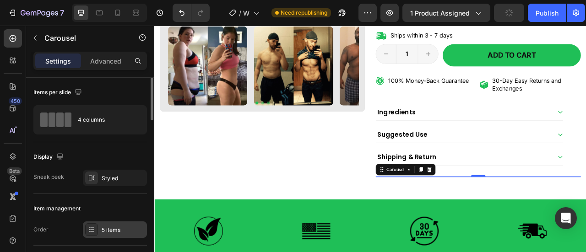
click at [112, 226] on div "5 items" at bounding box center [123, 230] width 43 height 8
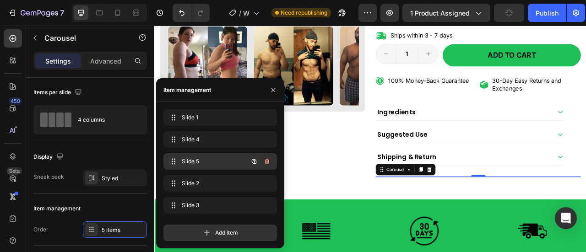
click at [213, 164] on span "Slide 5" at bounding box center [208, 161] width 52 height 8
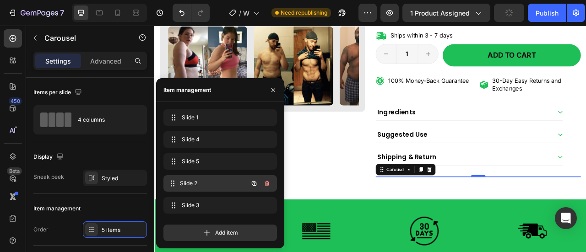
click at [214, 181] on span "Slide 2" at bounding box center [214, 183] width 68 height 8
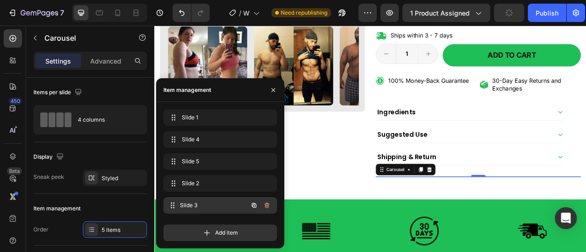
click at [215, 206] on span "Slide 3" at bounding box center [214, 205] width 68 height 8
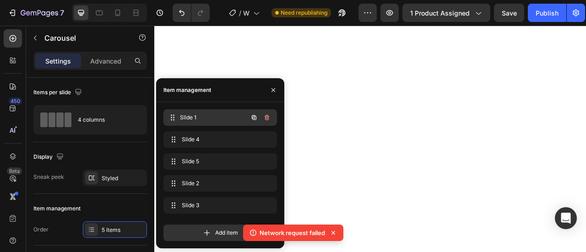
click at [208, 119] on span "Slide 1" at bounding box center [214, 118] width 68 height 8
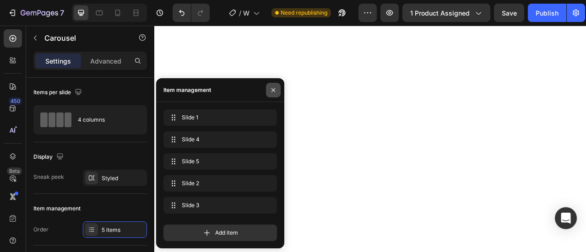
click at [267, 91] on button "button" at bounding box center [273, 90] width 15 height 15
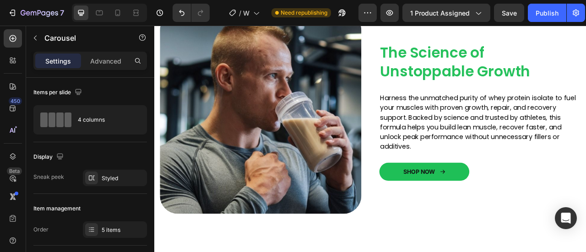
scroll to position [234, 0]
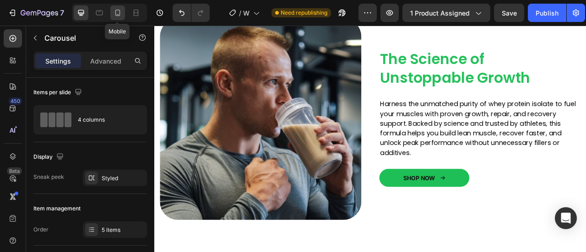
click at [119, 11] on icon at bounding box center [117, 13] width 5 height 6
type input "14"
type input "100%"
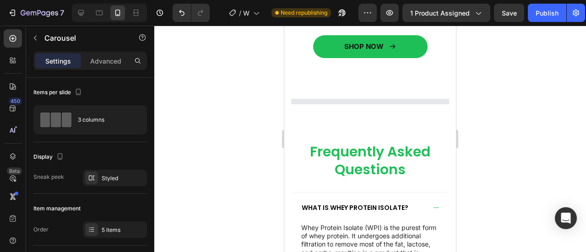
scroll to position [2367, 0]
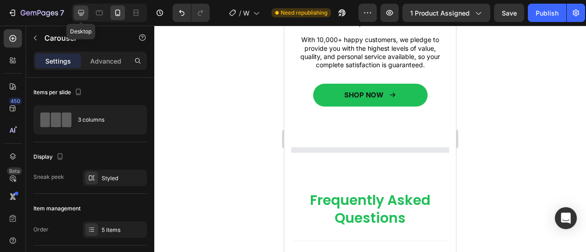
click at [82, 11] on icon at bounding box center [80, 12] width 9 height 9
type input "24"
type input "1200"
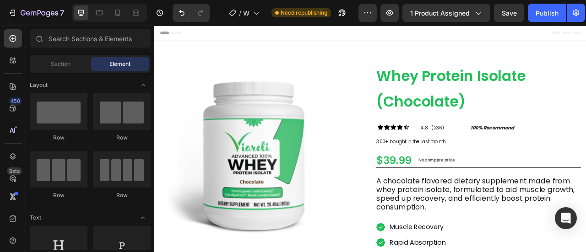
click at [576, 41] on div "Header" at bounding box center [429, 35] width 535 height 18
click at [554, 16] on div "Publish" at bounding box center [547, 13] width 23 height 10
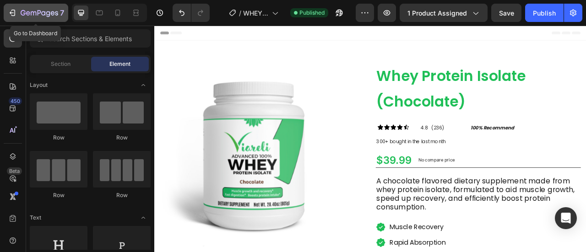
click at [47, 16] on icon "button" at bounding box center [48, 14] width 4 height 6
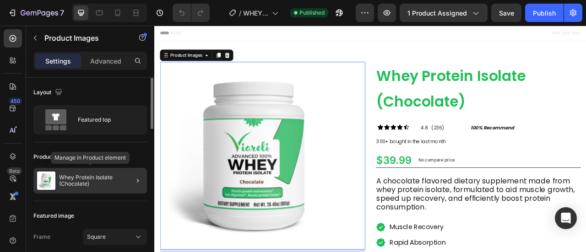
click at [101, 182] on p "Whey Protein Isolate (Chocolate)" at bounding box center [101, 180] width 84 height 13
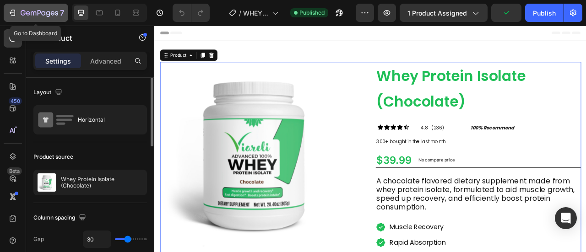
click at [28, 9] on div "7" at bounding box center [42, 12] width 43 height 11
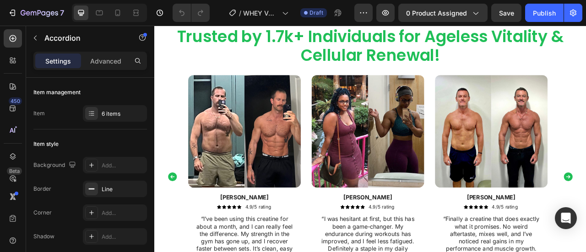
scroll to position [1670, 0]
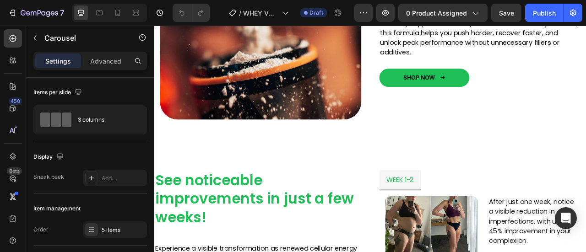
scroll to position [937, 0]
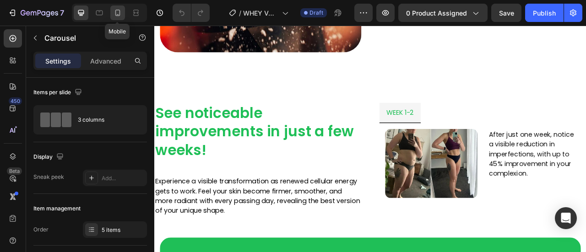
click at [118, 11] on icon at bounding box center [117, 12] width 9 height 9
type input "20"
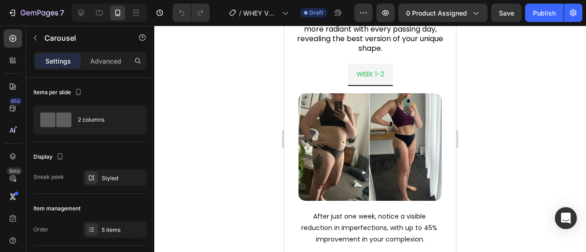
scroll to position [1197, 0]
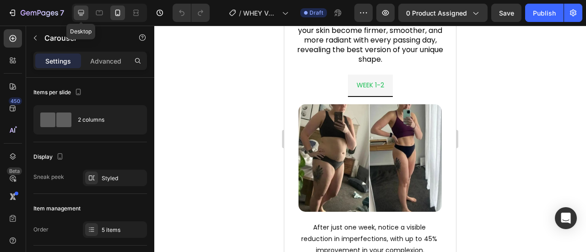
click at [84, 12] on icon at bounding box center [80, 12] width 9 height 9
type input "30"
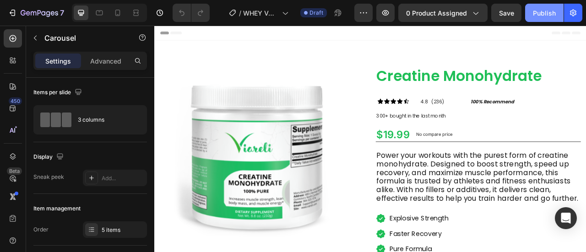
click at [537, 15] on div "Publish" at bounding box center [544, 13] width 23 height 10
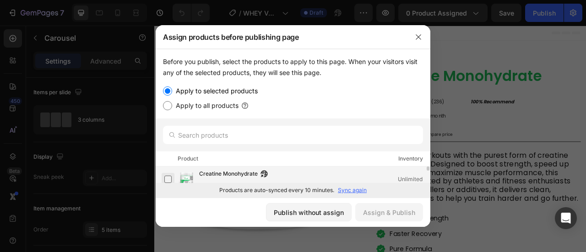
click at [169, 176] on label at bounding box center [167, 179] width 7 height 7
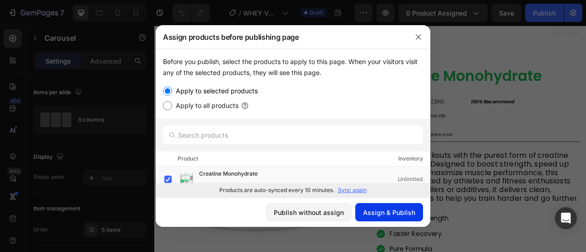
click at [363, 212] on button "Assign & Publish" at bounding box center [389, 212] width 68 height 18
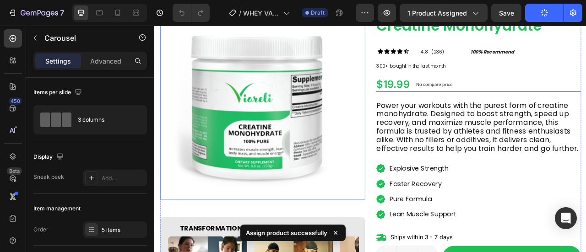
scroll to position [69, 0]
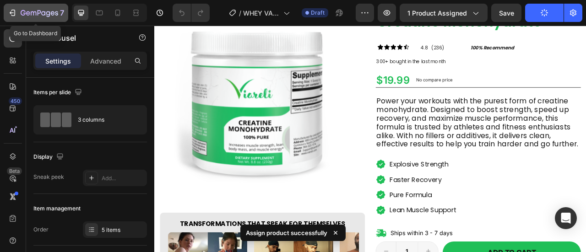
click at [49, 12] on icon "button" at bounding box center [48, 14] width 4 height 6
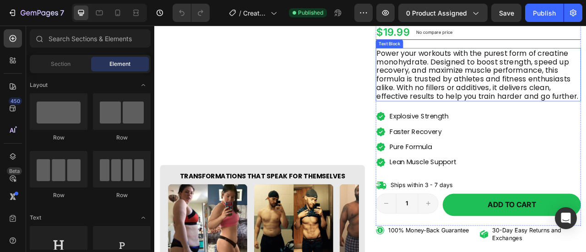
scroll to position [136, 0]
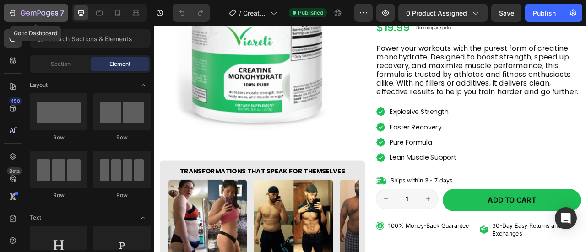
click at [29, 7] on div "7" at bounding box center [42, 12] width 43 height 11
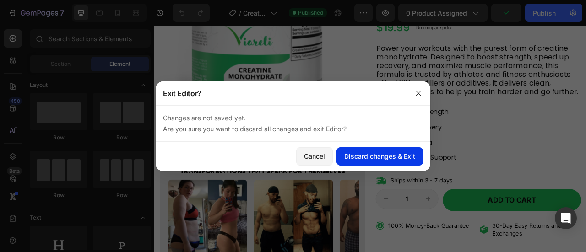
click at [384, 161] on div "Discard changes & Exit" at bounding box center [379, 157] width 71 height 10
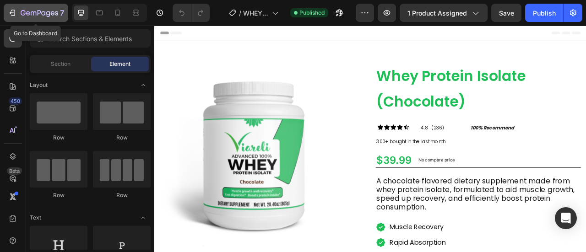
click at [58, 10] on icon "button" at bounding box center [40, 14] width 38 height 8
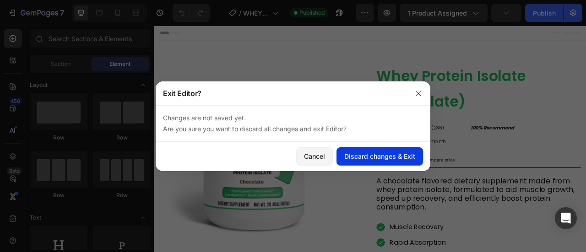
click at [361, 158] on div "Discard changes & Exit" at bounding box center [379, 157] width 71 height 10
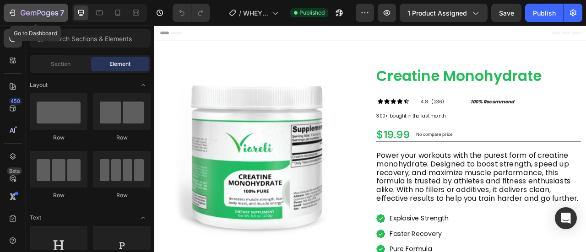
click at [52, 13] on icon "button" at bounding box center [53, 13] width 4 height 4
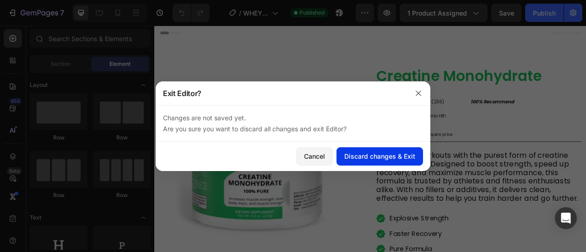
click at [371, 157] on div "Discard changes & Exit" at bounding box center [379, 157] width 71 height 10
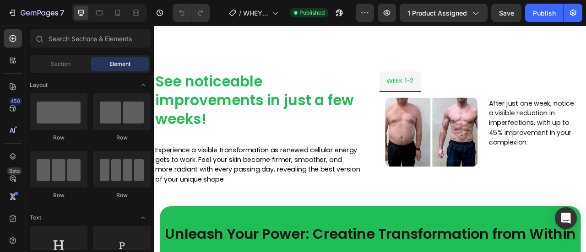
scroll to position [989, 0]
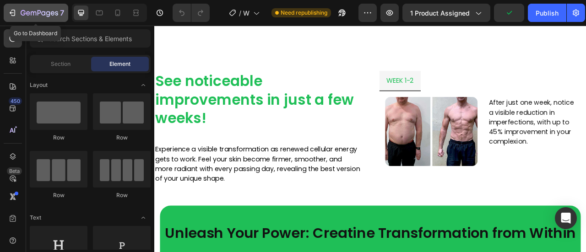
click at [35, 7] on div "7" at bounding box center [42, 12] width 43 height 11
